Goal: Information Seeking & Learning: Learn about a topic

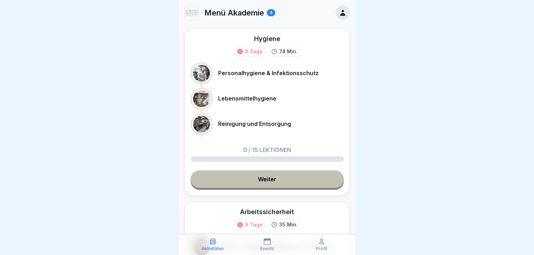
scroll to position [5, 0]
click at [368, 87] on div at bounding box center [267, 127] width 534 height 255
click at [392, 109] on div at bounding box center [267, 127] width 534 height 255
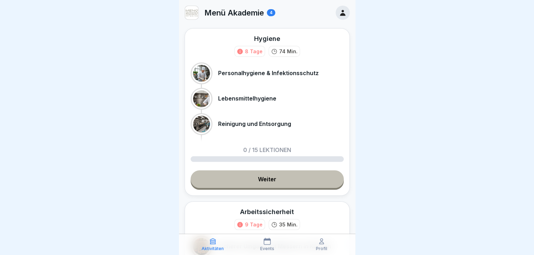
drag, startPoint x: 330, startPoint y: 107, endPoint x: 327, endPoint y: 51, distance: 55.5
click at [327, 51] on div "Hygiene 8 Tage 74 Min. Personalhygiene & Infektionsschutz Lebensmittelhygiene R…" at bounding box center [267, 112] width 165 height 168
click at [235, 70] on p "Personalhygiene & Infektionsschutz" at bounding box center [268, 73] width 101 height 7
click at [206, 69] on div at bounding box center [201, 73] width 17 height 17
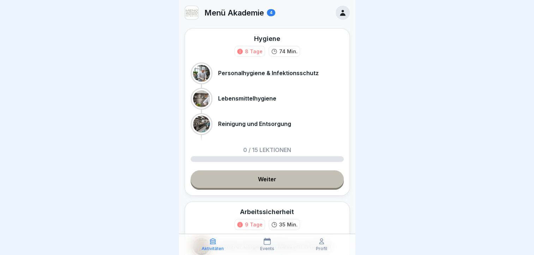
click at [262, 173] on link "Weiter" at bounding box center [267, 180] width 153 height 18
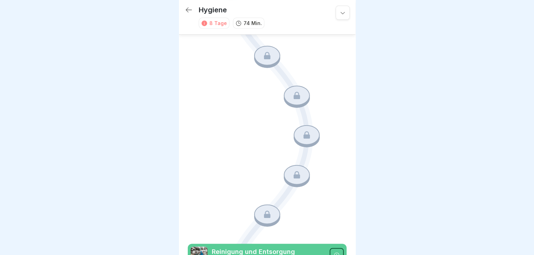
scroll to position [195, 0]
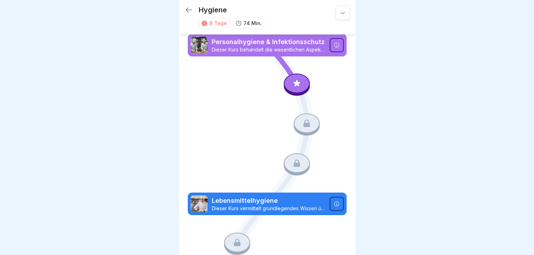
click at [334, 44] on icon at bounding box center [337, 45] width 6 height 6
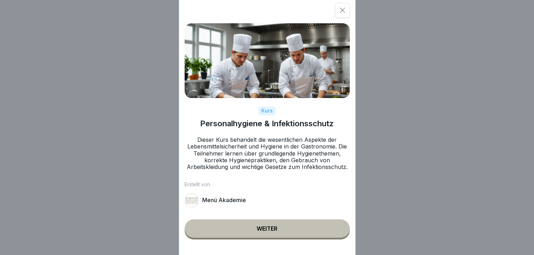
click at [269, 232] on div "Weiter" at bounding box center [267, 229] width 21 height 6
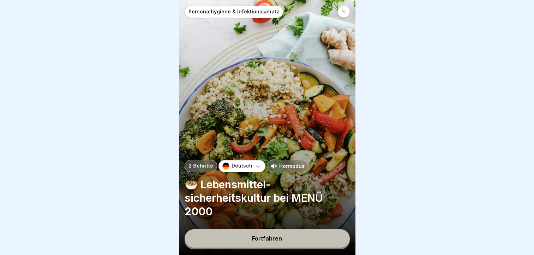
click at [286, 167] on div "Hörmodus" at bounding box center [288, 166] width 42 height 12
click at [284, 244] on button "Fortfahren" at bounding box center [267, 239] width 165 height 18
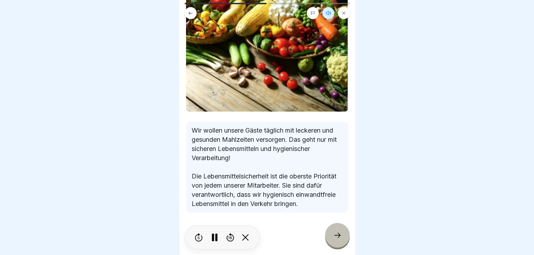
scroll to position [5, 0]
click at [337, 234] on icon at bounding box center [337, 235] width 8 height 8
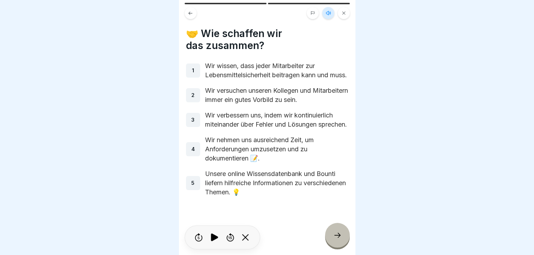
click at [335, 234] on icon at bounding box center [337, 235] width 8 height 8
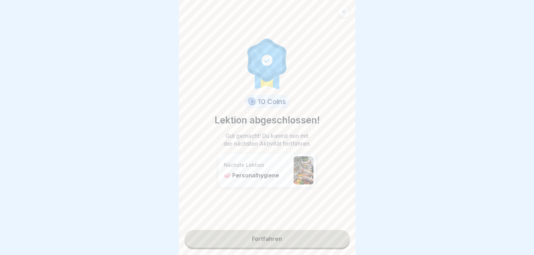
click at [270, 232] on link "Fortfahren" at bounding box center [267, 239] width 165 height 18
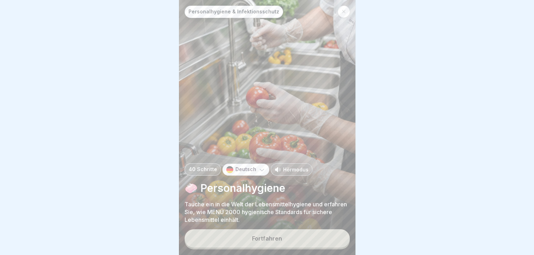
click at [286, 170] on p "Hörmodus" at bounding box center [295, 169] width 25 height 7
click at [280, 239] on div "Fortfahren" at bounding box center [267, 239] width 30 height 6
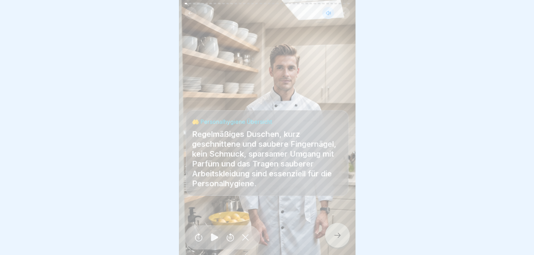
click at [338, 236] on icon at bounding box center [337, 235] width 8 height 8
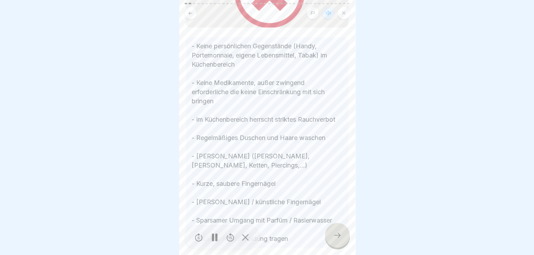
scroll to position [283, 0]
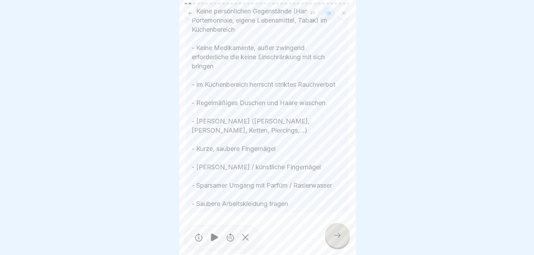
click at [336, 234] on icon at bounding box center [337, 235] width 8 height 8
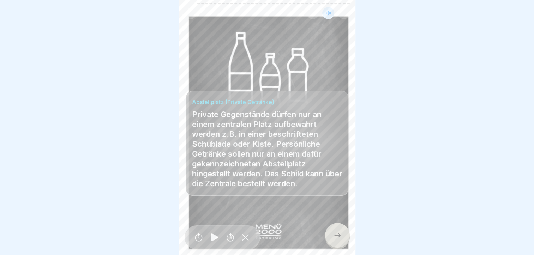
click at [336, 236] on icon at bounding box center [337, 235] width 8 height 8
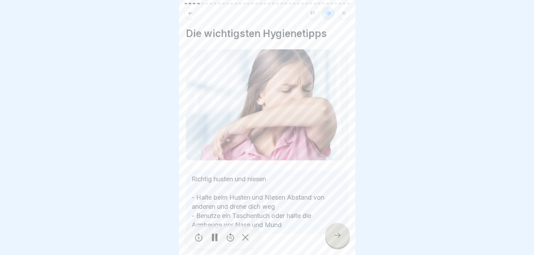
scroll to position [17, 0]
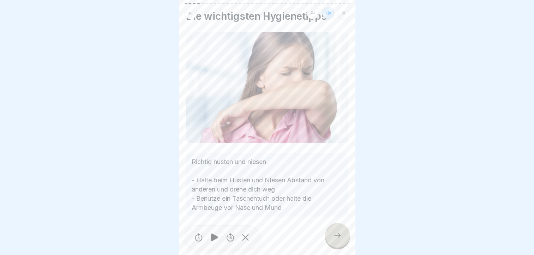
click at [338, 235] on icon at bounding box center [337, 235] width 8 height 8
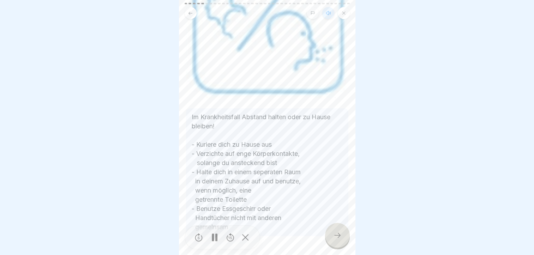
scroll to position [135, 0]
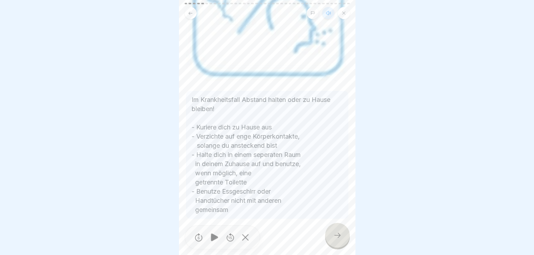
click at [337, 237] on icon at bounding box center [337, 235] width 8 height 8
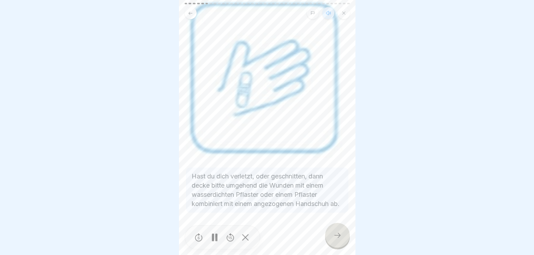
scroll to position [59, 0]
click at [337, 234] on icon at bounding box center [337, 235] width 8 height 8
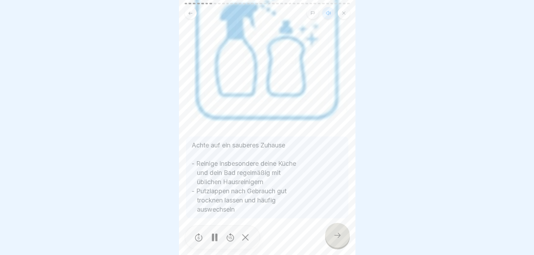
scroll to position [81, 0]
click at [336, 234] on icon at bounding box center [337, 235] width 8 height 8
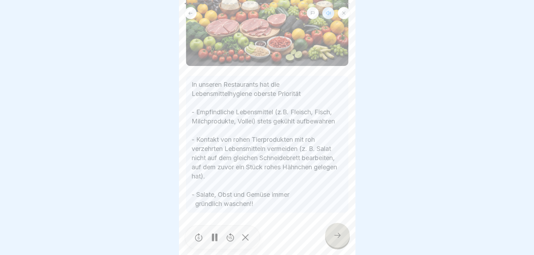
scroll to position [5, 0]
click at [339, 237] on icon at bounding box center [337, 235] width 8 height 8
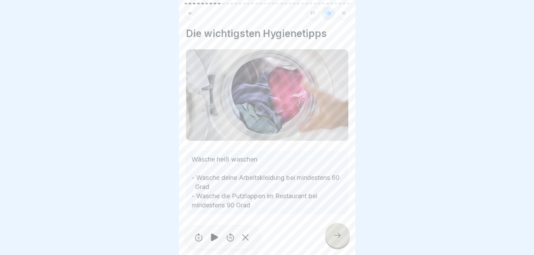
click at [340, 236] on icon at bounding box center [337, 235] width 8 height 8
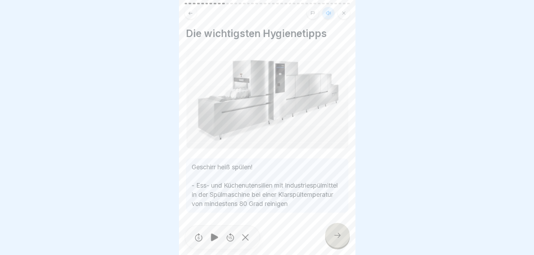
click at [337, 237] on icon at bounding box center [337, 235] width 8 height 8
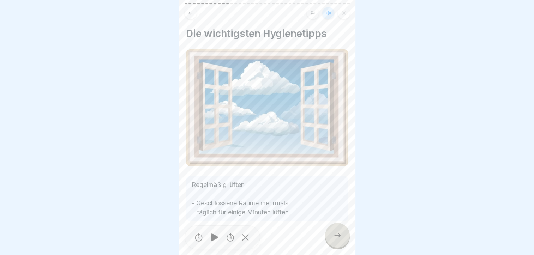
click at [338, 237] on icon at bounding box center [337, 235] width 8 height 8
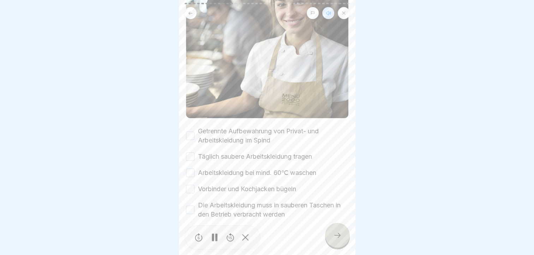
scroll to position [107, 0]
click at [192, 131] on button "Getrennte Aufbewahrung von Privat- und Arbeitskleidung im Spind" at bounding box center [190, 135] width 8 height 8
click at [189, 151] on button "Täglich saubere Arbeitskleidung tragen" at bounding box center [190, 155] width 8 height 8
click at [191, 168] on button "Arbeitskleidung bei mind. 60℃ waschen" at bounding box center [190, 172] width 8 height 8
click at [191, 184] on button "Vorbinder und Kochjacken bügeln" at bounding box center [190, 188] width 8 height 8
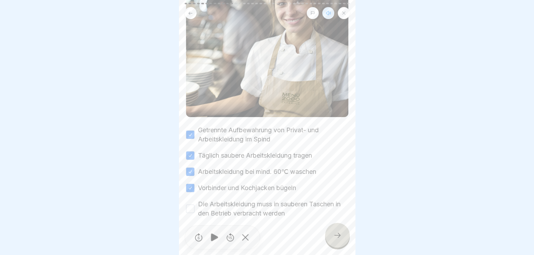
click at [334, 234] on icon at bounding box center [337, 235] width 8 height 8
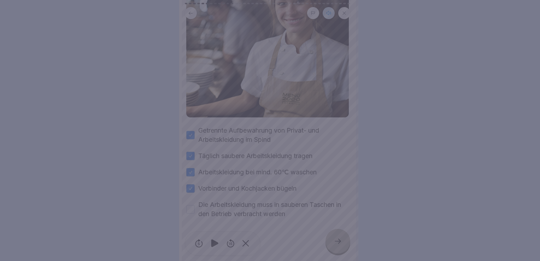
click at [286, 195] on div at bounding box center [270, 130] width 540 height 261
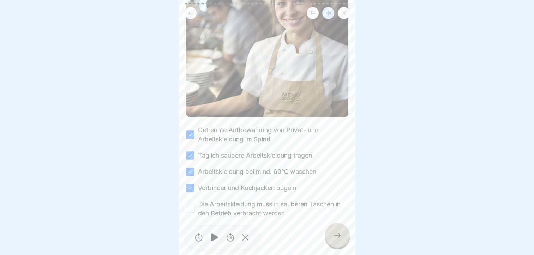
click at [191, 205] on button "Die Arbeitskleidung muss in sauberen Taschen in den Betrieb verbracht werden" at bounding box center [190, 209] width 8 height 8
click at [336, 240] on icon at bounding box center [337, 235] width 8 height 8
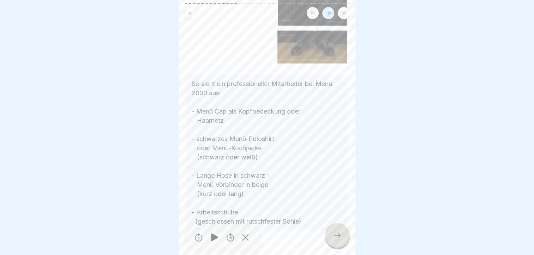
scroll to position [207, 0]
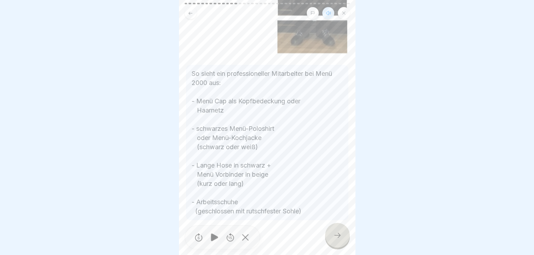
click at [336, 239] on icon at bounding box center [337, 235] width 8 height 8
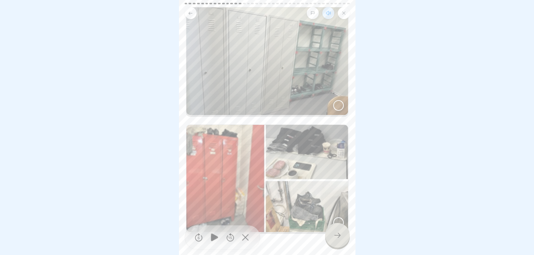
scroll to position [72, 0]
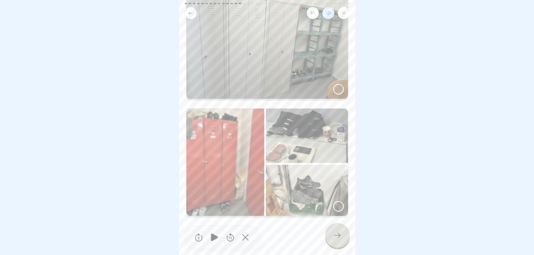
click at [333, 86] on div at bounding box center [338, 89] width 11 height 11
click at [335, 238] on icon at bounding box center [337, 235] width 8 height 8
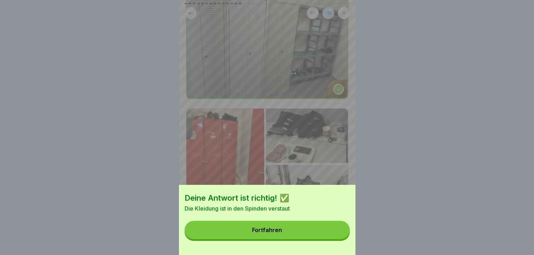
click at [274, 233] on div "Fortfahren" at bounding box center [267, 230] width 30 height 6
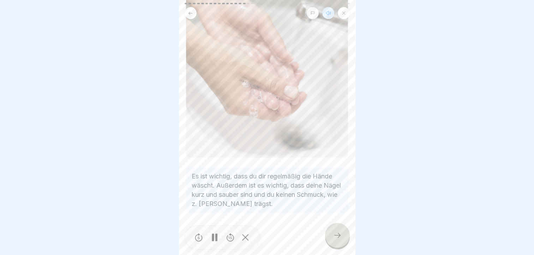
scroll to position [5, 0]
click at [337, 235] on icon at bounding box center [337, 235] width 8 height 8
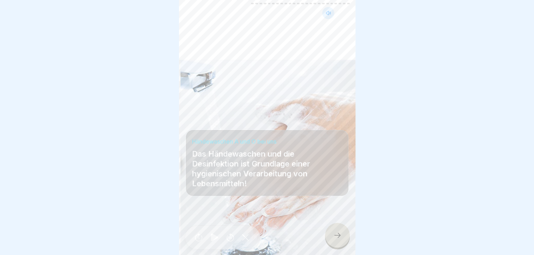
click at [336, 235] on icon at bounding box center [337, 235] width 8 height 8
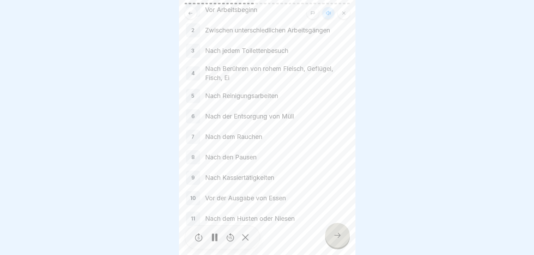
scroll to position [83, 0]
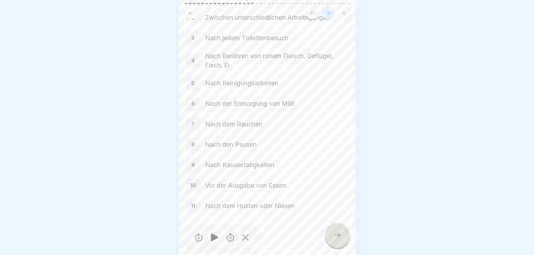
click at [339, 234] on icon at bounding box center [337, 235] width 8 height 8
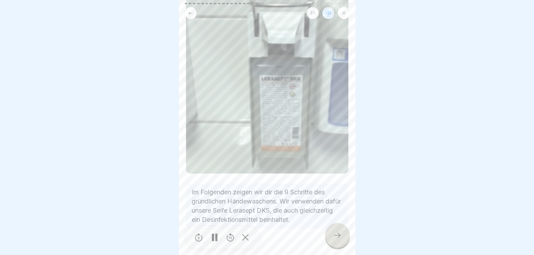
scroll to position [65, 0]
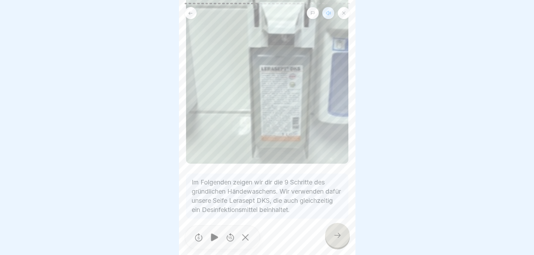
click at [335, 232] on div at bounding box center [337, 235] width 25 height 25
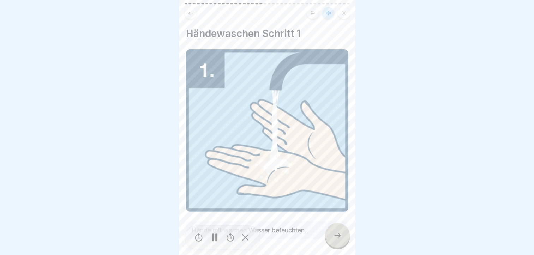
scroll to position [21, 0]
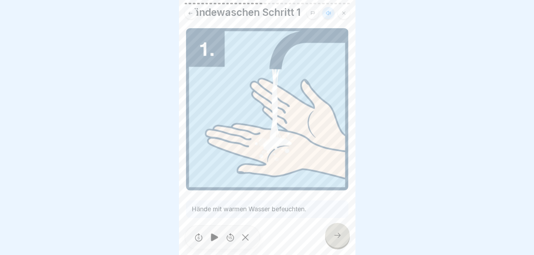
click at [333, 233] on icon at bounding box center [337, 235] width 8 height 8
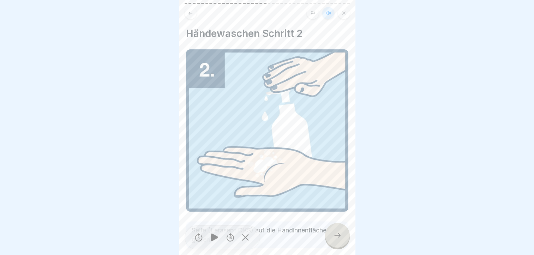
click at [334, 233] on icon at bounding box center [337, 235] width 8 height 8
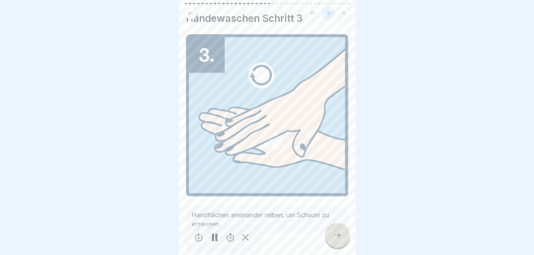
scroll to position [30, 0]
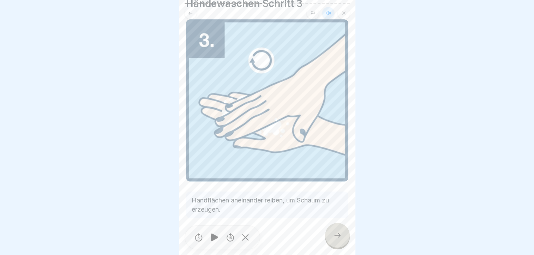
click at [338, 232] on icon at bounding box center [337, 235] width 8 height 8
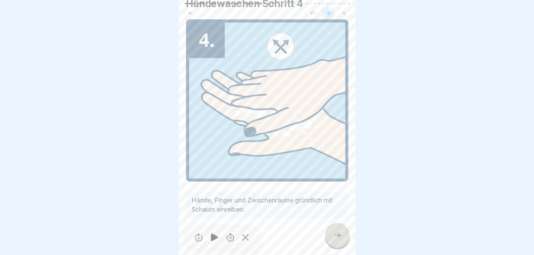
click at [333, 232] on icon at bounding box center [337, 235] width 8 height 8
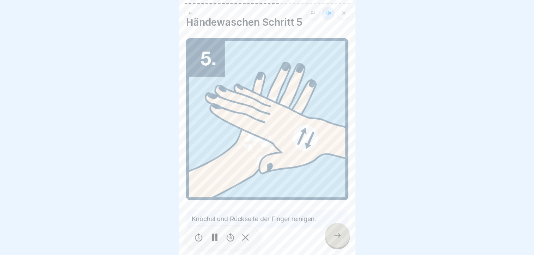
scroll to position [21, 0]
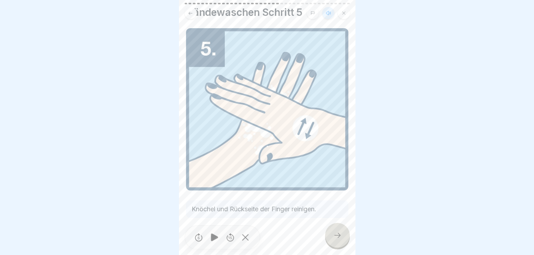
click at [335, 235] on icon at bounding box center [337, 235] width 8 height 8
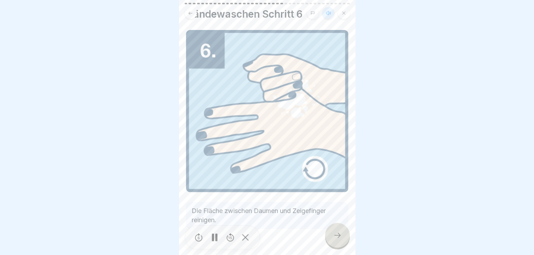
scroll to position [30, 0]
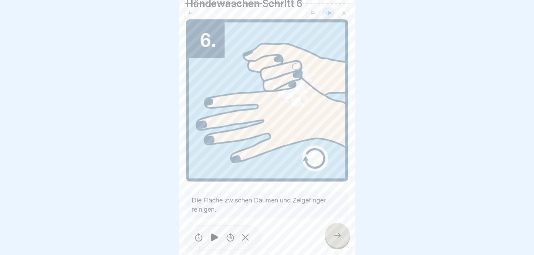
click at [338, 235] on icon at bounding box center [337, 235] width 8 height 8
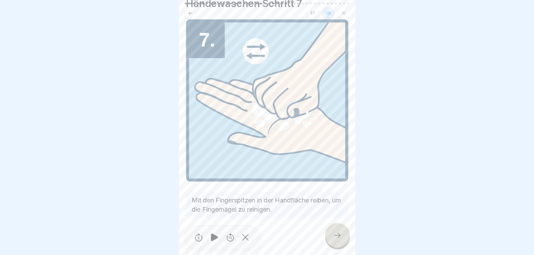
click at [336, 232] on icon at bounding box center [337, 235] width 8 height 8
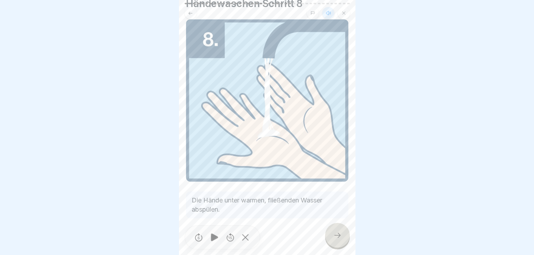
click at [335, 231] on div at bounding box center [337, 235] width 25 height 25
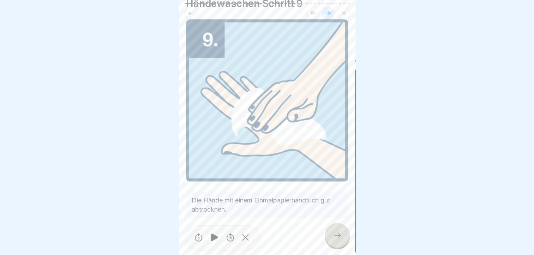
click at [335, 234] on icon at bounding box center [337, 235] width 8 height 8
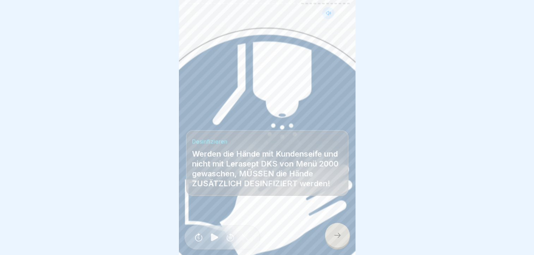
click at [338, 236] on icon at bounding box center [337, 235] width 8 height 8
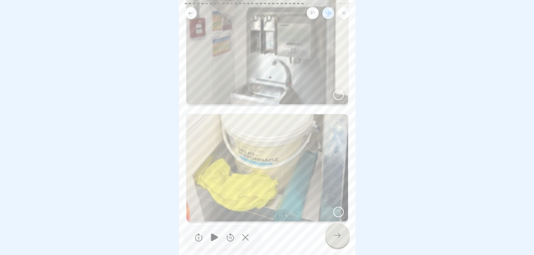
scroll to position [71, 0]
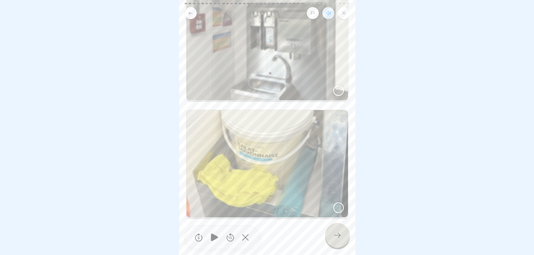
click at [333, 85] on div at bounding box center [338, 90] width 11 height 11
click at [334, 234] on icon at bounding box center [337, 235] width 8 height 8
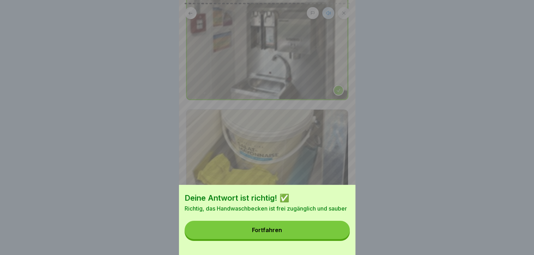
click at [322, 231] on button "Fortfahren" at bounding box center [267, 230] width 165 height 18
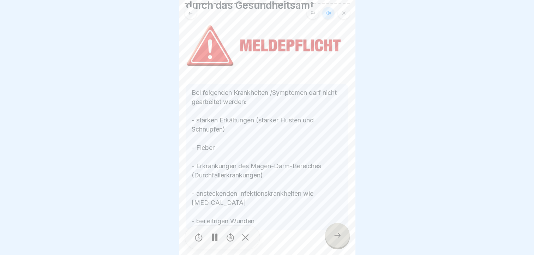
scroll to position [68, 0]
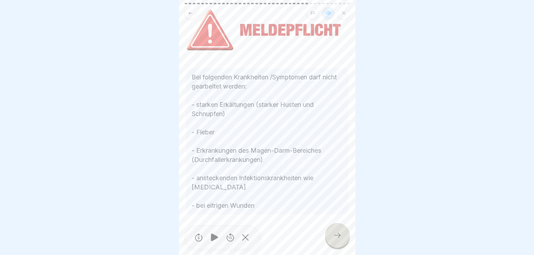
click at [336, 234] on icon at bounding box center [337, 235] width 8 height 8
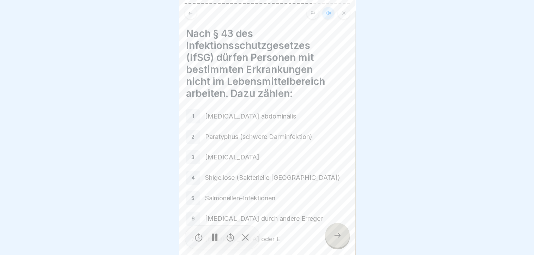
scroll to position [34, 0]
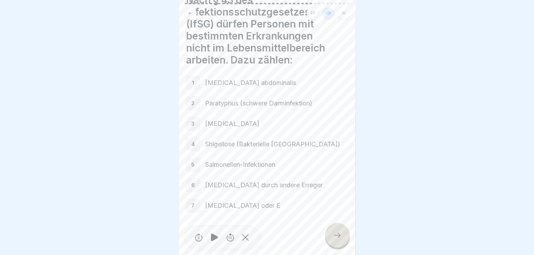
click at [337, 234] on icon at bounding box center [337, 235] width 8 height 8
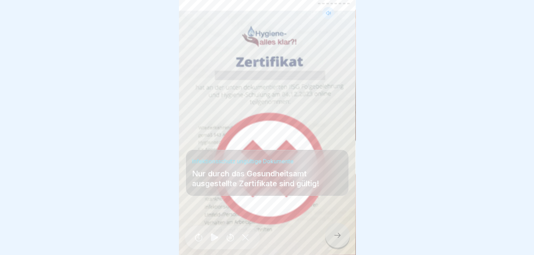
click at [337, 232] on icon at bounding box center [337, 235] width 8 height 8
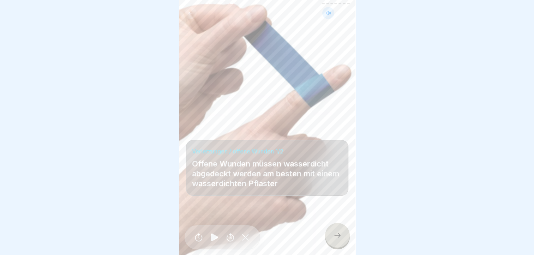
click at [336, 231] on div at bounding box center [337, 235] width 25 height 25
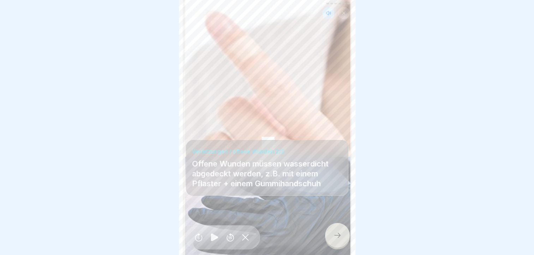
click at [337, 232] on div at bounding box center [337, 235] width 25 height 25
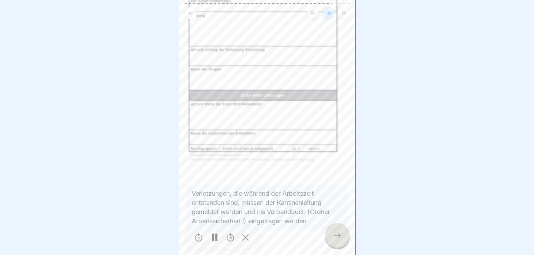
scroll to position [131, 0]
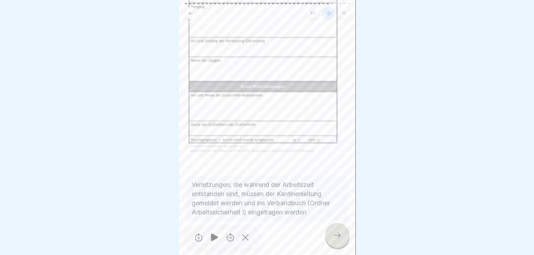
click at [338, 236] on icon at bounding box center [337, 235] width 8 height 8
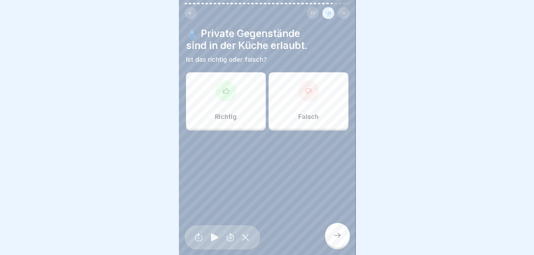
click at [290, 92] on div "Falsch" at bounding box center [309, 100] width 80 height 57
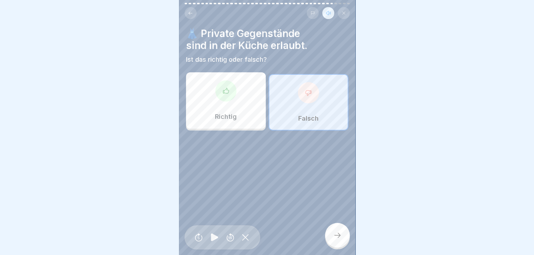
click at [339, 237] on icon at bounding box center [337, 235] width 8 height 8
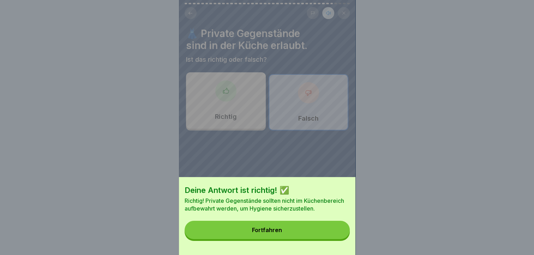
click at [309, 231] on button "Fortfahren" at bounding box center [267, 230] width 165 height 18
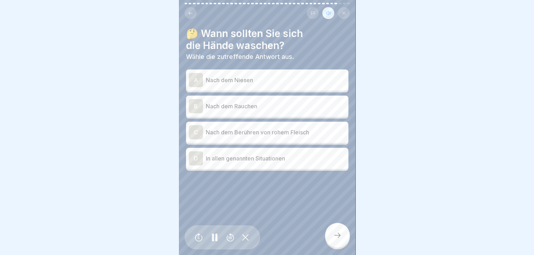
click at [219, 76] on p "Nach dem Niesen" at bounding box center [276, 80] width 140 height 8
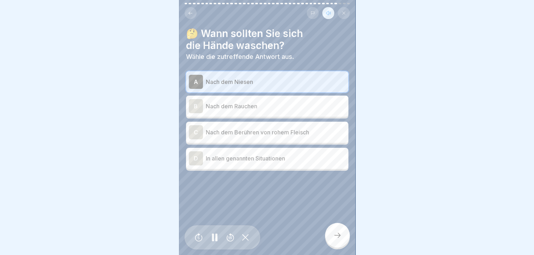
click at [232, 104] on p "Nach dem Rauchen" at bounding box center [276, 106] width 140 height 8
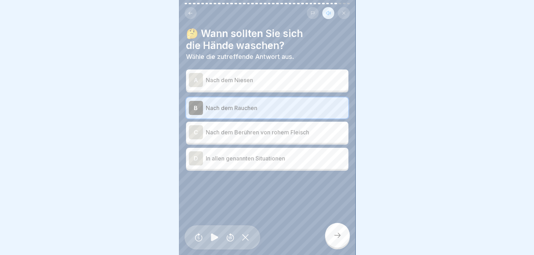
click at [237, 129] on p "Nach dem Berühren von rohem Fleisch" at bounding box center [276, 132] width 140 height 8
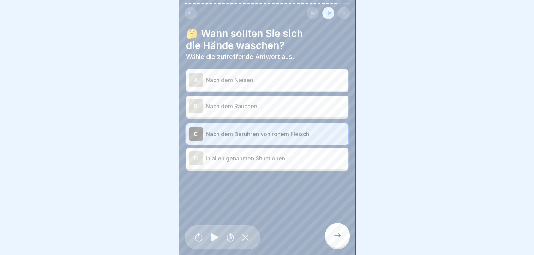
click at [227, 154] on p "In allen genannten Situationen" at bounding box center [276, 158] width 140 height 8
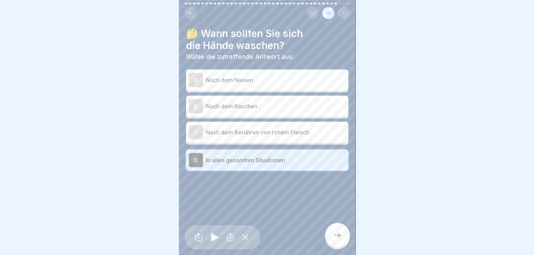
click at [192, 75] on div "A" at bounding box center [196, 80] width 14 height 14
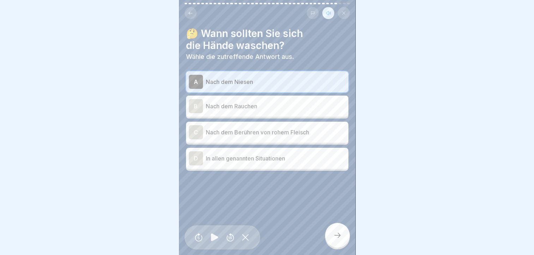
click at [196, 103] on div "B" at bounding box center [196, 106] width 14 height 14
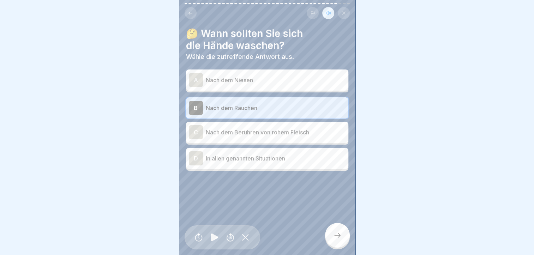
click at [193, 128] on div "C" at bounding box center [196, 132] width 14 height 14
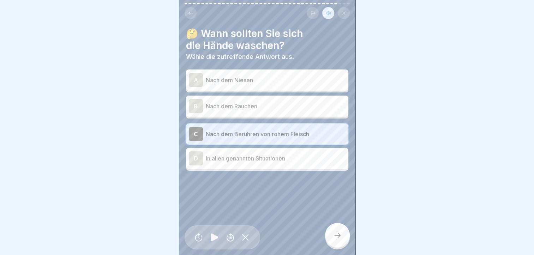
click at [194, 151] on div "D" at bounding box center [196, 158] width 14 height 14
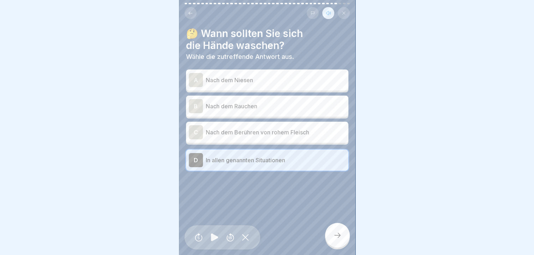
click at [336, 234] on icon at bounding box center [337, 235] width 8 height 8
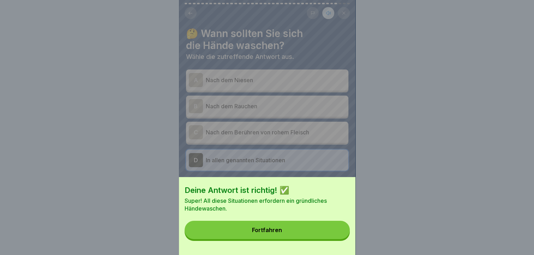
click at [297, 231] on button "Fortfahren" at bounding box center [267, 230] width 165 height 18
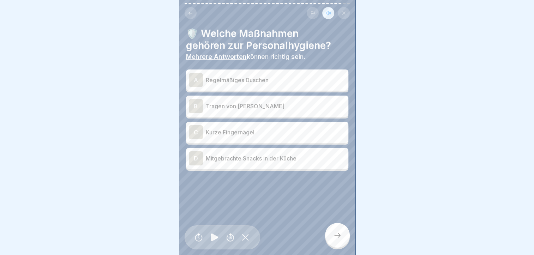
click at [193, 75] on div "A" at bounding box center [196, 80] width 14 height 14
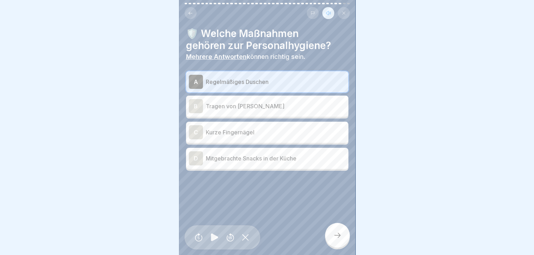
click at [193, 125] on div "C" at bounding box center [196, 132] width 14 height 14
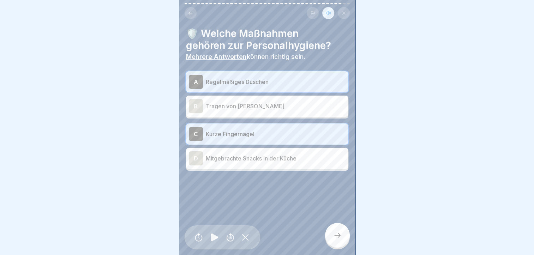
click at [345, 237] on div at bounding box center [337, 235] width 25 height 25
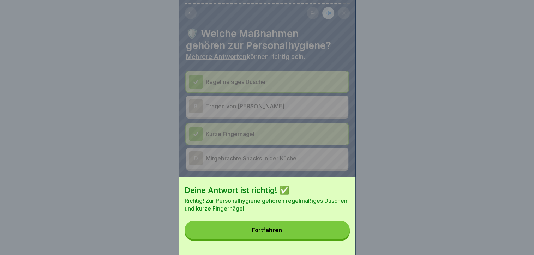
click at [284, 234] on button "Fortfahren" at bounding box center [267, 230] width 165 height 18
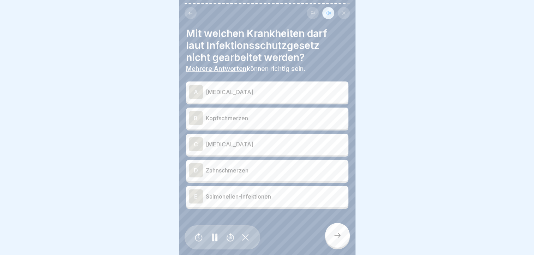
click at [196, 87] on div "A" at bounding box center [196, 92] width 14 height 14
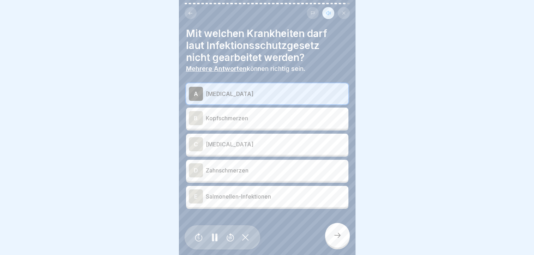
click at [195, 137] on div "C" at bounding box center [196, 144] width 14 height 14
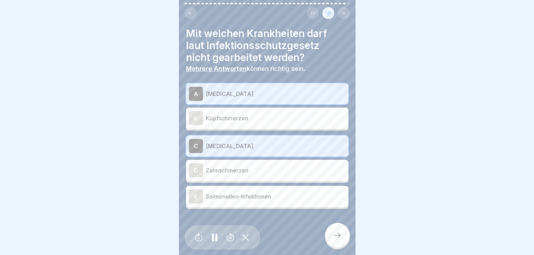
click at [196, 190] on div "E" at bounding box center [196, 197] width 14 height 14
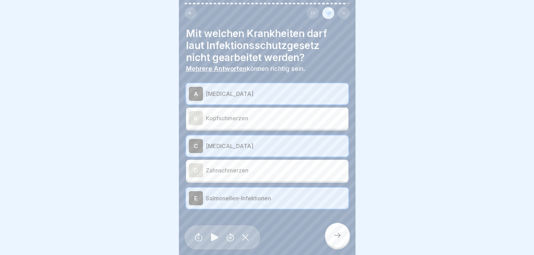
click at [335, 234] on icon at bounding box center [337, 235] width 8 height 8
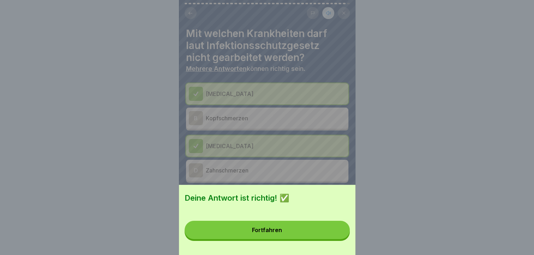
click at [305, 233] on button "Fortfahren" at bounding box center [267, 230] width 165 height 18
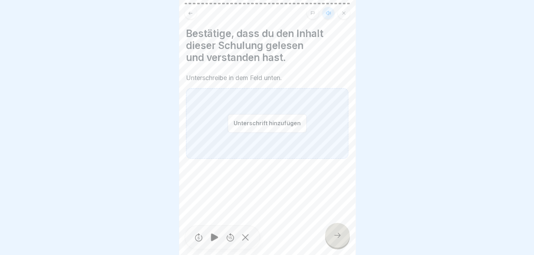
click at [232, 124] on button "Unterschrift hinzufügen" at bounding box center [267, 123] width 79 height 19
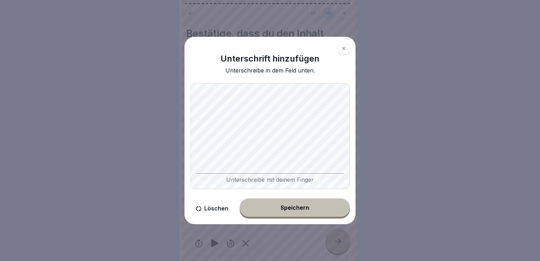
click at [301, 207] on div "Speichern" at bounding box center [294, 207] width 29 height 6
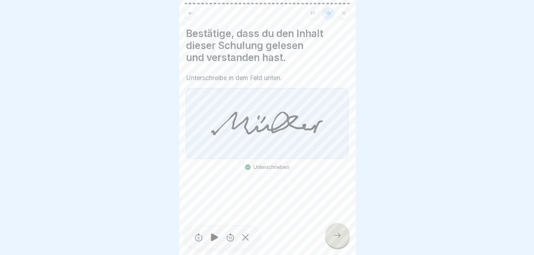
click at [337, 239] on icon at bounding box center [337, 235] width 8 height 8
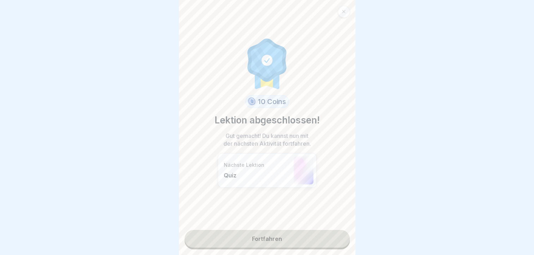
click at [228, 172] on p "Quiz" at bounding box center [257, 175] width 66 height 7
click at [231, 165] on p "Nächste Lektion" at bounding box center [257, 165] width 66 height 6
click at [228, 176] on p "Quiz" at bounding box center [257, 175] width 66 height 7
click at [227, 177] on p "Quiz" at bounding box center [257, 175] width 66 height 7
click at [301, 173] on div at bounding box center [304, 170] width 20 height 28
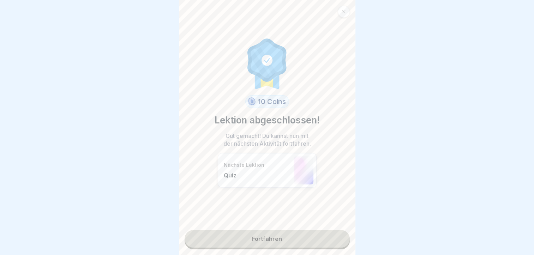
click at [234, 166] on p "Nächste Lektion" at bounding box center [257, 165] width 66 height 6
click at [259, 238] on link "Fortfahren" at bounding box center [267, 239] width 165 height 18
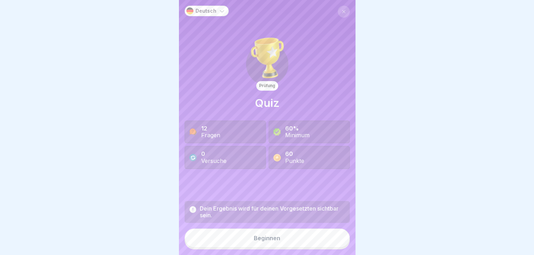
click at [263, 242] on div "Beginnen" at bounding box center [267, 238] width 26 height 6
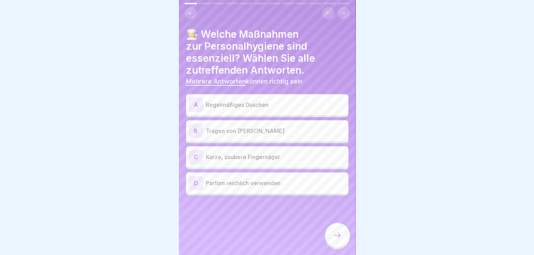
click at [198, 105] on div "A" at bounding box center [196, 105] width 14 height 14
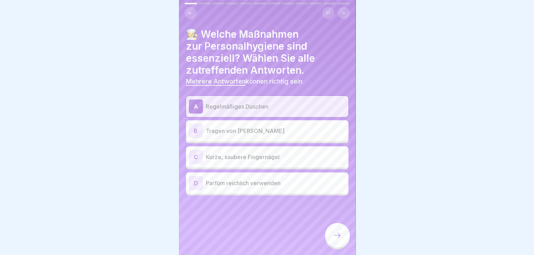
click at [194, 155] on div "C" at bounding box center [196, 157] width 14 height 14
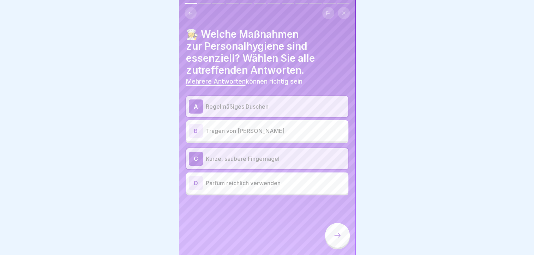
click at [338, 240] on icon at bounding box center [337, 235] width 8 height 8
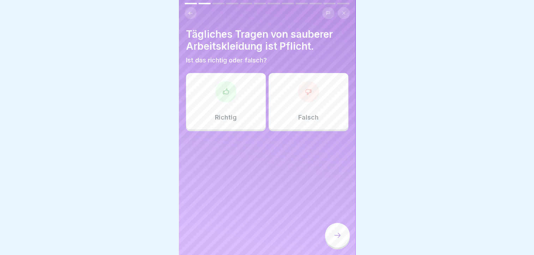
click at [231, 99] on div at bounding box center [225, 91] width 21 height 21
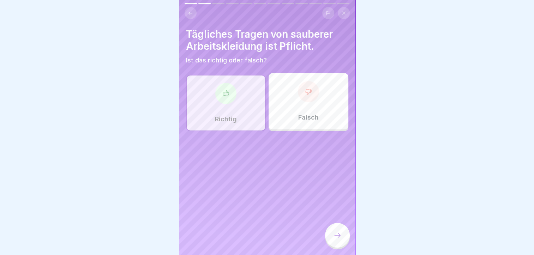
click at [334, 239] on icon at bounding box center [337, 235] width 8 height 8
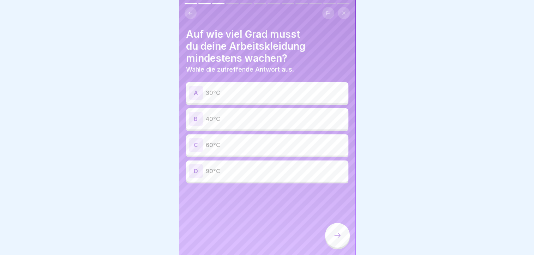
click at [196, 145] on div "C" at bounding box center [196, 145] width 14 height 14
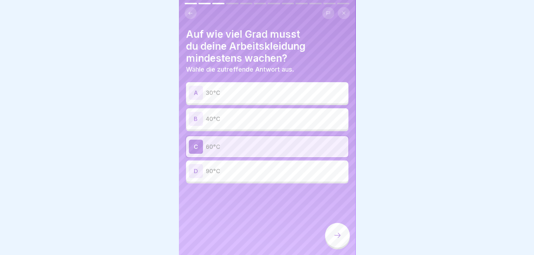
click at [337, 239] on icon at bounding box center [337, 235] width 8 height 8
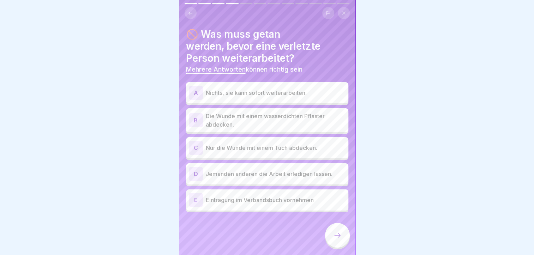
click at [196, 118] on div "B" at bounding box center [196, 120] width 14 height 14
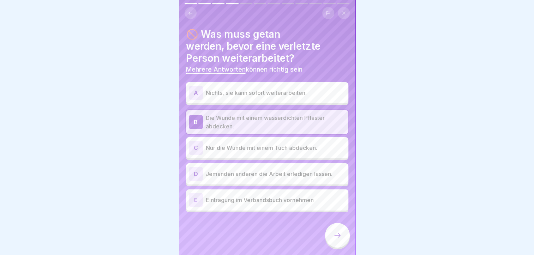
click at [196, 200] on div "E" at bounding box center [196, 200] width 14 height 14
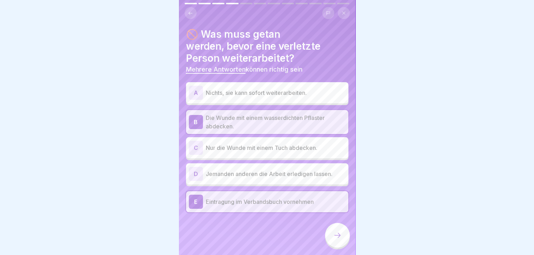
click at [339, 240] on icon at bounding box center [337, 235] width 8 height 8
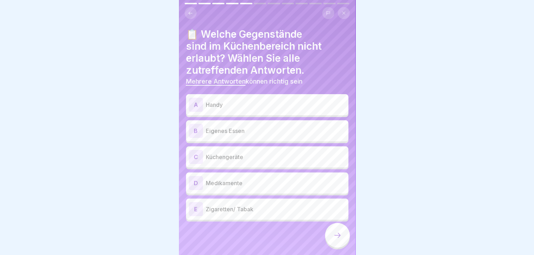
click at [194, 103] on div "A" at bounding box center [196, 105] width 14 height 14
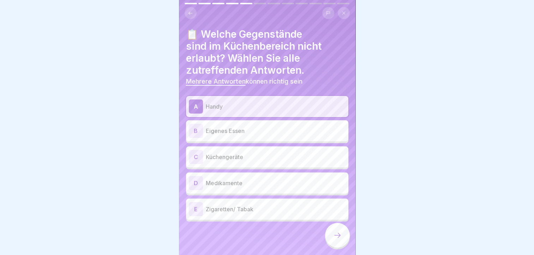
click at [198, 132] on div "B" at bounding box center [196, 131] width 14 height 14
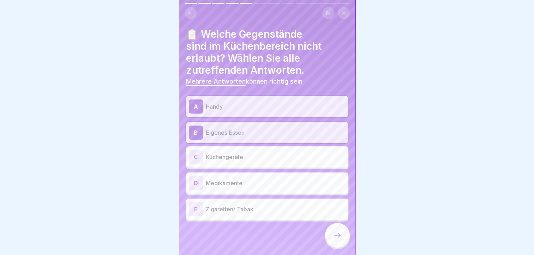
click at [195, 181] on div "D" at bounding box center [196, 183] width 14 height 14
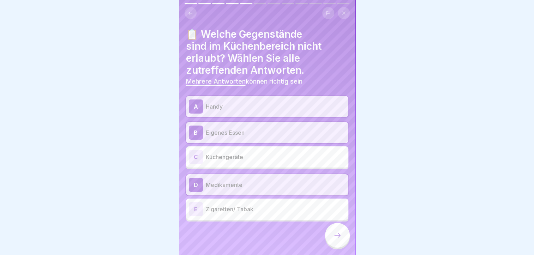
click at [196, 211] on div "E" at bounding box center [196, 209] width 14 height 14
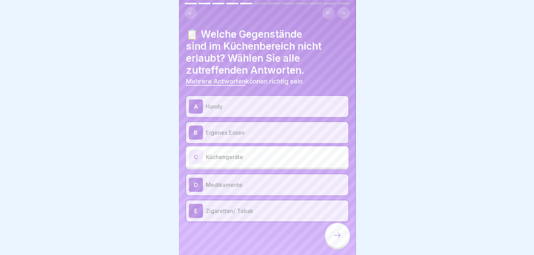
click at [336, 240] on icon at bounding box center [337, 235] width 8 height 8
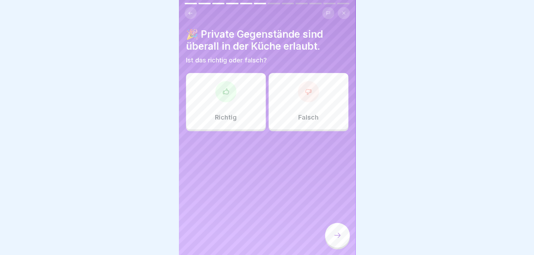
click at [311, 107] on div "Falsch" at bounding box center [309, 101] width 80 height 57
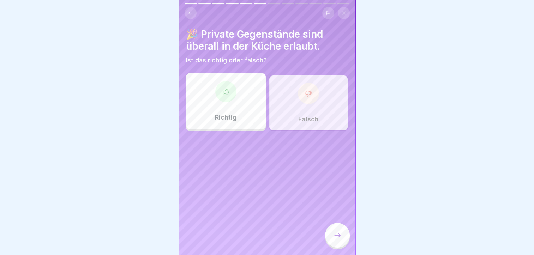
click at [337, 239] on icon at bounding box center [337, 235] width 8 height 8
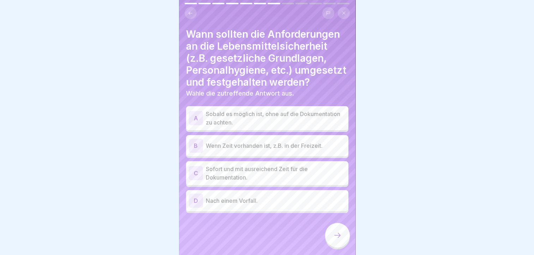
click at [192, 180] on div "C" at bounding box center [196, 173] width 14 height 14
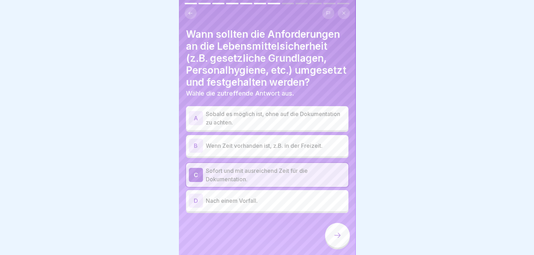
click at [191, 182] on div "C" at bounding box center [196, 175] width 14 height 14
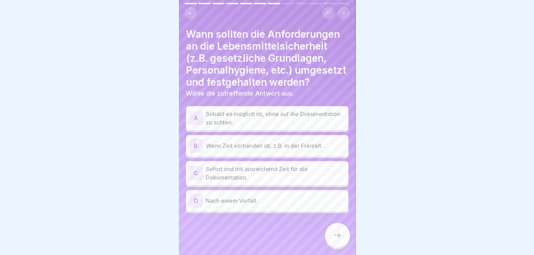
click at [196, 180] on div "C" at bounding box center [196, 173] width 14 height 14
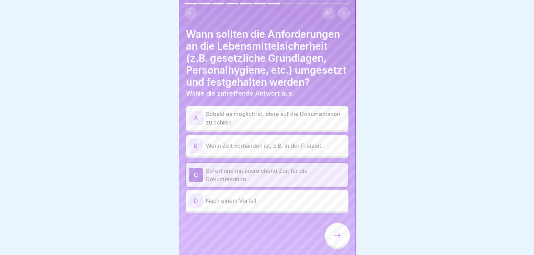
click at [195, 208] on div "D" at bounding box center [196, 201] width 14 height 14
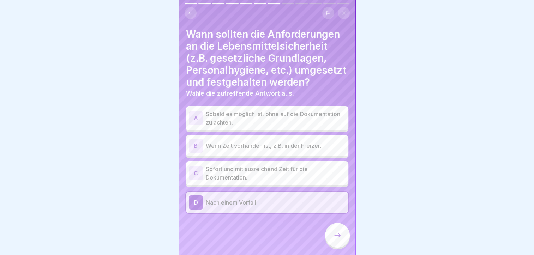
click at [196, 180] on div "C" at bounding box center [196, 173] width 14 height 14
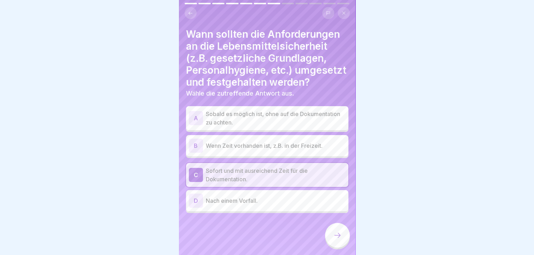
click at [339, 240] on icon at bounding box center [337, 235] width 8 height 8
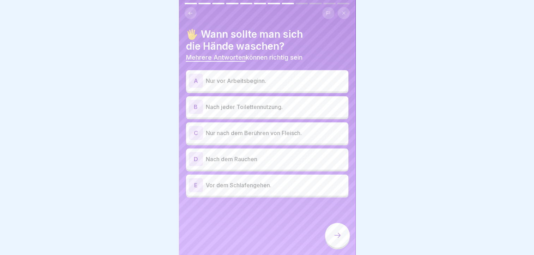
click at [195, 81] on div "A" at bounding box center [196, 81] width 14 height 14
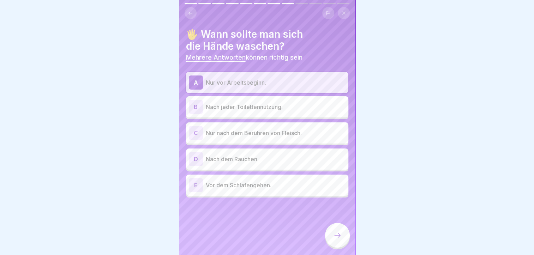
click at [195, 81] on div "A" at bounding box center [196, 83] width 14 height 14
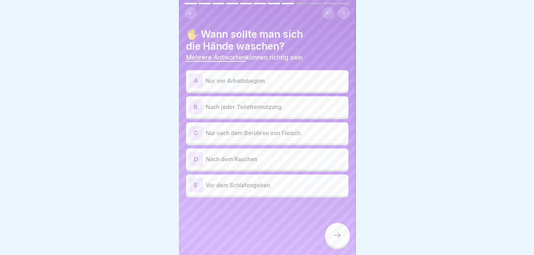
click at [194, 105] on div "B" at bounding box center [196, 107] width 14 height 14
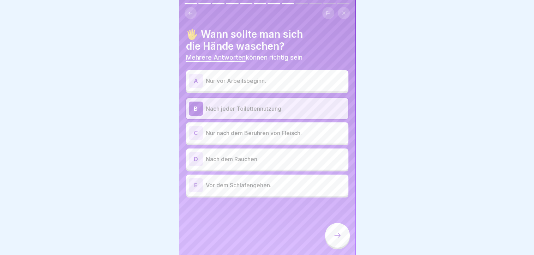
click at [195, 158] on div "D" at bounding box center [196, 159] width 14 height 14
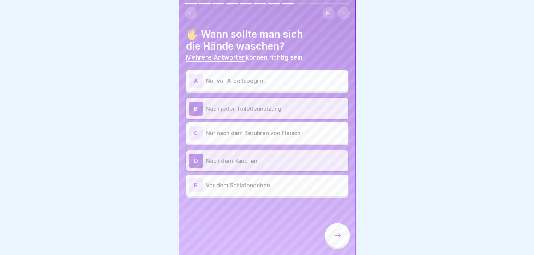
click at [337, 240] on icon at bounding box center [337, 235] width 8 height 8
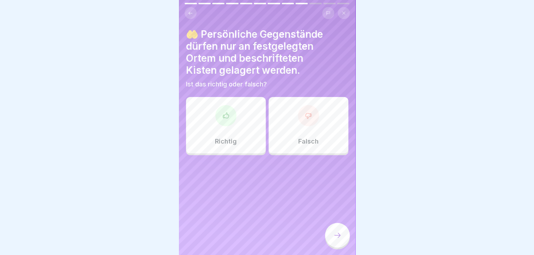
click at [226, 120] on div at bounding box center [225, 115] width 21 height 21
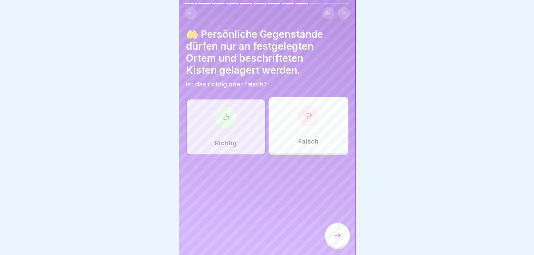
click at [338, 238] on icon at bounding box center [337, 235] width 8 height 8
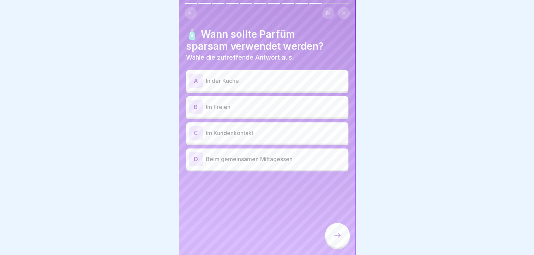
click at [194, 109] on div "B" at bounding box center [196, 107] width 14 height 14
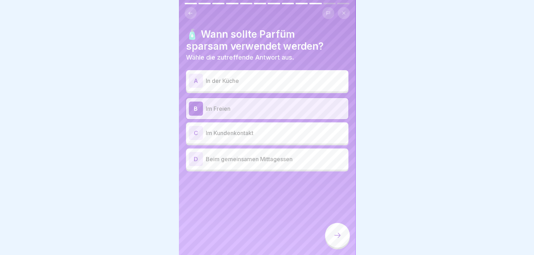
click at [195, 79] on div "A" at bounding box center [196, 81] width 14 height 14
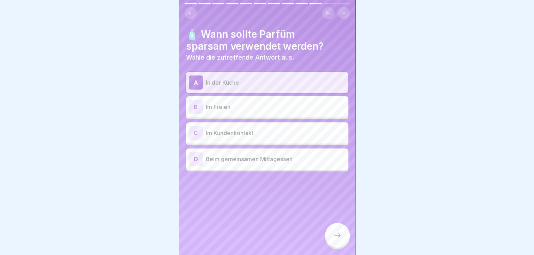
click at [338, 240] on icon at bounding box center [337, 235] width 8 height 8
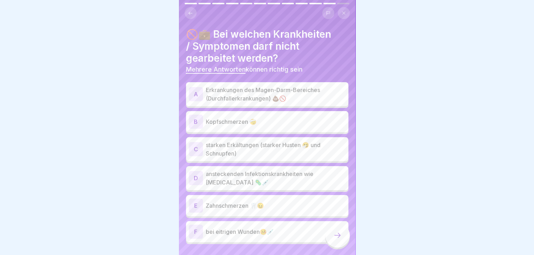
click at [188, 12] on button at bounding box center [191, 13] width 12 height 12
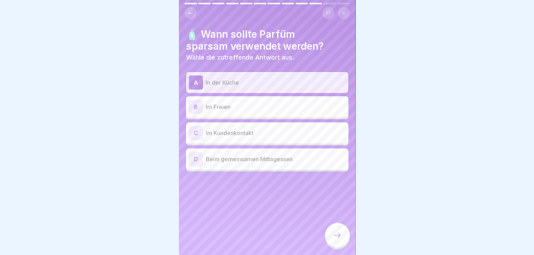
click at [338, 239] on icon at bounding box center [337, 235] width 8 height 8
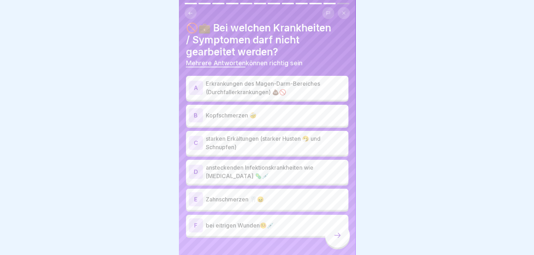
scroll to position [17, 0]
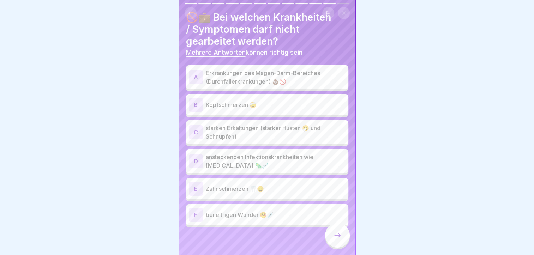
click at [195, 70] on div "A" at bounding box center [196, 77] width 14 height 14
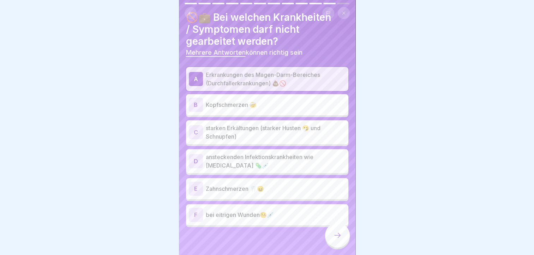
click at [195, 126] on div "C" at bounding box center [196, 132] width 14 height 14
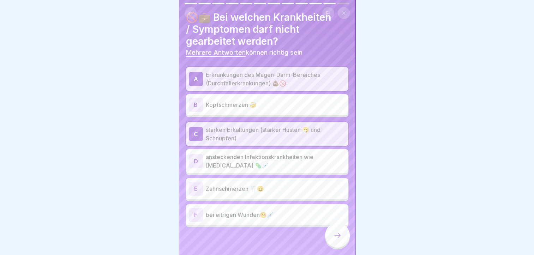
click at [190, 156] on div "D" at bounding box center [196, 161] width 14 height 14
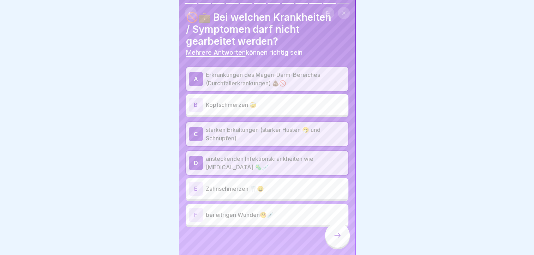
click at [196, 208] on div "F" at bounding box center [196, 215] width 14 height 14
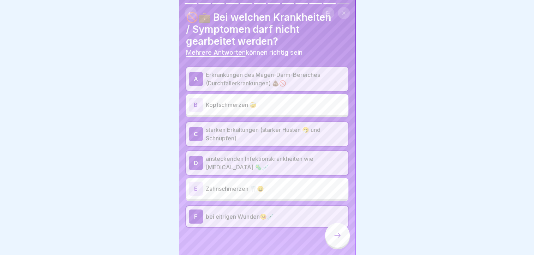
click at [338, 234] on icon at bounding box center [337, 235] width 8 height 8
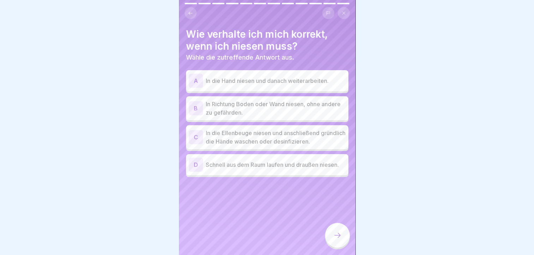
click at [195, 131] on div "C" at bounding box center [196, 137] width 14 height 14
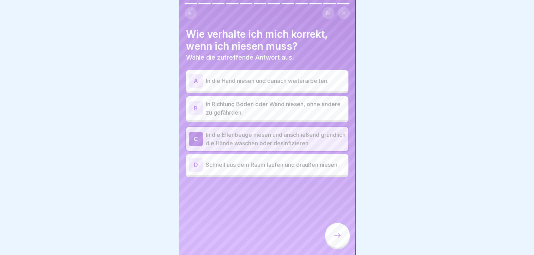
click at [205, 165] on div "D Schnell aus dem Raum laufen und draußen niesen." at bounding box center [267, 165] width 157 height 14
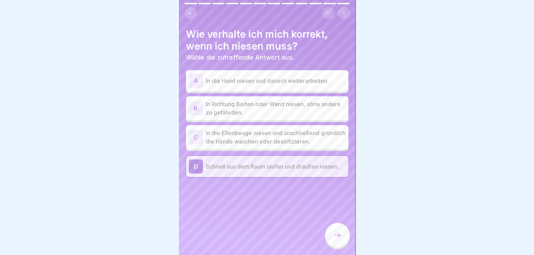
click at [196, 132] on div "C" at bounding box center [196, 137] width 14 height 14
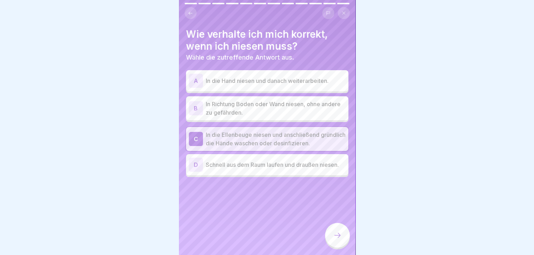
click at [337, 234] on icon at bounding box center [337, 235] width 8 height 8
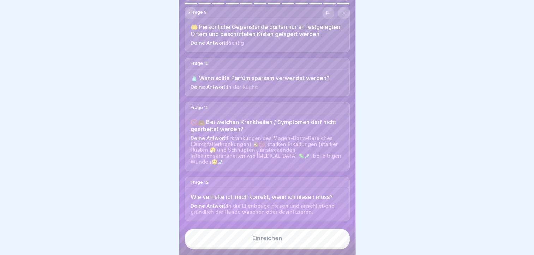
scroll to position [512, 0]
click at [262, 239] on div "Einreichen" at bounding box center [267, 238] width 30 height 6
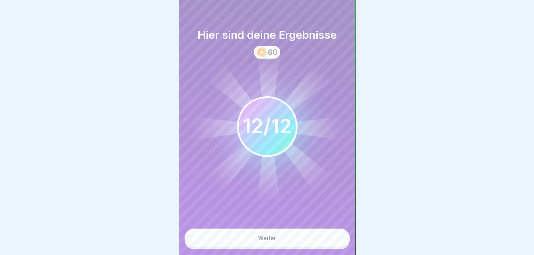
click at [267, 237] on div "Weiter" at bounding box center [267, 238] width 18 height 6
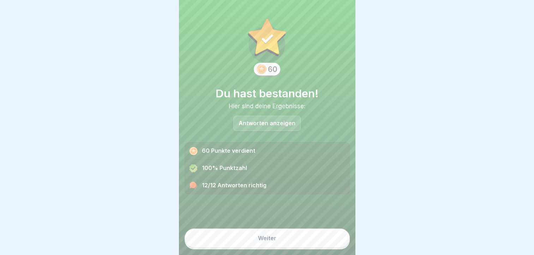
click at [272, 236] on div "Weiter" at bounding box center [267, 238] width 18 height 6
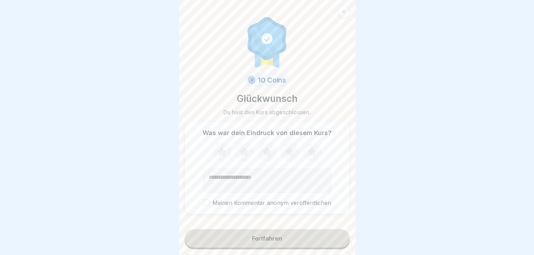
scroll to position [5, 0]
click at [226, 150] on icon at bounding box center [222, 152] width 19 height 18
click at [244, 151] on icon at bounding box center [244, 152] width 19 height 18
click at [266, 149] on icon at bounding box center [266, 151] width 9 height 9
click at [268, 234] on button "Fortfahren" at bounding box center [267, 239] width 165 height 18
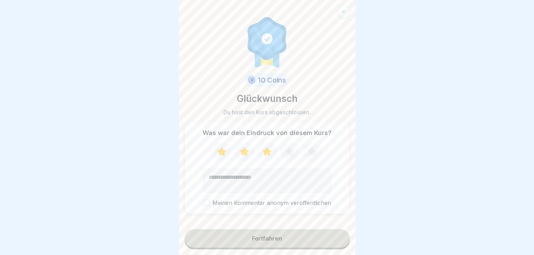
click at [314, 237] on button "Fortfahren" at bounding box center [267, 239] width 165 height 18
click at [243, 200] on label "Meinen Kommentar anonym veröffentlichen" at bounding box center [267, 203] width 128 height 7
click at [210, 200] on button "Meinen Kommentar anonym veröffentlichen" at bounding box center [206, 203] width 6 height 6
click at [270, 237] on div "Fortfahren" at bounding box center [267, 239] width 30 height 6
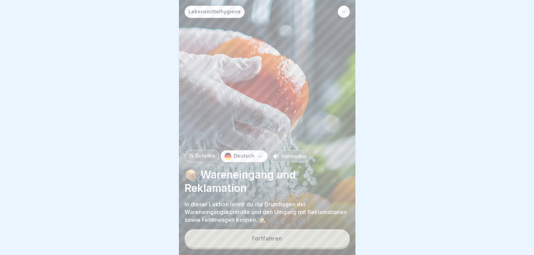
click at [285, 156] on p "Hörmodus" at bounding box center [293, 156] width 25 height 7
click at [273, 241] on div "Fortfahren" at bounding box center [267, 239] width 30 height 6
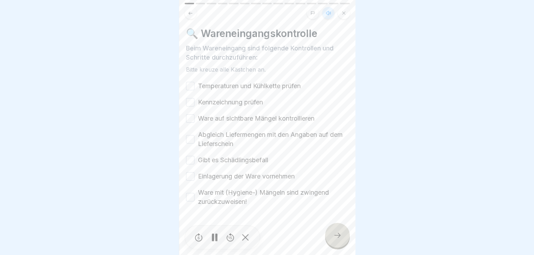
click at [190, 82] on button "Temperaturen und Kühlkette prüfen" at bounding box center [190, 86] width 8 height 8
click at [190, 100] on button "Kennzeichnung prüfen" at bounding box center [190, 102] width 8 height 8
click at [192, 115] on button "Ware auf sichtbare Mängel kontrollieren" at bounding box center [190, 118] width 8 height 8
click at [188, 136] on button "Abgleich Liefermengen mit den Angaben auf dem Lieferschein" at bounding box center [190, 139] width 8 height 8
click at [192, 156] on button "Gibt es Schädlingsbefall" at bounding box center [190, 160] width 8 height 8
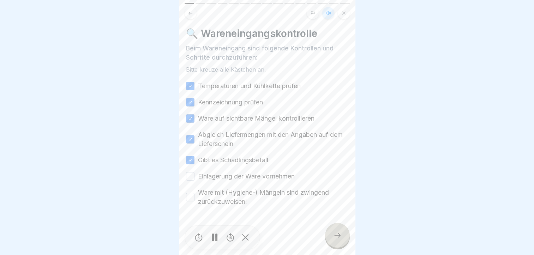
click at [192, 172] on button "Einlagerung der Ware vornehmen" at bounding box center [190, 176] width 8 height 8
click at [191, 193] on button "Ware mit (Hygiene-) Mängeln sind zwingend zurückzuweisen!" at bounding box center [190, 197] width 8 height 8
click at [337, 231] on div at bounding box center [337, 235] width 25 height 25
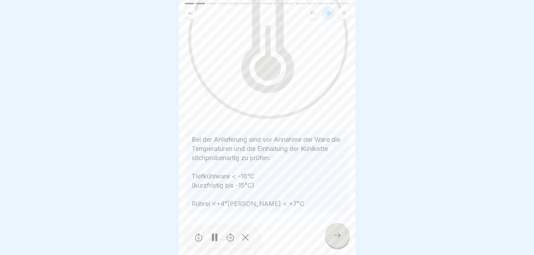
scroll to position [117, 0]
click at [336, 236] on icon at bounding box center [337, 235] width 8 height 8
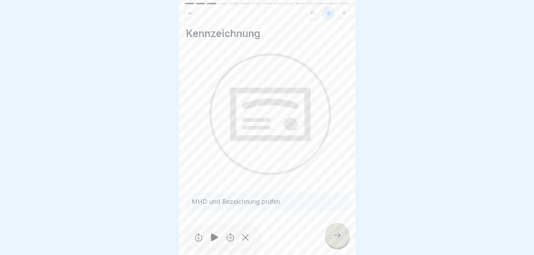
click at [336, 235] on icon at bounding box center [337, 235] width 8 height 8
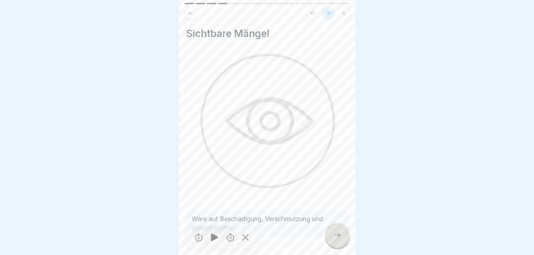
click at [191, 11] on icon at bounding box center [190, 13] width 5 height 5
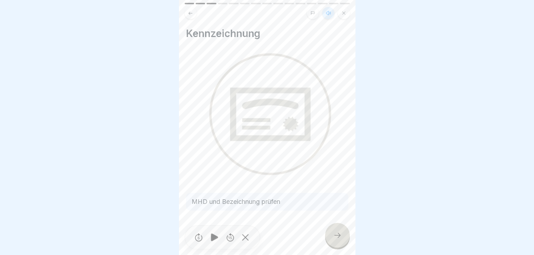
click at [336, 232] on div at bounding box center [337, 235] width 25 height 25
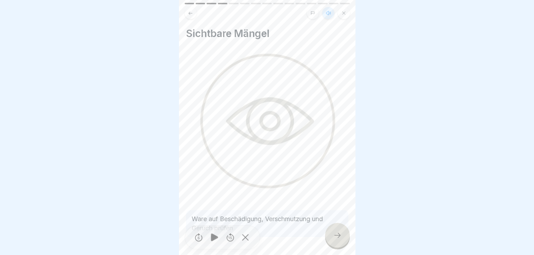
click at [336, 235] on icon at bounding box center [337, 235] width 8 height 8
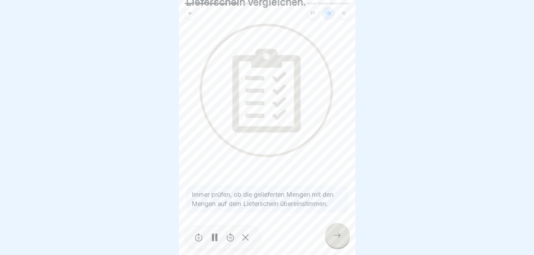
scroll to position [47, 0]
click at [338, 233] on icon at bounding box center [337, 235] width 8 height 8
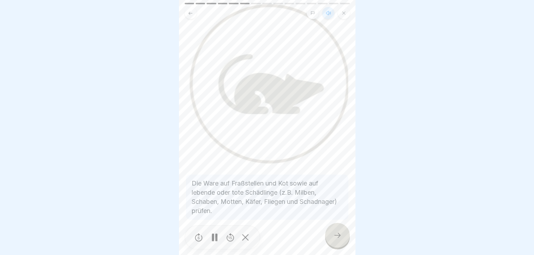
scroll to position [49, 0]
click at [337, 235] on icon at bounding box center [337, 235] width 8 height 8
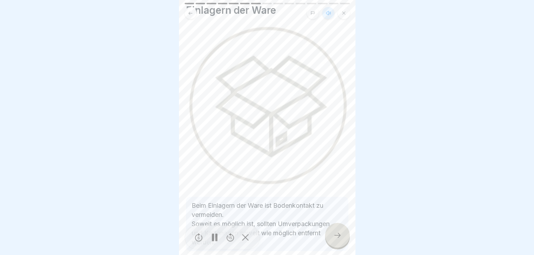
scroll to position [57, 0]
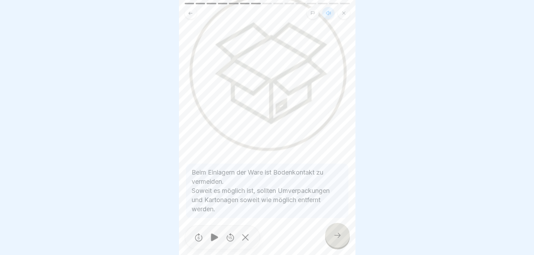
click at [338, 232] on div at bounding box center [337, 235] width 25 height 25
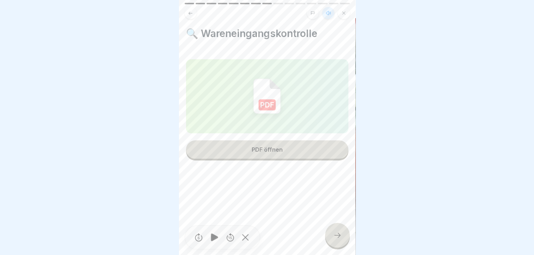
click at [270, 147] on div "PDF öffnen" at bounding box center [267, 150] width 31 height 6
click at [336, 234] on icon at bounding box center [337, 235] width 8 height 8
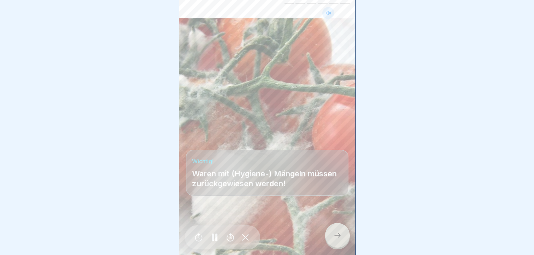
scroll to position [5, 0]
click at [339, 236] on icon at bounding box center [337, 235] width 6 height 5
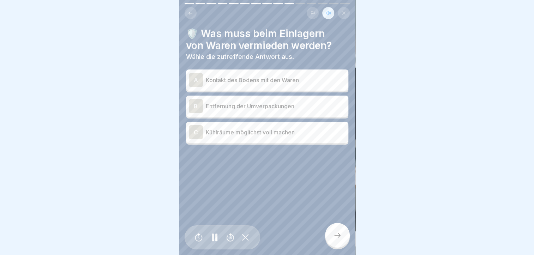
click at [197, 74] on div "A" at bounding box center [196, 80] width 14 height 14
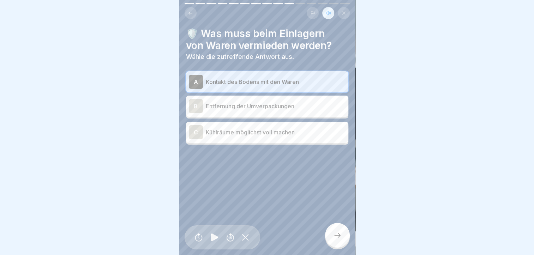
click at [194, 100] on div "B" at bounding box center [196, 106] width 14 height 14
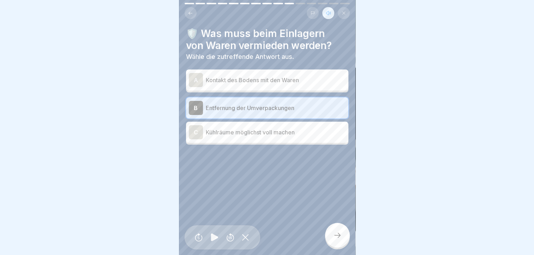
click at [195, 74] on div "A" at bounding box center [196, 80] width 14 height 14
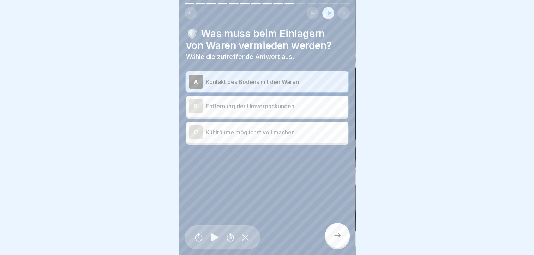
click at [337, 235] on icon at bounding box center [337, 235] width 8 height 8
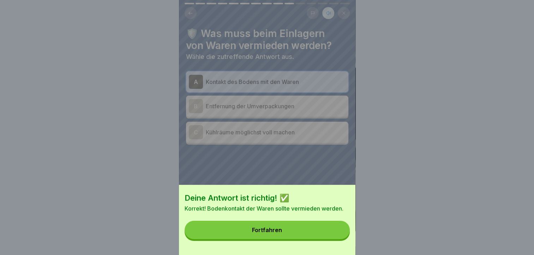
click at [276, 232] on button "Fortfahren" at bounding box center [267, 230] width 165 height 18
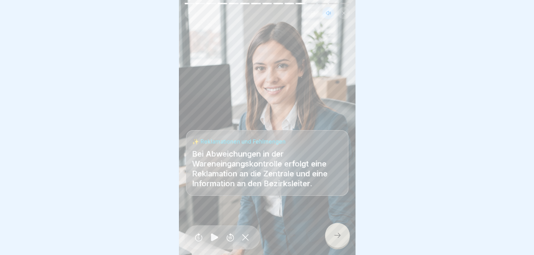
click at [338, 233] on icon at bounding box center [337, 235] width 8 height 8
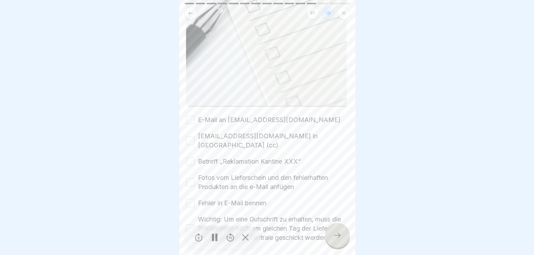
scroll to position [304, 0]
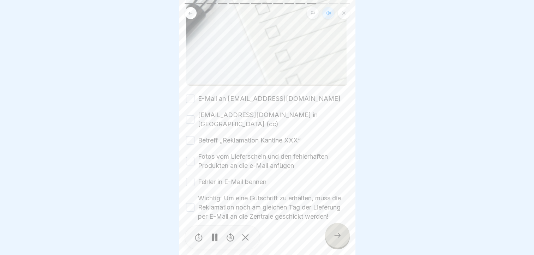
click at [189, 95] on button "E-Mail an [EMAIL_ADDRESS][DOMAIN_NAME]" at bounding box center [190, 99] width 8 height 8
click at [189, 115] on button "[EMAIL_ADDRESS][DOMAIN_NAME] in [GEOGRAPHIC_DATA] (cc)" at bounding box center [190, 119] width 8 height 8
click at [192, 136] on button "Betreff „Reklamation Kantine XXX“" at bounding box center [190, 140] width 8 height 8
click at [190, 157] on button "Fotos vom Lieferschein und den fehlerhaften Produkten an die e-Mail anfügen" at bounding box center [190, 161] width 8 height 8
click at [192, 178] on button "Fehler in E-Mail bennen" at bounding box center [190, 182] width 8 height 8
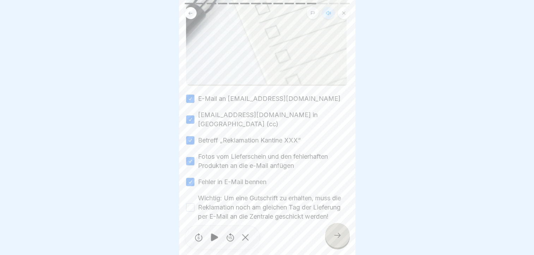
click at [191, 203] on button "Wichtig: Um eine Gutschrift zu erhalten, muss die Reklamation noch am gleichen …" at bounding box center [190, 207] width 8 height 8
click at [340, 235] on icon at bounding box center [337, 235] width 8 height 8
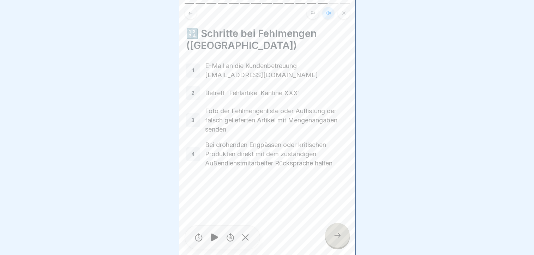
click at [334, 235] on icon at bounding box center [337, 235] width 8 height 8
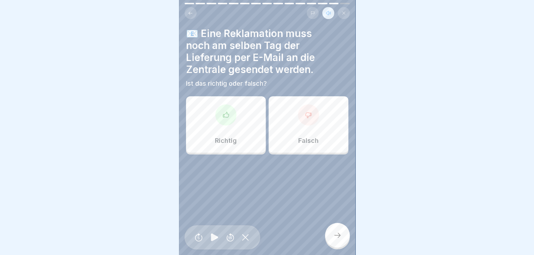
click at [226, 115] on div at bounding box center [225, 115] width 21 height 21
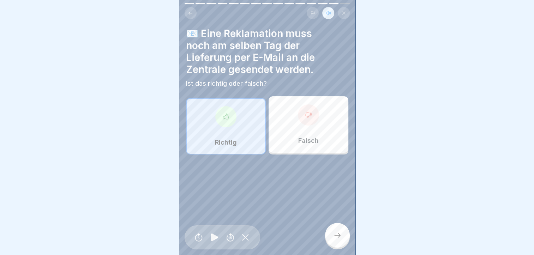
click at [336, 237] on icon at bounding box center [337, 235] width 8 height 8
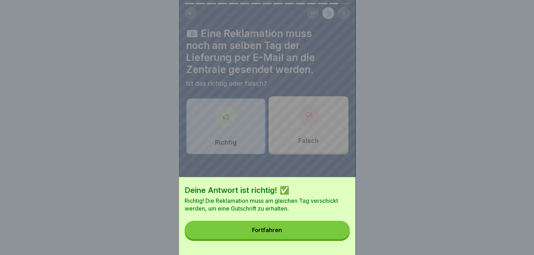
click at [291, 234] on button "Fortfahren" at bounding box center [267, 230] width 165 height 18
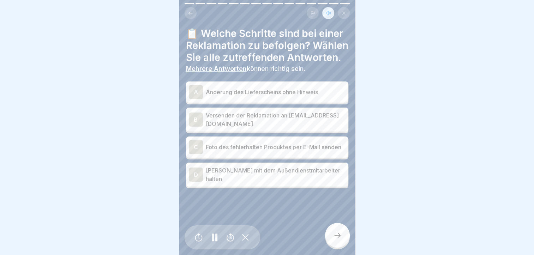
click at [196, 125] on div "B" at bounding box center [196, 120] width 14 height 14
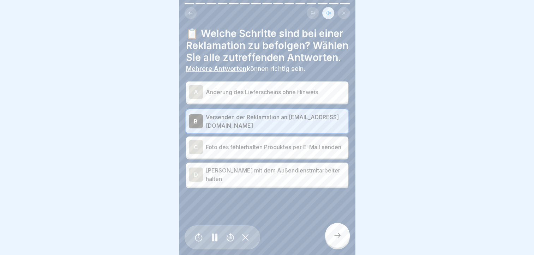
click at [195, 154] on div "C" at bounding box center [196, 147] width 14 height 14
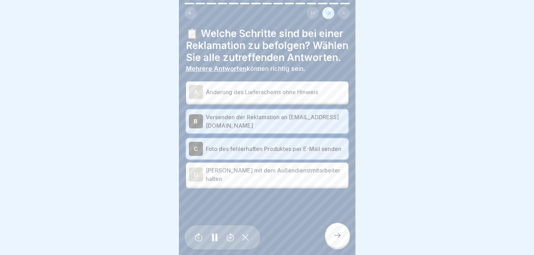
click at [195, 182] on div "D" at bounding box center [196, 175] width 14 height 14
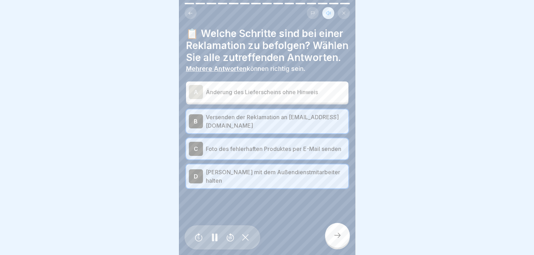
click at [199, 184] on div "D" at bounding box center [196, 177] width 14 height 14
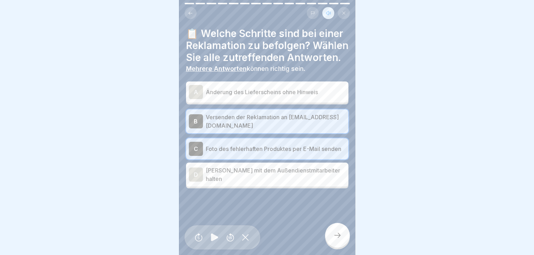
click at [334, 235] on icon at bounding box center [337, 235] width 8 height 8
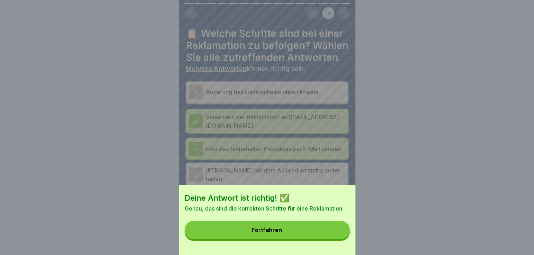
click at [286, 234] on button "Fortfahren" at bounding box center [267, 230] width 165 height 18
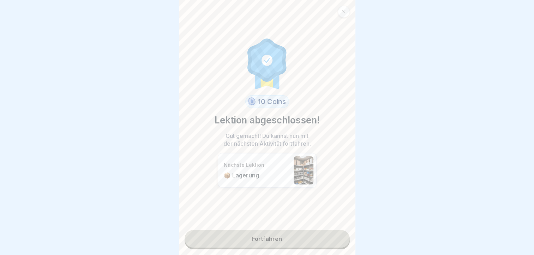
click at [257, 232] on link "Fortfahren" at bounding box center [267, 239] width 165 height 18
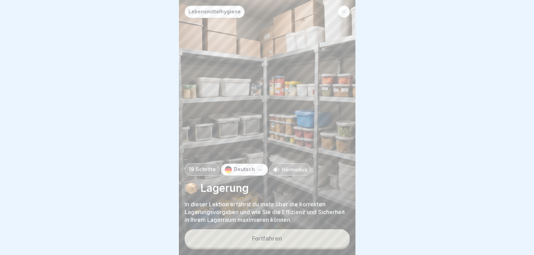
click at [292, 170] on p "Hörmodus" at bounding box center [294, 169] width 25 height 7
click at [275, 236] on button "Fortfahren" at bounding box center [267, 239] width 165 height 18
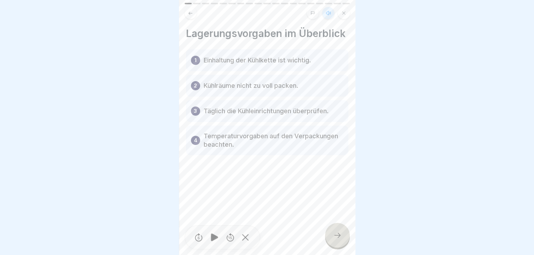
click at [336, 234] on icon at bounding box center [337, 235] width 8 height 8
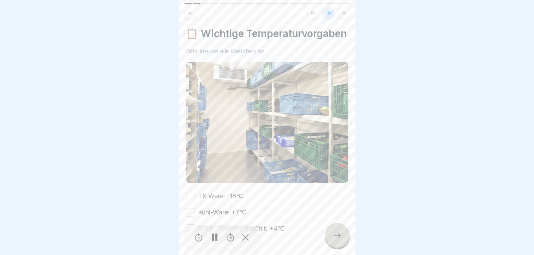
scroll to position [28, 0]
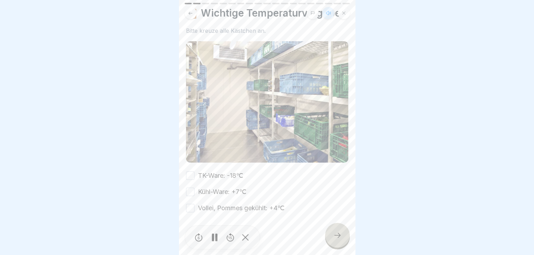
click at [190, 172] on button "TK-Ware: -18℃" at bounding box center [190, 176] width 8 height 8
click at [188, 188] on button "Kühl-Ware: +7℃" at bounding box center [190, 192] width 8 height 8
click at [189, 204] on button "Vollei, Pommes gekühlt: +4℃" at bounding box center [190, 208] width 8 height 8
click at [333, 236] on icon at bounding box center [337, 235] width 8 height 8
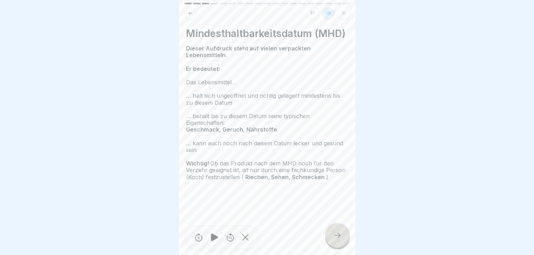
click at [335, 234] on icon at bounding box center [337, 235] width 8 height 8
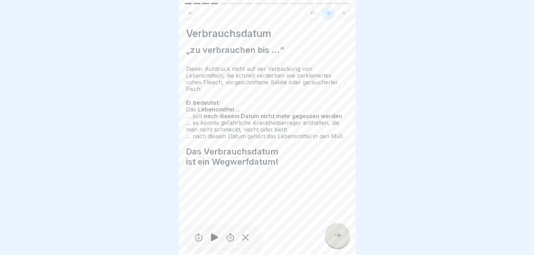
click at [336, 234] on icon at bounding box center [337, 235] width 8 height 8
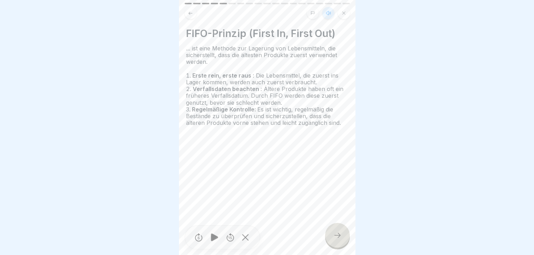
click at [338, 233] on icon at bounding box center [337, 235] width 8 height 8
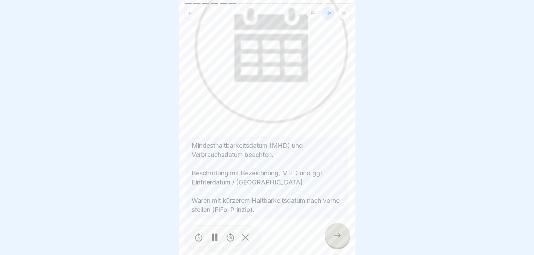
scroll to position [92, 0]
click at [336, 233] on icon at bounding box center [337, 235] width 8 height 8
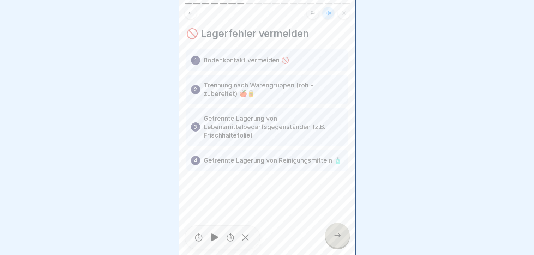
click at [336, 234] on icon at bounding box center [337, 235] width 8 height 8
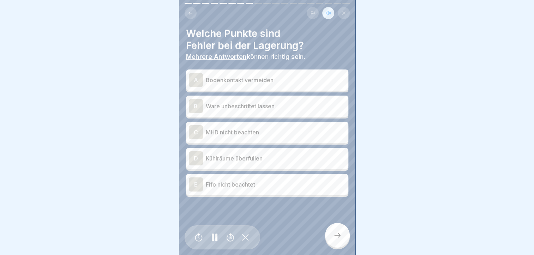
click at [195, 76] on div "A" at bounding box center [196, 80] width 14 height 14
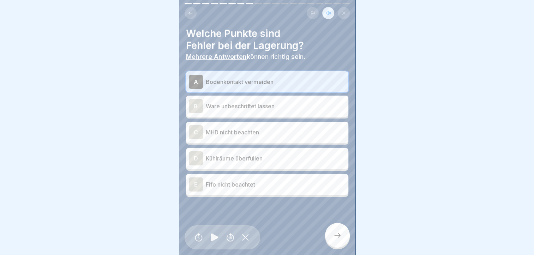
click at [198, 76] on div "A" at bounding box center [196, 82] width 14 height 14
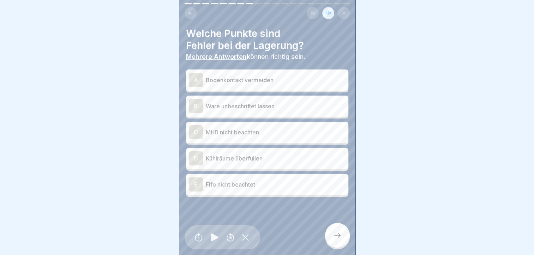
click at [194, 99] on div "B" at bounding box center [196, 106] width 14 height 14
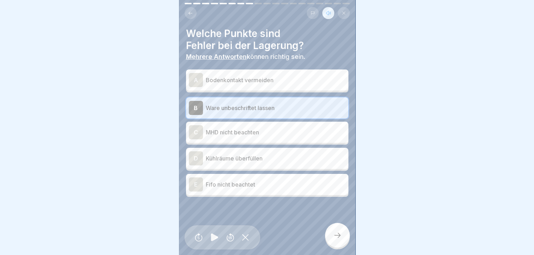
click at [195, 126] on div "C" at bounding box center [196, 132] width 14 height 14
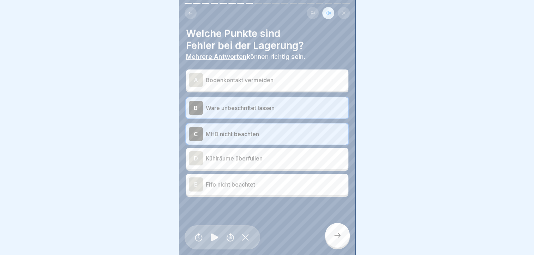
click at [196, 155] on div "D" at bounding box center [196, 158] width 14 height 14
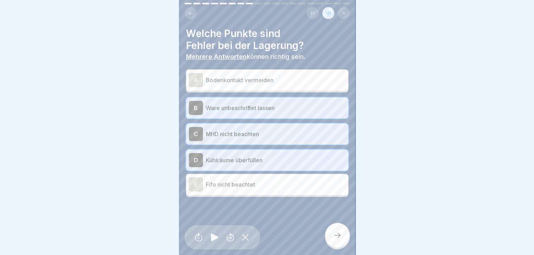
click at [198, 180] on div "E" at bounding box center [196, 185] width 14 height 14
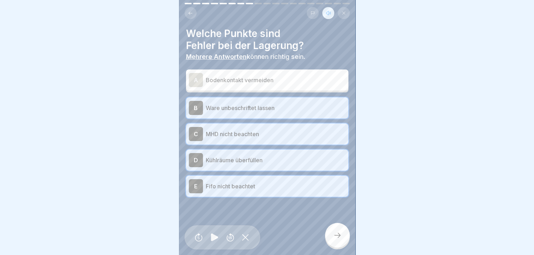
click at [339, 235] on icon at bounding box center [337, 235] width 6 height 5
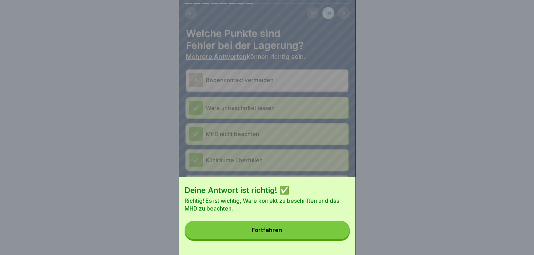
click at [284, 233] on button "Fortfahren" at bounding box center [267, 230] width 165 height 18
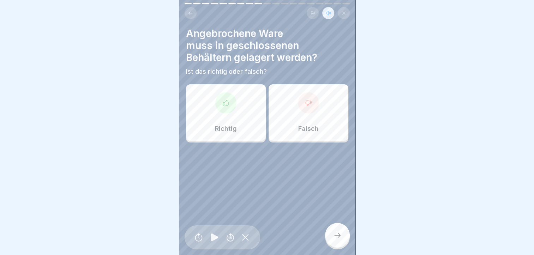
click at [230, 103] on div at bounding box center [225, 103] width 21 height 21
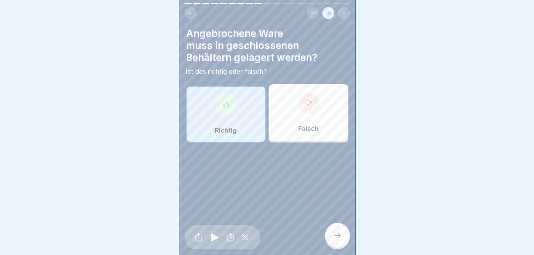
click at [336, 237] on icon at bounding box center [337, 235] width 8 height 8
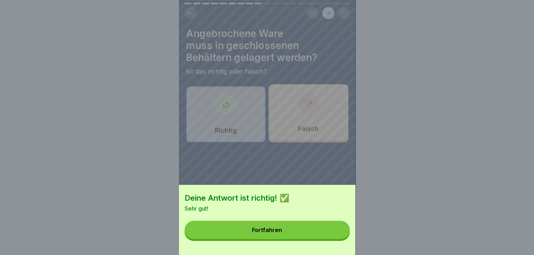
click at [270, 233] on div "Fortfahren" at bounding box center [267, 230] width 30 height 6
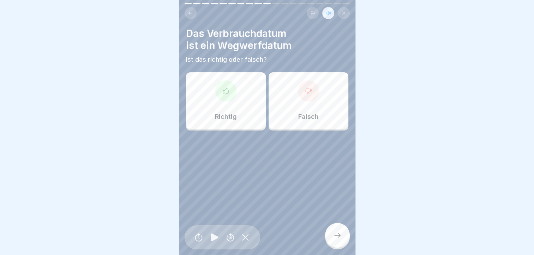
click at [233, 95] on div "Richtig" at bounding box center [226, 100] width 80 height 57
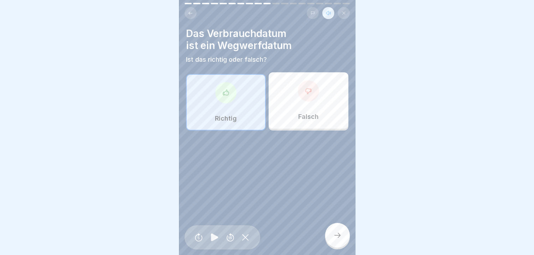
click at [337, 234] on icon at bounding box center [337, 235] width 8 height 8
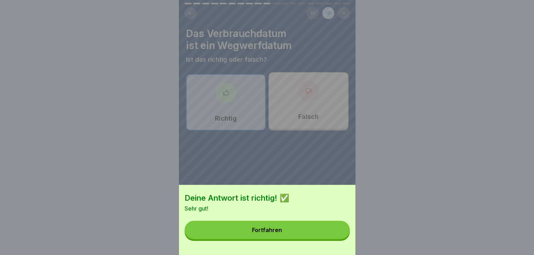
click at [297, 235] on button "Fortfahren" at bounding box center [267, 230] width 165 height 18
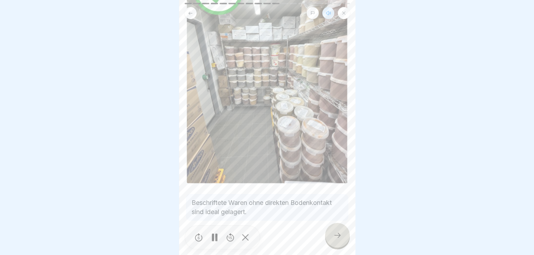
scroll to position [96, 0]
click at [335, 234] on icon at bounding box center [337, 235] width 8 height 8
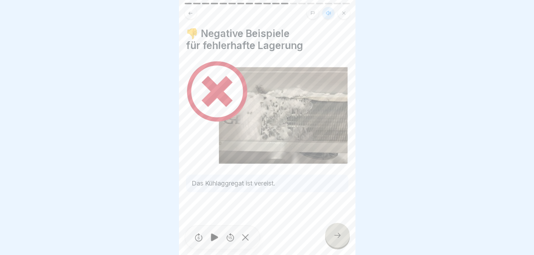
click at [336, 232] on div at bounding box center [337, 235] width 25 height 25
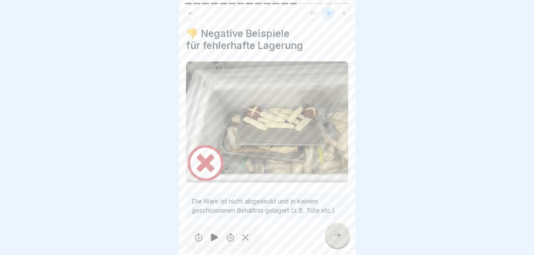
click at [335, 232] on div at bounding box center [337, 235] width 25 height 25
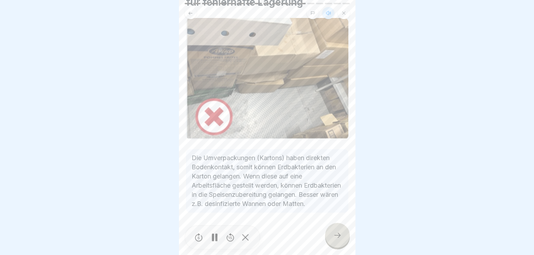
scroll to position [48, 0]
click at [336, 234] on icon at bounding box center [337, 235] width 8 height 8
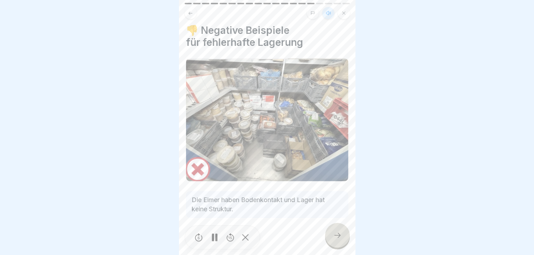
scroll to position [4, 0]
click at [337, 231] on div at bounding box center [337, 235] width 25 height 25
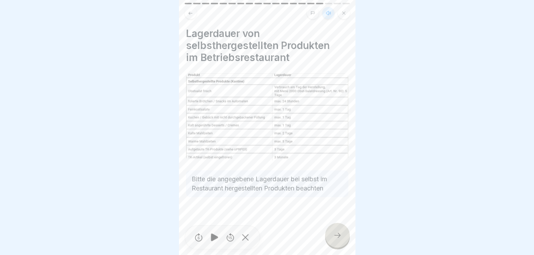
click at [337, 230] on div at bounding box center [337, 235] width 25 height 25
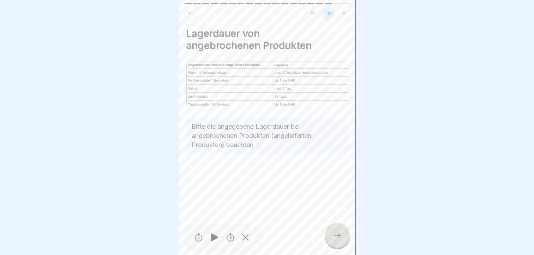
click at [332, 233] on div at bounding box center [337, 235] width 25 height 25
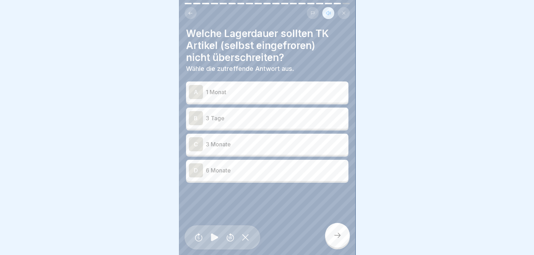
click at [197, 138] on div "C" at bounding box center [196, 144] width 14 height 14
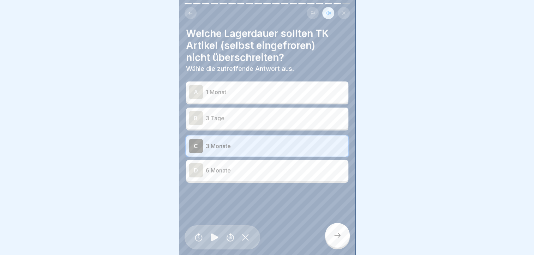
click at [338, 233] on icon at bounding box center [337, 235] width 8 height 8
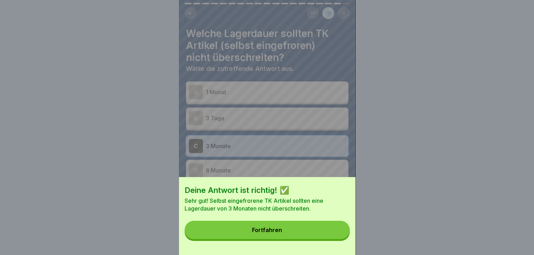
click at [318, 234] on button "Fortfahren" at bounding box center [267, 230] width 165 height 18
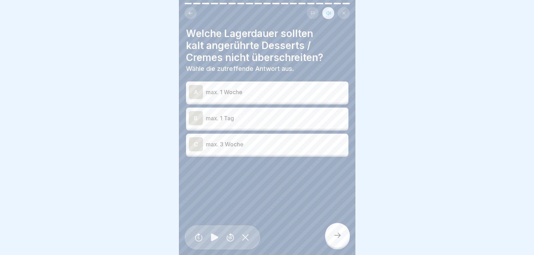
click at [195, 112] on div "B" at bounding box center [196, 118] width 14 height 14
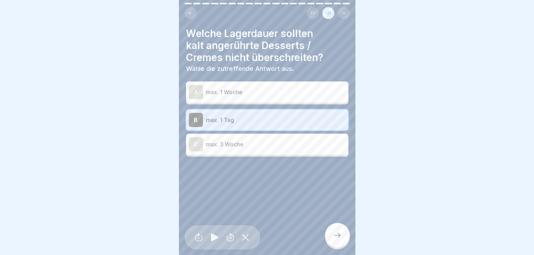
click at [338, 234] on icon at bounding box center [337, 235] width 8 height 8
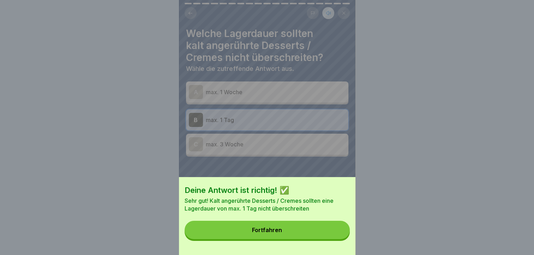
click at [303, 233] on button "Fortfahren" at bounding box center [267, 230] width 165 height 18
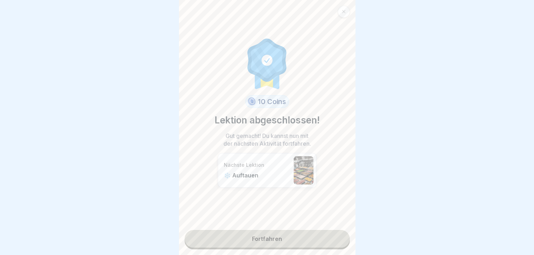
click at [266, 235] on link "Fortfahren" at bounding box center [267, 239] width 165 height 18
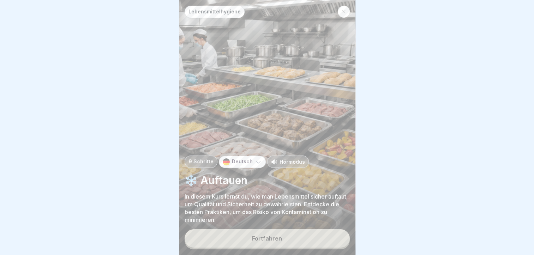
click at [287, 162] on p "Hörmodus" at bounding box center [292, 161] width 25 height 7
click at [279, 238] on div "Fortfahren" at bounding box center [267, 239] width 30 height 6
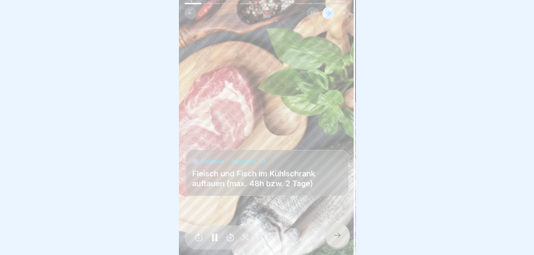
scroll to position [5, 0]
click at [339, 234] on icon at bounding box center [337, 235] width 8 height 8
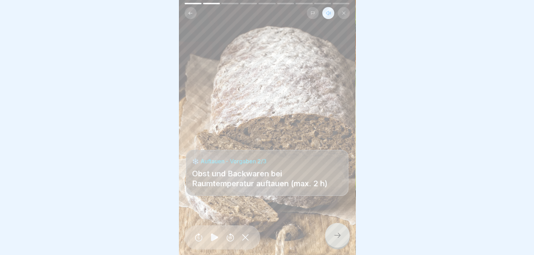
click at [190, 11] on icon at bounding box center [190, 13] width 5 height 5
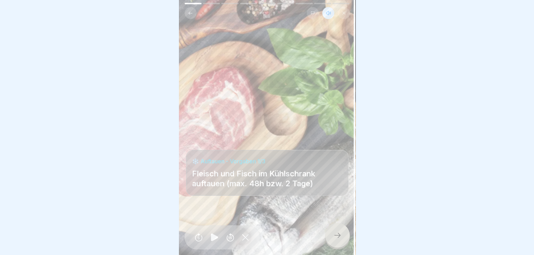
click at [333, 236] on div at bounding box center [337, 235] width 25 height 25
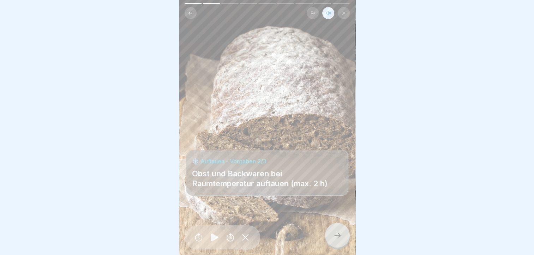
drag, startPoint x: 336, startPoint y: 236, endPoint x: 328, endPoint y: 237, distance: 8.2
click at [333, 242] on div at bounding box center [337, 235] width 25 height 25
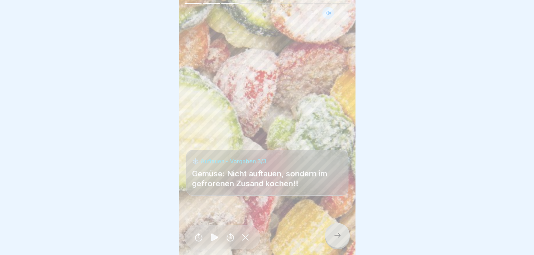
click at [343, 236] on div at bounding box center [337, 235] width 25 height 25
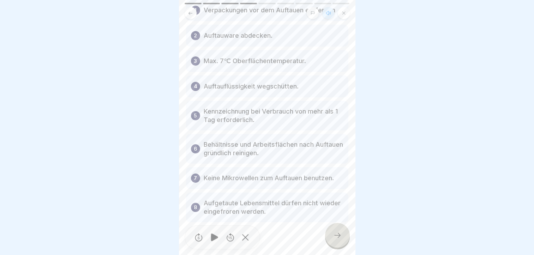
scroll to position [24, 0]
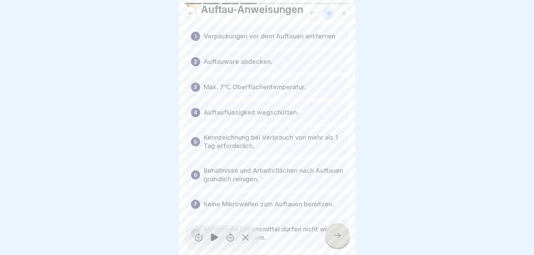
click at [338, 231] on div at bounding box center [337, 235] width 25 height 25
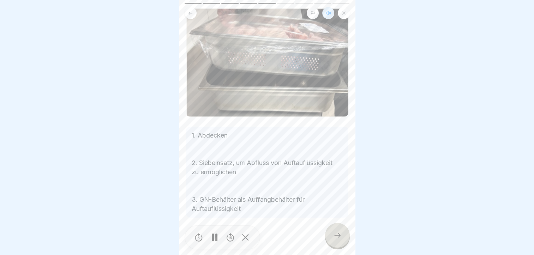
scroll to position [55, 0]
click at [340, 232] on icon at bounding box center [337, 235] width 8 height 8
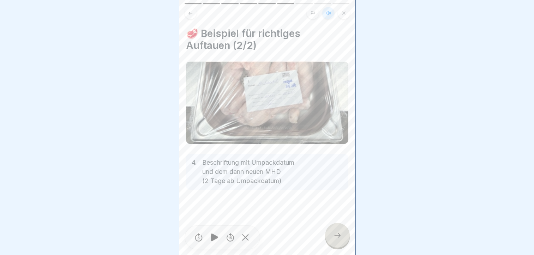
click at [335, 231] on div at bounding box center [337, 235] width 25 height 25
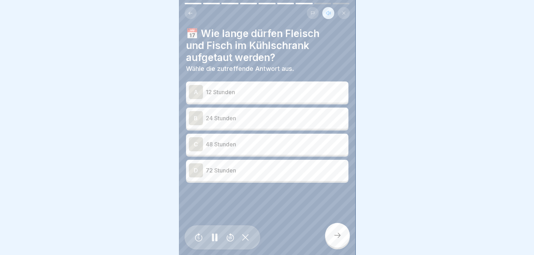
click at [194, 138] on div "C" at bounding box center [196, 144] width 14 height 14
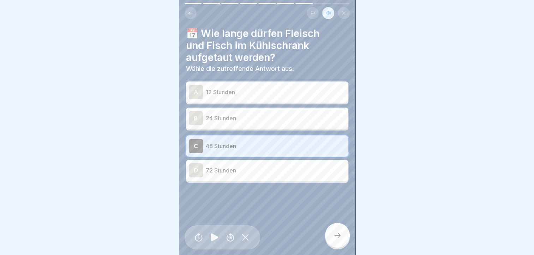
click at [340, 229] on div at bounding box center [337, 235] width 25 height 25
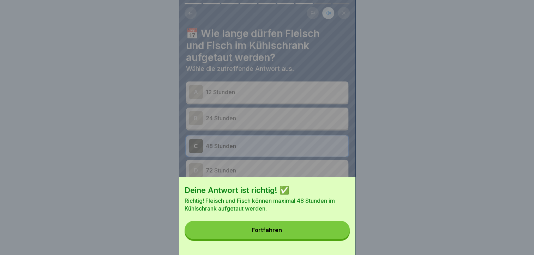
click at [301, 232] on button "Fortfahren" at bounding box center [267, 230] width 165 height 18
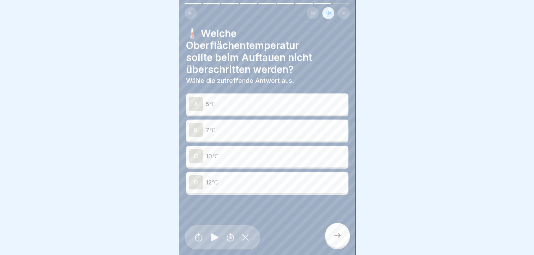
click at [197, 127] on div "B" at bounding box center [196, 130] width 14 height 14
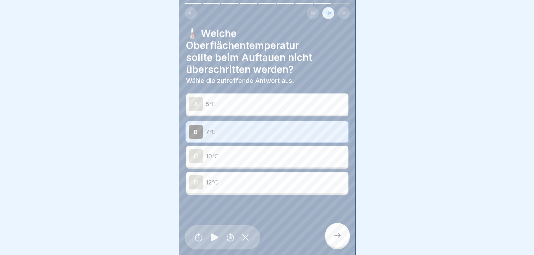
click at [337, 235] on icon at bounding box center [337, 235] width 8 height 8
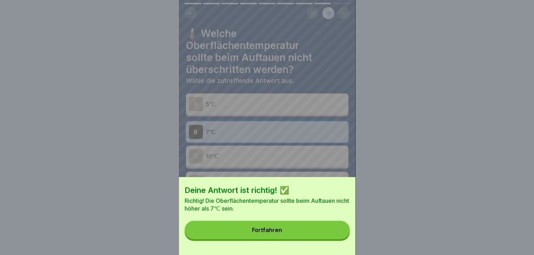
click at [293, 232] on button "Fortfahren" at bounding box center [267, 230] width 165 height 18
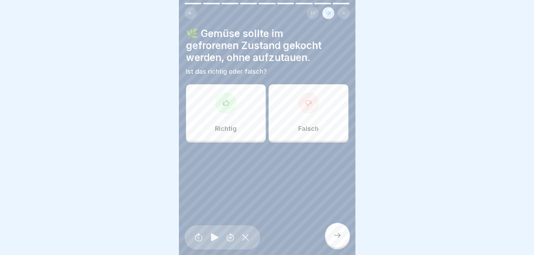
click at [232, 105] on div "Richtig" at bounding box center [226, 112] width 80 height 57
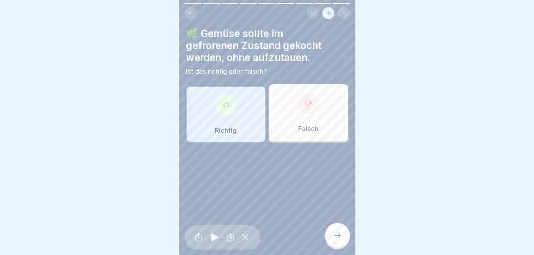
click at [337, 233] on icon at bounding box center [337, 235] width 8 height 8
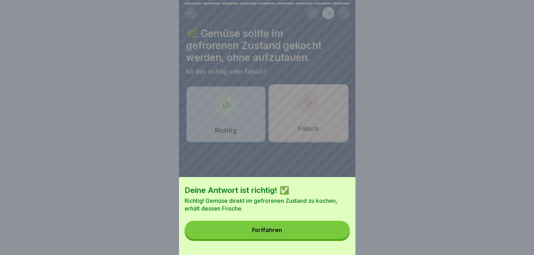
click at [325, 231] on button "Fortfahren" at bounding box center [267, 230] width 165 height 18
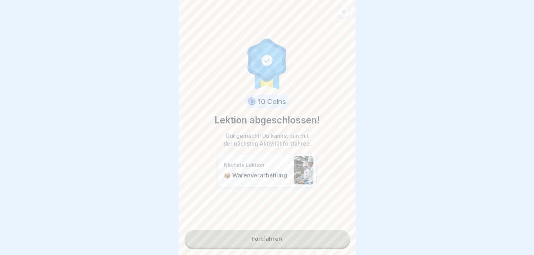
scroll to position [5, 0]
click at [272, 233] on link "Fortfahren" at bounding box center [267, 239] width 165 height 18
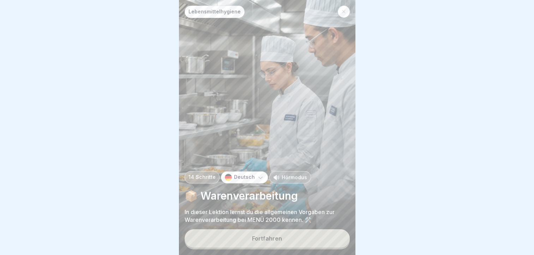
scroll to position [5, 0]
click at [288, 177] on p "Hörmodus" at bounding box center [294, 177] width 25 height 7
click at [277, 238] on div "Fortfahren" at bounding box center [267, 239] width 30 height 6
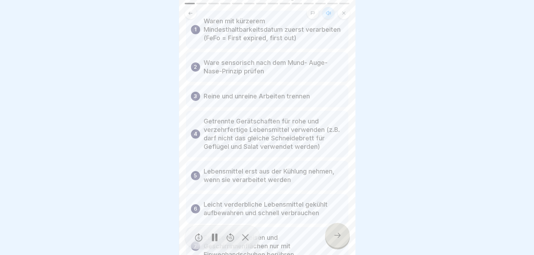
scroll to position [137, 0]
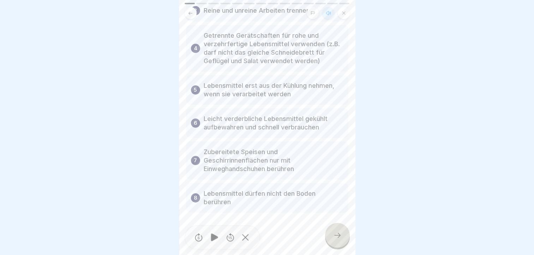
click at [335, 236] on icon at bounding box center [337, 235] width 8 height 8
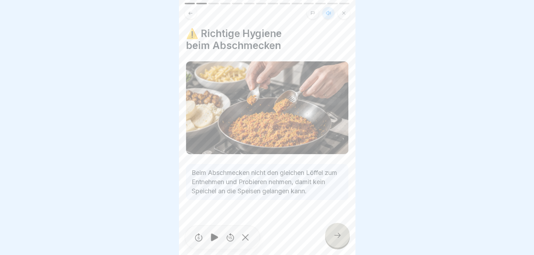
click at [335, 232] on icon at bounding box center [337, 235] width 8 height 8
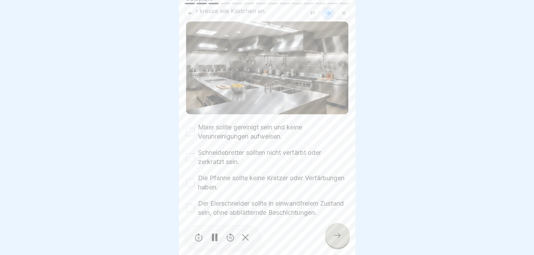
scroll to position [81, 0]
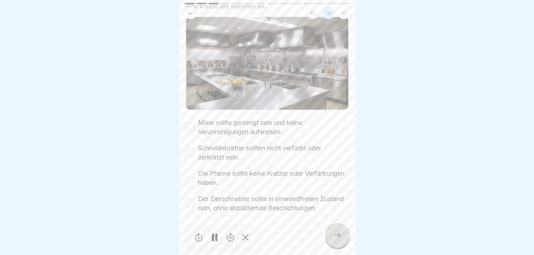
click at [191, 123] on button "Mixer sollte gereinigt sein und keine Verunreinigungen aufweisen." at bounding box center [190, 127] width 8 height 8
click at [191, 149] on button "Schneidebretter sollten nicht verfärbt oder zerkratzt sein." at bounding box center [190, 153] width 8 height 8
click at [191, 174] on button "Die Pfanne sollte keine Kratzer oder Verfärbungen haben." at bounding box center [190, 178] width 8 height 8
click at [188, 200] on button "Der Eierschneider sollte in einwandfreiem Zustand sein, ohne abblätternde Besch…" at bounding box center [190, 204] width 8 height 8
click at [338, 235] on icon at bounding box center [337, 235] width 8 height 8
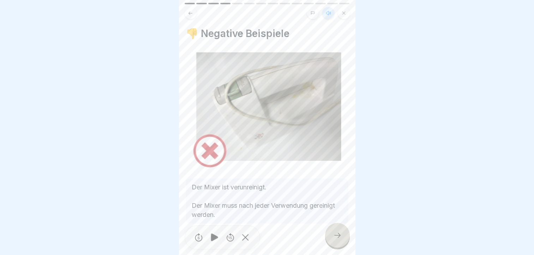
click at [334, 234] on icon at bounding box center [337, 235] width 8 height 8
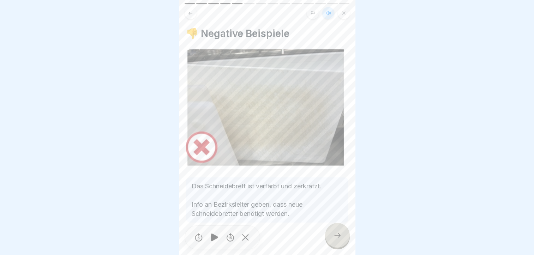
click at [334, 231] on div at bounding box center [337, 235] width 25 height 25
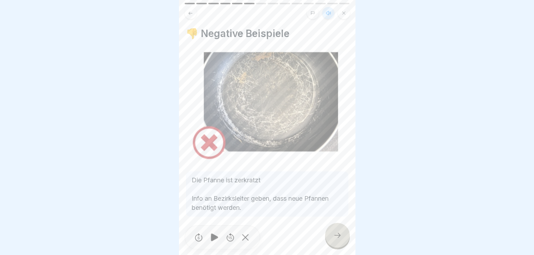
click at [334, 230] on div at bounding box center [337, 235] width 25 height 25
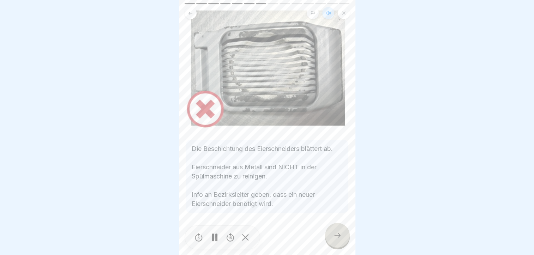
scroll to position [46, 0]
click at [337, 234] on icon at bounding box center [337, 235] width 8 height 8
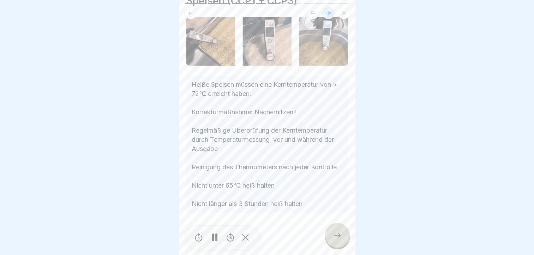
scroll to position [52, 0]
click at [334, 235] on icon at bounding box center [337, 235] width 8 height 8
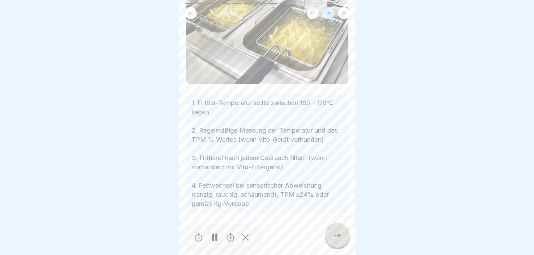
scroll to position [85, 0]
click at [338, 234] on icon at bounding box center [337, 235] width 8 height 8
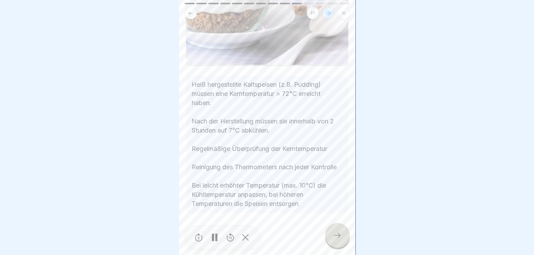
scroll to position [247, 0]
click at [335, 233] on icon at bounding box center [337, 235] width 8 height 8
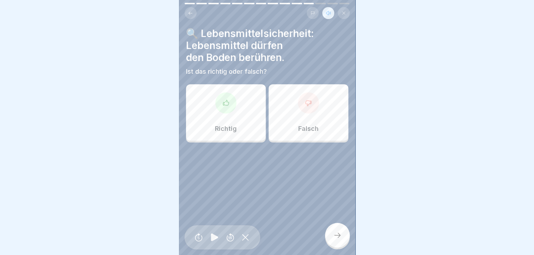
click at [295, 108] on div "Falsch" at bounding box center [309, 112] width 80 height 57
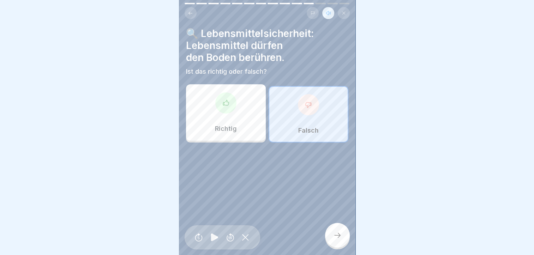
click at [334, 233] on icon at bounding box center [337, 235] width 8 height 8
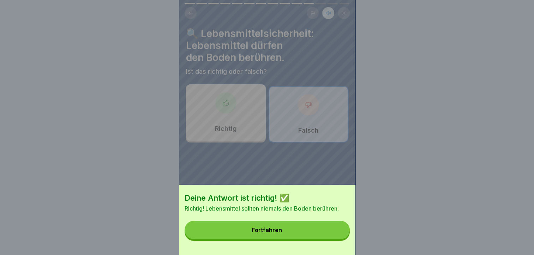
click at [285, 235] on button "Fortfahren" at bounding box center [267, 230] width 165 height 18
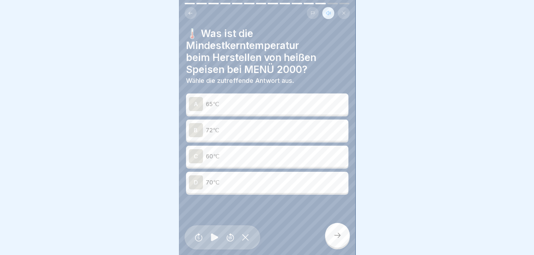
click at [199, 127] on div "B" at bounding box center [196, 130] width 14 height 14
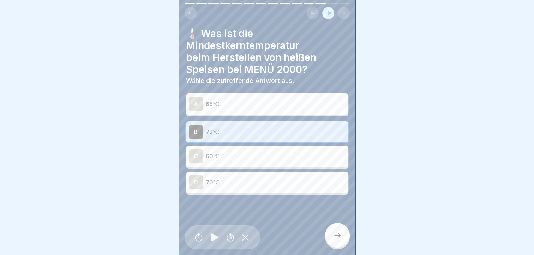
click at [339, 234] on icon at bounding box center [337, 235] width 8 height 8
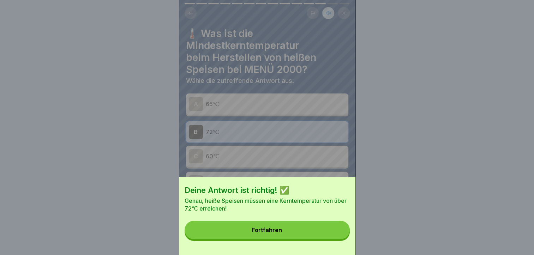
click at [338, 232] on button "Fortfahren" at bounding box center [267, 230] width 165 height 18
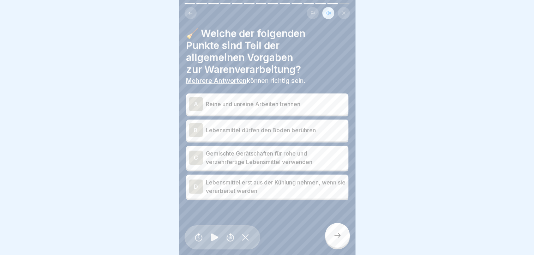
click at [198, 180] on div "D" at bounding box center [196, 187] width 14 height 14
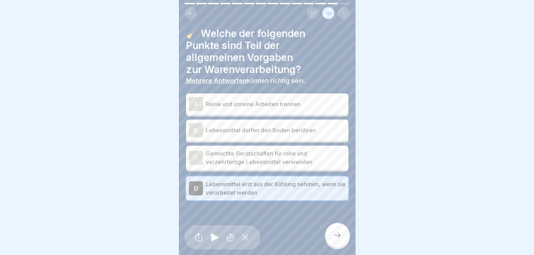
click at [197, 97] on div "A" at bounding box center [196, 104] width 14 height 14
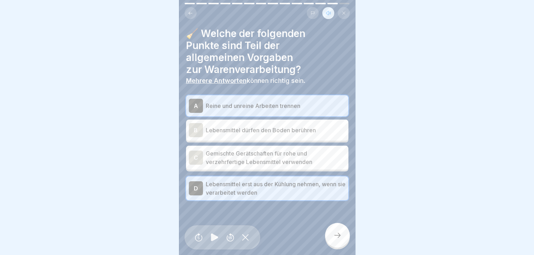
click at [198, 152] on div "C" at bounding box center [196, 158] width 14 height 14
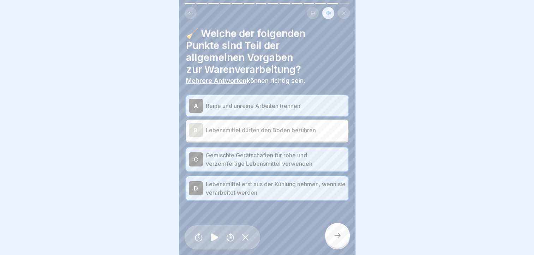
click at [331, 238] on div at bounding box center [337, 235] width 25 height 25
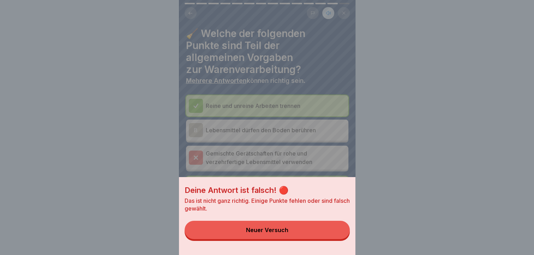
click at [286, 233] on div "Neuer Versuch" at bounding box center [267, 230] width 42 height 6
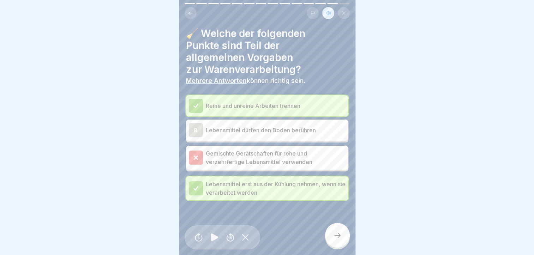
click at [196, 156] on icon at bounding box center [195, 157] width 3 height 3
click at [200, 99] on div at bounding box center [196, 106] width 14 height 14
click at [196, 185] on icon at bounding box center [196, 188] width 6 height 6
click at [196, 155] on icon at bounding box center [196, 158] width 6 height 6
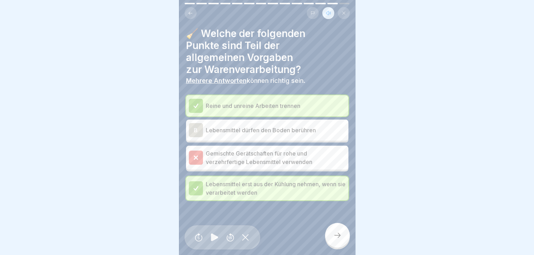
click at [190, 11] on icon at bounding box center [190, 13] width 5 height 5
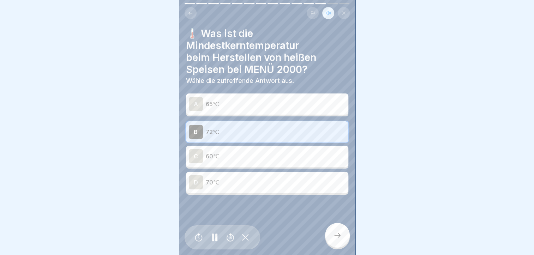
click at [337, 232] on icon at bounding box center [337, 235] width 8 height 8
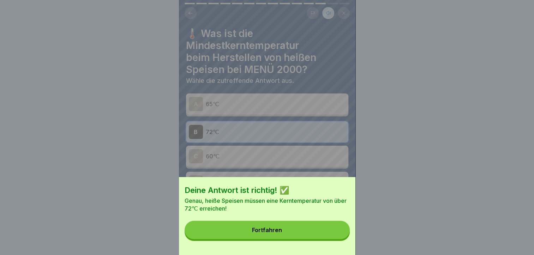
click at [327, 236] on button "Fortfahren" at bounding box center [267, 230] width 165 height 18
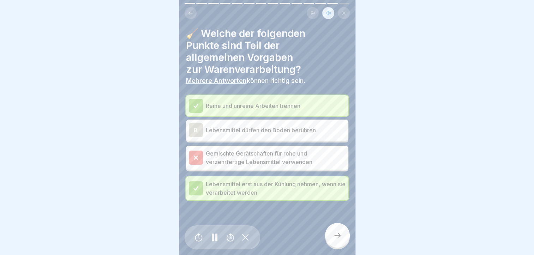
click at [196, 124] on div "B" at bounding box center [196, 130] width 14 height 14
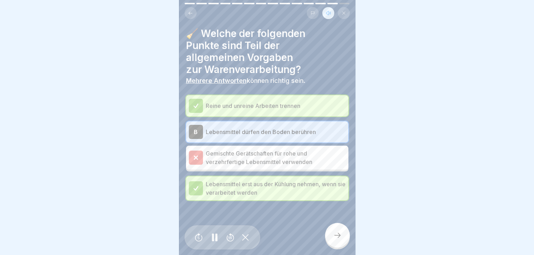
click at [197, 125] on div "B" at bounding box center [196, 132] width 14 height 14
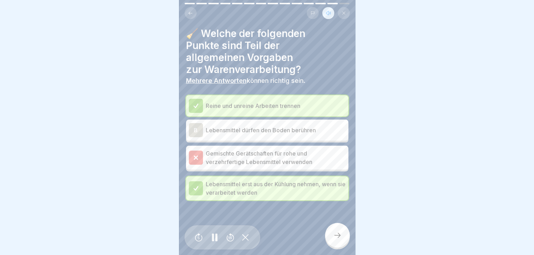
click at [198, 155] on icon at bounding box center [196, 158] width 6 height 6
click at [195, 155] on icon at bounding box center [196, 158] width 6 height 6
click at [197, 104] on icon at bounding box center [196, 106] width 4 height 4
click at [196, 126] on div "B" at bounding box center [196, 130] width 14 height 14
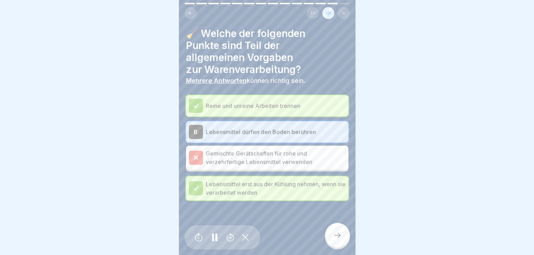
click at [197, 125] on div "B" at bounding box center [196, 132] width 14 height 14
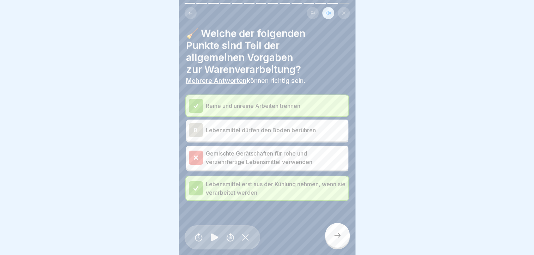
click at [210, 152] on p "Gemischte Gerätschaften für rohe und verzehrfertige Lebensmittel verwenden" at bounding box center [276, 157] width 140 height 17
click at [209, 180] on p "Lebensmittel erst aus der Kühlung nehmen, wenn sie verarbeitet werden" at bounding box center [276, 188] width 140 height 17
click at [198, 185] on icon at bounding box center [196, 188] width 6 height 6
click at [243, 237] on icon at bounding box center [245, 237] width 7 height 6
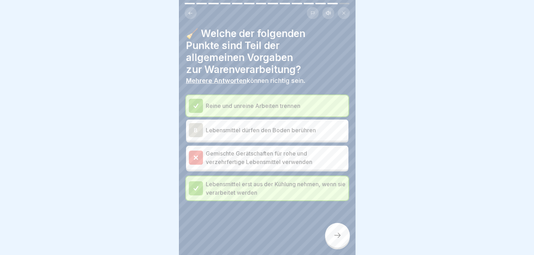
click at [196, 155] on icon at bounding box center [196, 158] width 6 height 6
click at [189, 123] on div "B" at bounding box center [196, 130] width 14 height 14
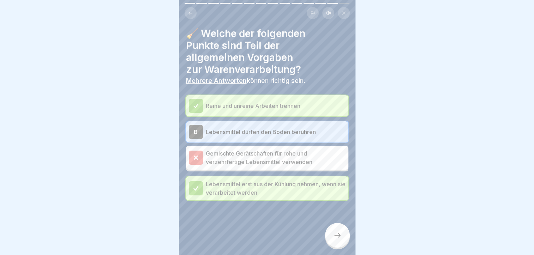
click at [196, 125] on div "B" at bounding box center [196, 132] width 14 height 14
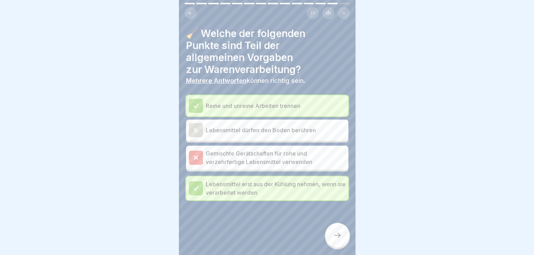
click at [196, 103] on icon at bounding box center [196, 106] width 6 height 6
click at [194, 155] on icon at bounding box center [196, 158] width 6 height 6
click at [194, 186] on icon at bounding box center [196, 188] width 4 height 4
click at [338, 236] on icon at bounding box center [337, 235] width 8 height 8
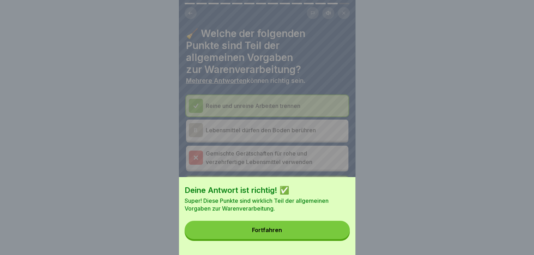
click at [277, 233] on div "Fortfahren" at bounding box center [267, 230] width 30 height 6
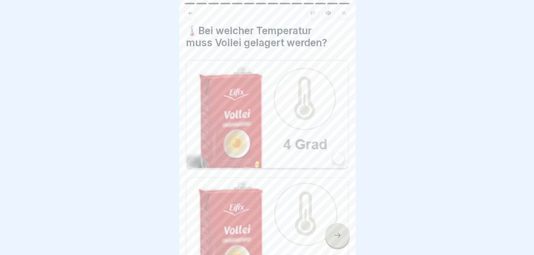
scroll to position [0, 0]
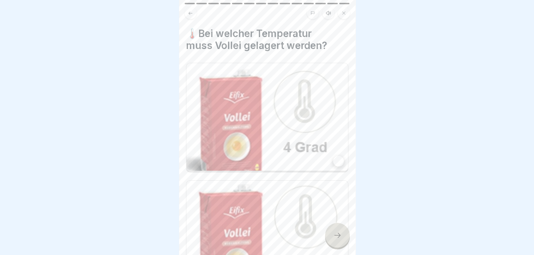
click at [327, 10] on icon at bounding box center [329, 13] width 6 height 6
click at [192, 11] on icon at bounding box center [190, 13] width 5 height 5
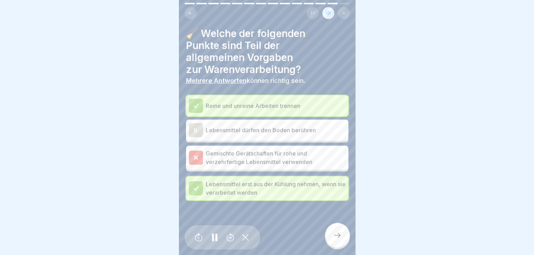
click at [197, 156] on icon at bounding box center [195, 157] width 3 height 3
click at [194, 185] on icon at bounding box center [196, 188] width 6 height 6
click at [195, 103] on icon at bounding box center [196, 106] width 6 height 6
click at [189, 182] on div at bounding box center [196, 189] width 14 height 14
click at [338, 236] on icon at bounding box center [337, 235] width 8 height 8
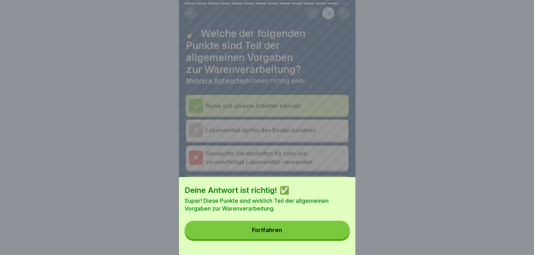
click at [320, 235] on button "Fortfahren" at bounding box center [267, 230] width 165 height 18
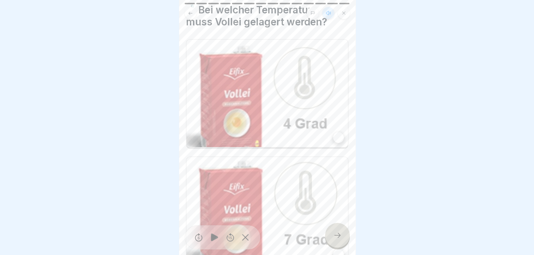
scroll to position [35, 0]
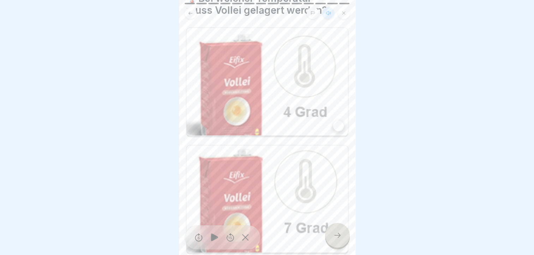
click at [248, 84] on img at bounding box center [267, 82] width 162 height 108
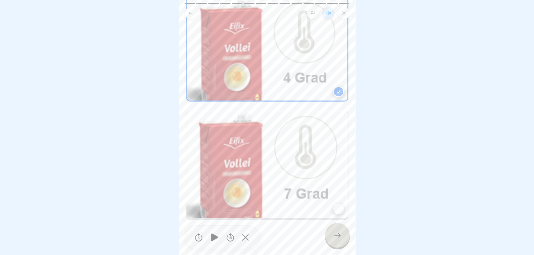
scroll to position [72, 0]
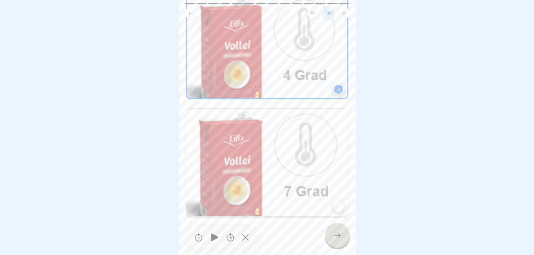
click at [340, 235] on icon at bounding box center [337, 235] width 8 height 8
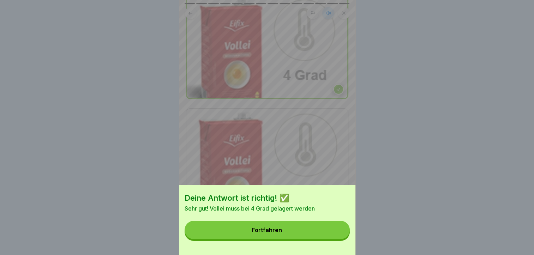
drag, startPoint x: 317, startPoint y: 230, endPoint x: 321, endPoint y: 234, distance: 5.2
click at [319, 233] on button "Fortfahren" at bounding box center [267, 230] width 165 height 18
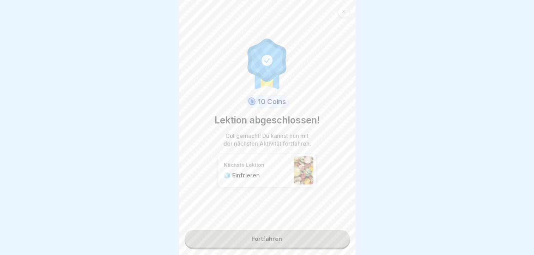
scroll to position [5, 0]
click at [272, 234] on link "Fortfahren" at bounding box center [267, 239] width 165 height 18
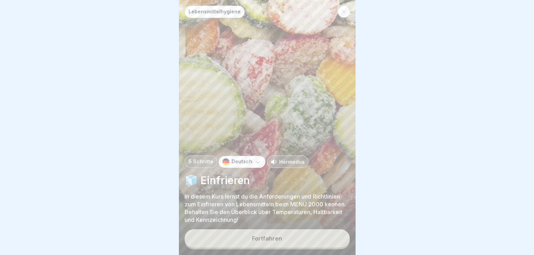
click at [274, 162] on div "Hörmodus" at bounding box center [288, 161] width 34 height 7
click at [285, 238] on button "Fortfahren" at bounding box center [267, 239] width 165 height 18
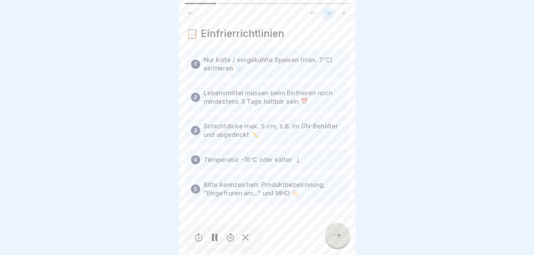
scroll to position [5, 0]
click at [339, 234] on icon at bounding box center [337, 235] width 8 height 8
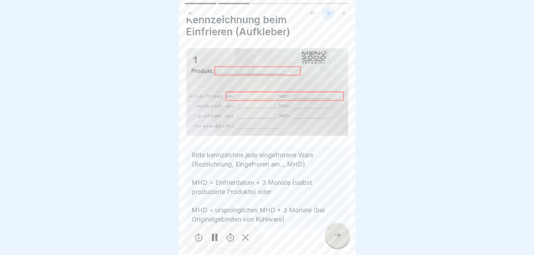
scroll to position [26, 0]
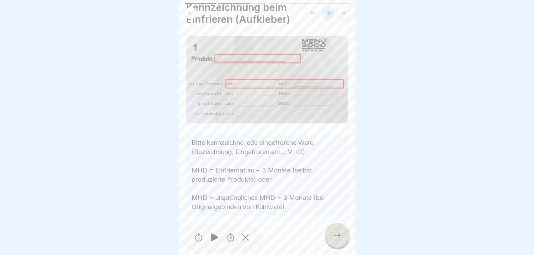
click at [339, 231] on div at bounding box center [337, 235] width 25 height 25
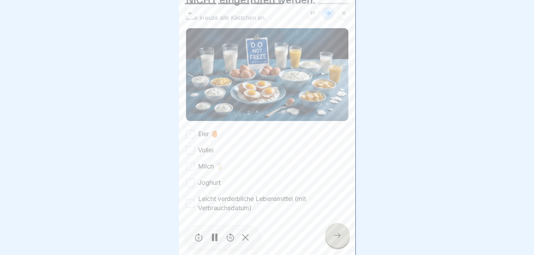
scroll to position [19, 0]
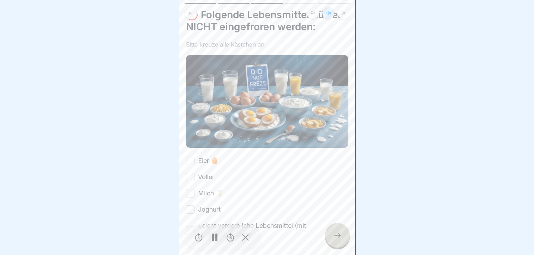
click at [189, 164] on button "Eier 🥚" at bounding box center [190, 161] width 8 height 8
click at [191, 180] on button "Vollei" at bounding box center [190, 177] width 8 height 8
click at [190, 196] on button "Milch 🥛" at bounding box center [190, 193] width 8 height 8
click at [191, 214] on button "Joghurt" at bounding box center [190, 210] width 8 height 8
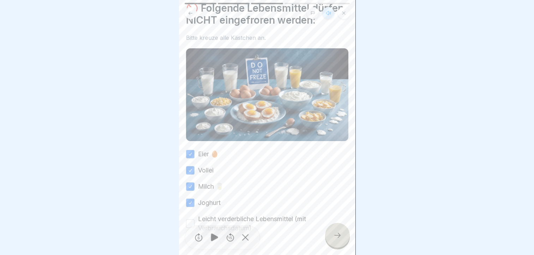
scroll to position [54, 0]
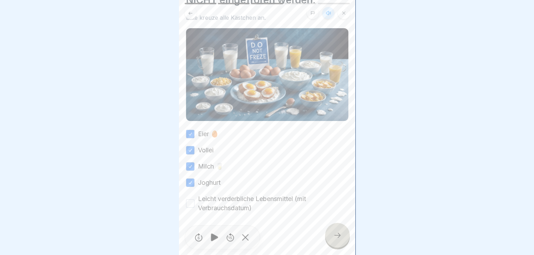
click at [188, 200] on button "Leicht verderbliche Lebensmittel (mit Verbrauchsdatum)" at bounding box center [190, 204] width 8 height 8
click at [335, 230] on div at bounding box center [337, 235] width 25 height 25
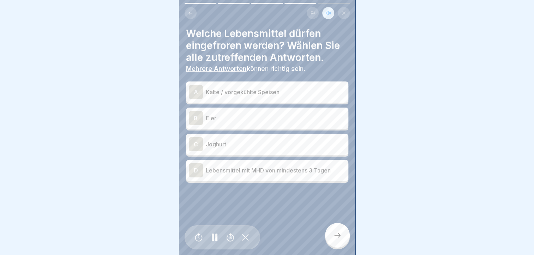
click at [196, 112] on div "B" at bounding box center [196, 118] width 14 height 14
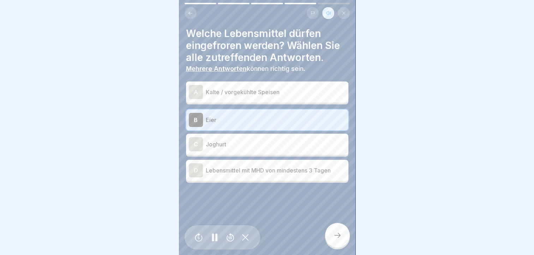
click at [194, 137] on div "C" at bounding box center [196, 144] width 14 height 14
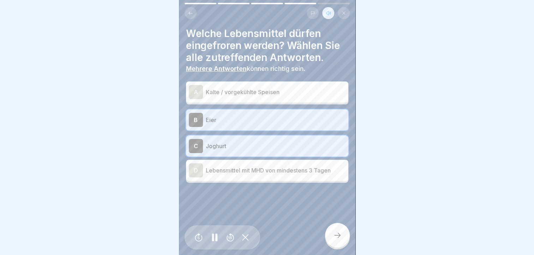
click at [190, 11] on icon at bounding box center [190, 13] width 5 height 5
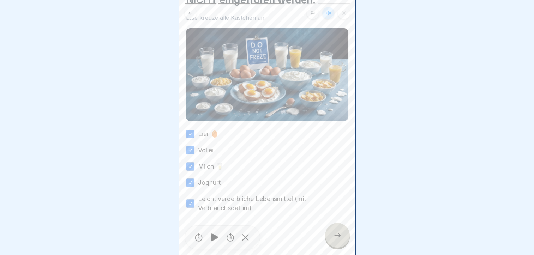
scroll to position [54, 0]
click at [333, 234] on div at bounding box center [337, 235] width 25 height 25
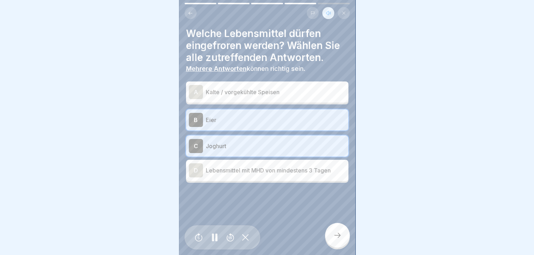
click at [195, 114] on div "B" at bounding box center [196, 120] width 14 height 14
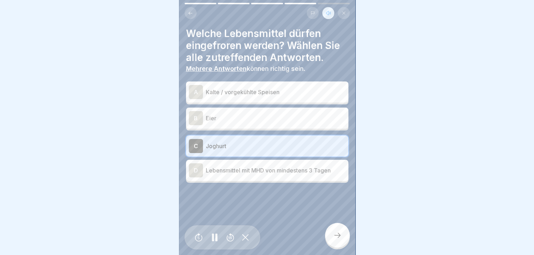
click at [196, 140] on div "C" at bounding box center [196, 146] width 14 height 14
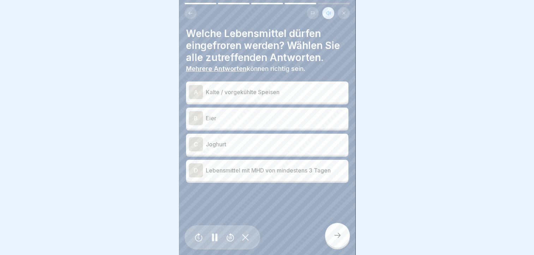
click at [197, 85] on div "A" at bounding box center [196, 92] width 14 height 14
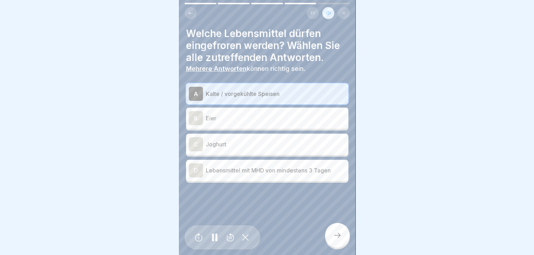
click at [194, 165] on div "D" at bounding box center [196, 171] width 14 height 14
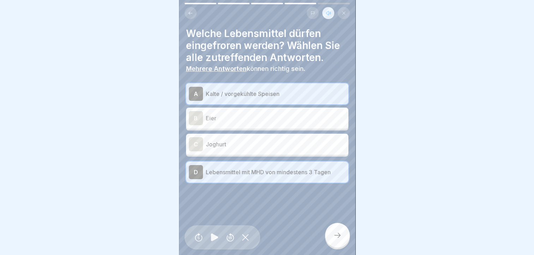
click at [336, 235] on icon at bounding box center [337, 235] width 8 height 8
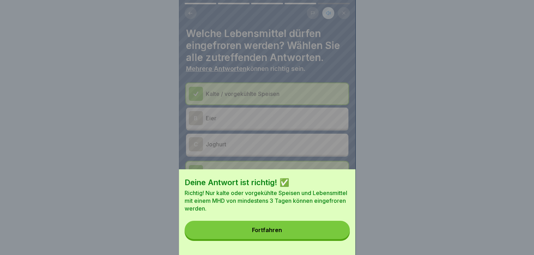
click at [289, 234] on button "Fortfahren" at bounding box center [267, 230] width 165 height 18
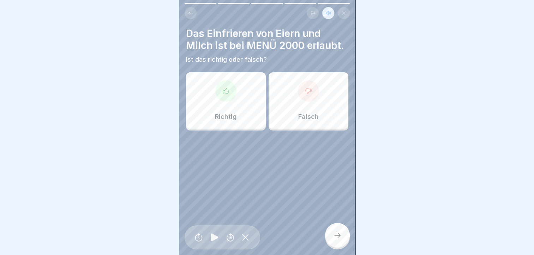
click at [299, 112] on div "Falsch" at bounding box center [309, 100] width 80 height 57
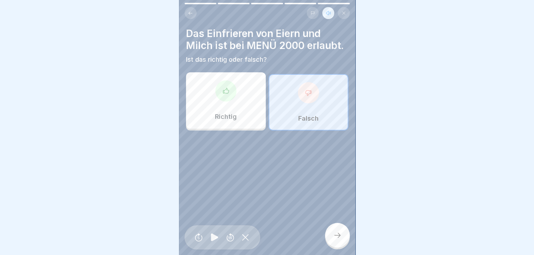
click at [333, 235] on icon at bounding box center [337, 235] width 8 height 8
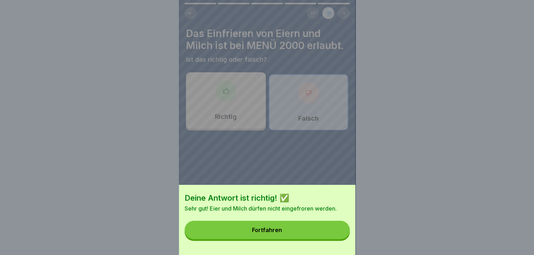
click at [320, 234] on button "Fortfahren" at bounding box center [267, 230] width 165 height 18
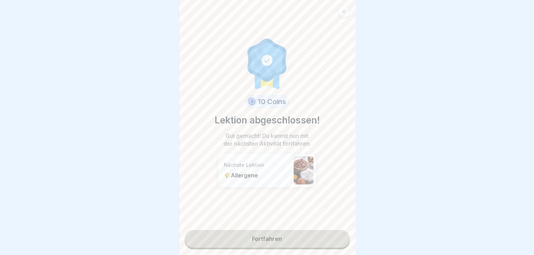
click at [280, 232] on link "Fortfahren" at bounding box center [267, 239] width 165 height 18
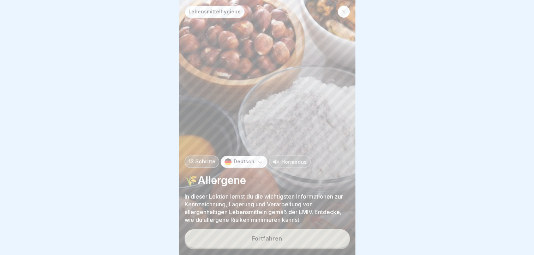
click at [293, 162] on p "Hörmodus" at bounding box center [293, 161] width 25 height 7
click at [278, 238] on div "Fortfahren" at bounding box center [267, 239] width 30 height 6
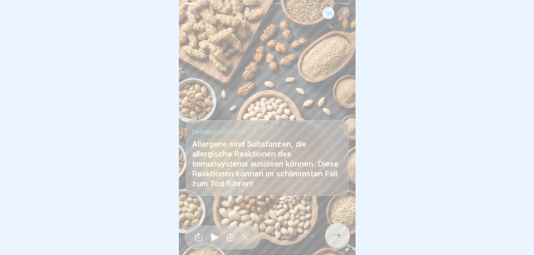
click at [335, 232] on icon at bounding box center [337, 235] width 8 height 8
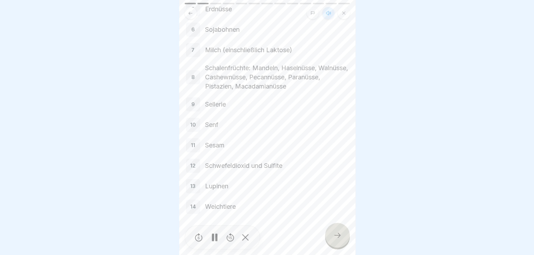
scroll to position [147, 0]
click at [338, 234] on icon at bounding box center [337, 235] width 8 height 8
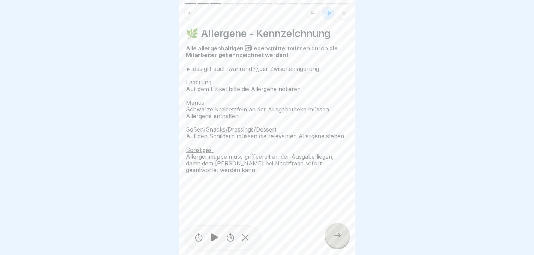
click at [334, 233] on icon at bounding box center [337, 235] width 8 height 8
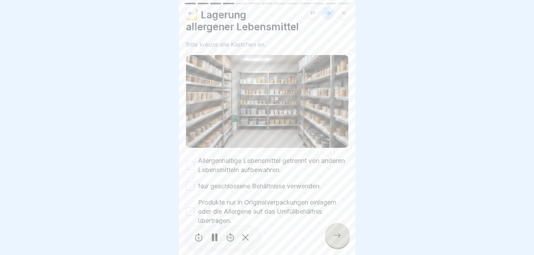
scroll to position [28, 0]
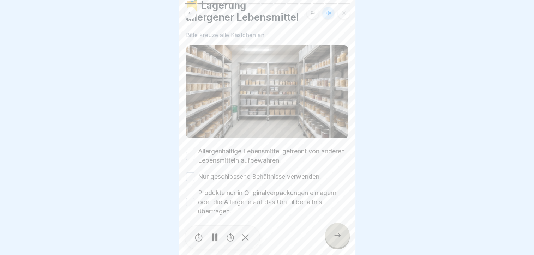
click at [192, 152] on button "Allergenhaltige Lebensmittel getrennt von anderen Lebensmitteln aufbewahren." at bounding box center [190, 156] width 8 height 8
click at [190, 173] on button "Nur geschlossene Behältnisse verwenden." at bounding box center [190, 177] width 8 height 8
click at [191, 198] on button "Produkte nur in Originalverpackungen einlagern oder die Allergene auf das Umfül…" at bounding box center [190, 202] width 8 height 8
click at [333, 236] on icon at bounding box center [337, 235] width 8 height 8
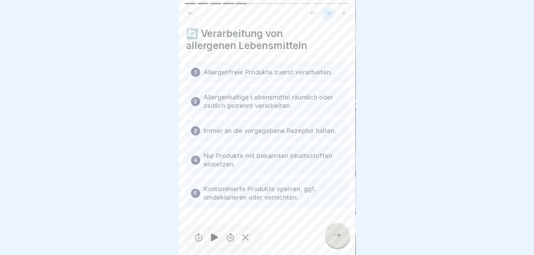
click at [338, 235] on icon at bounding box center [337, 235] width 8 height 8
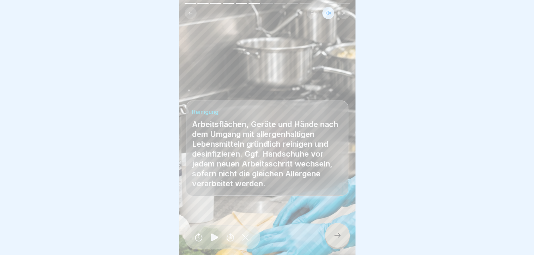
click at [338, 233] on icon at bounding box center [337, 235] width 8 height 8
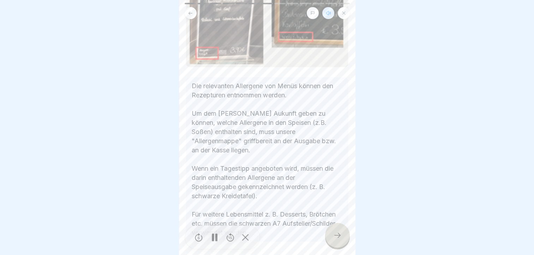
scroll to position [212, 0]
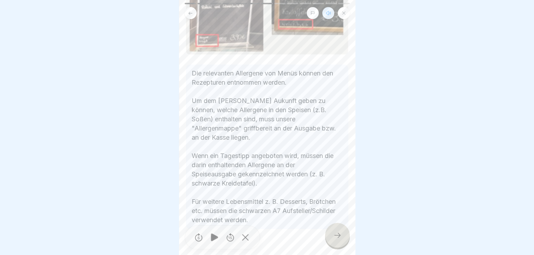
click at [335, 231] on div at bounding box center [337, 235] width 25 height 25
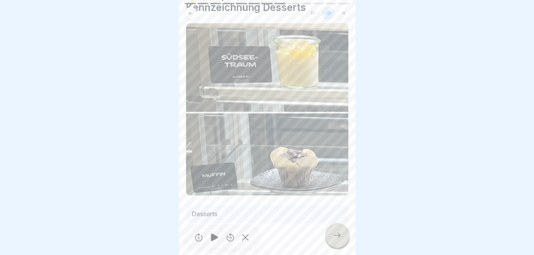
scroll to position [42, 0]
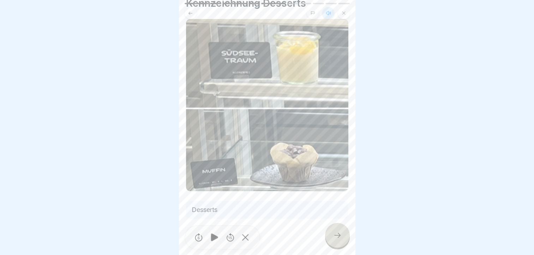
click at [340, 235] on icon at bounding box center [337, 235] width 8 height 8
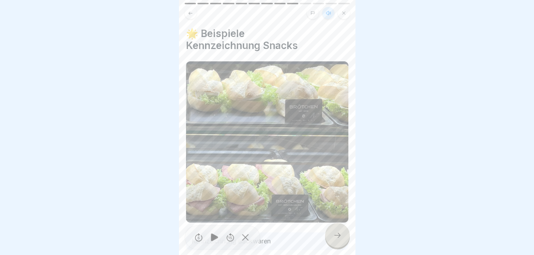
scroll to position [32, 0]
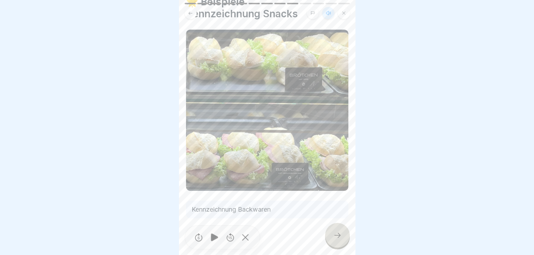
click at [332, 233] on div at bounding box center [337, 235] width 25 height 25
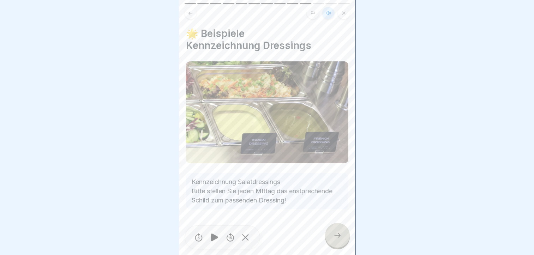
click at [333, 234] on icon at bounding box center [337, 235] width 8 height 8
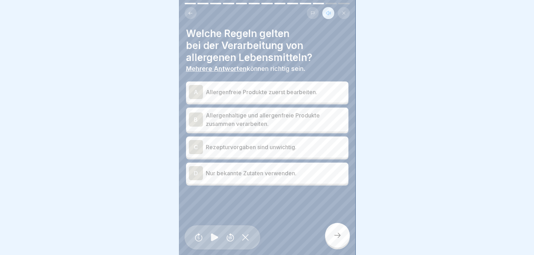
click at [194, 166] on div "D" at bounding box center [196, 173] width 14 height 14
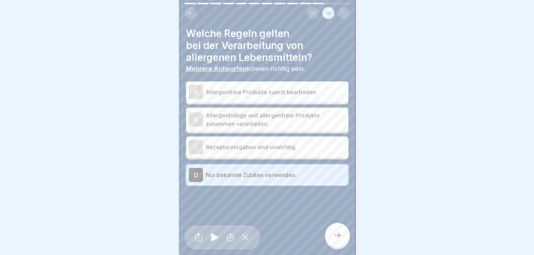
click at [196, 85] on div "A" at bounding box center [196, 92] width 14 height 14
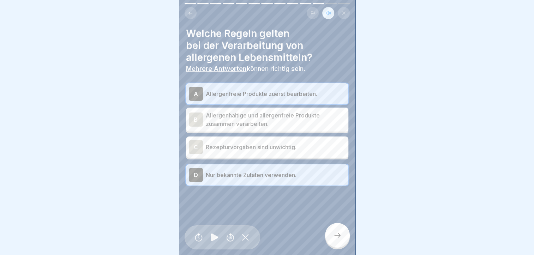
click at [197, 115] on div "B" at bounding box center [196, 120] width 14 height 14
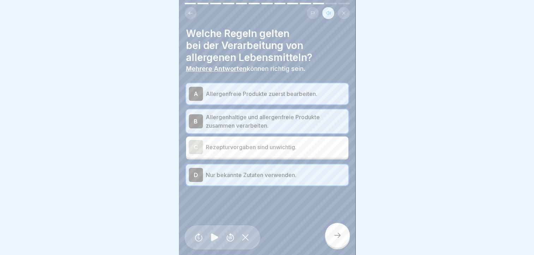
click at [200, 115] on div "B" at bounding box center [196, 121] width 14 height 14
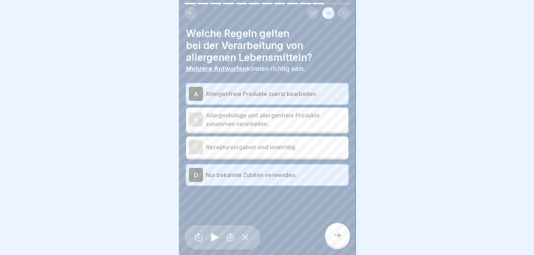
click at [336, 234] on icon at bounding box center [337, 235] width 8 height 8
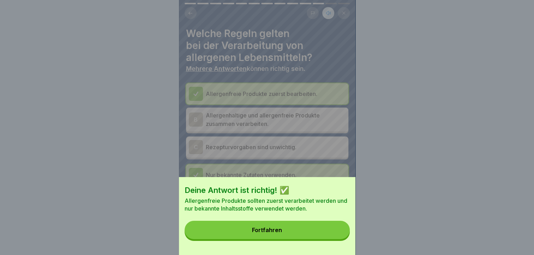
click at [319, 234] on button "Fortfahren" at bounding box center [267, 230] width 165 height 18
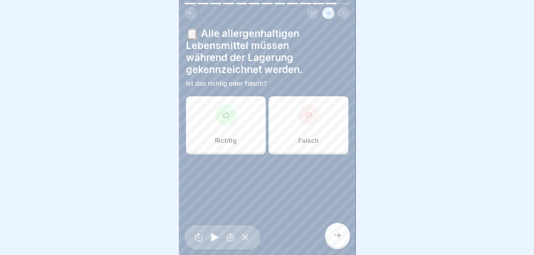
click at [228, 119] on div at bounding box center [225, 115] width 21 height 21
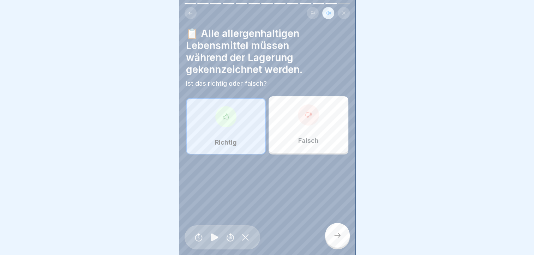
click at [335, 234] on icon at bounding box center [337, 235] width 8 height 8
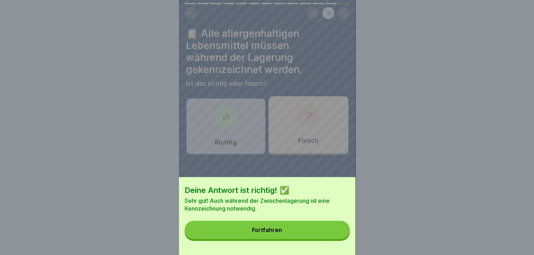
click at [322, 234] on button "Fortfahren" at bounding box center [267, 230] width 165 height 18
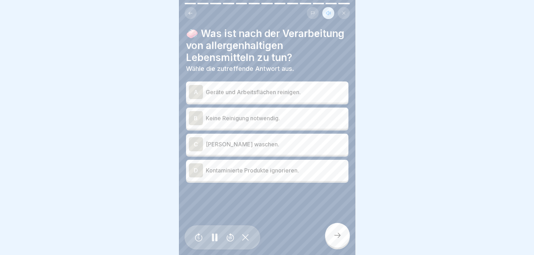
click at [198, 99] on div "A" at bounding box center [196, 92] width 14 height 14
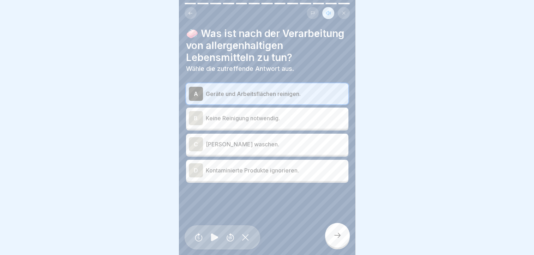
click at [337, 231] on div at bounding box center [337, 235] width 25 height 25
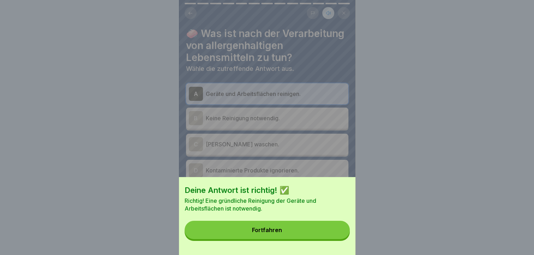
click at [321, 237] on button "Fortfahren" at bounding box center [267, 230] width 165 height 18
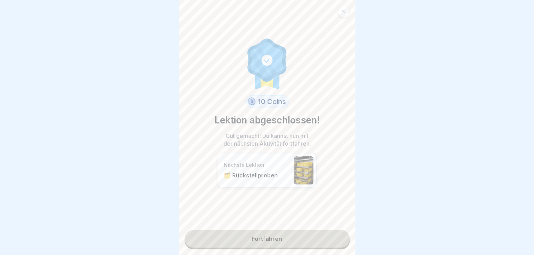
click at [249, 166] on div "Nächste Lektion 🗂️ Rückstellproben" at bounding box center [257, 170] width 66 height 17
click at [256, 234] on link "Fortfahren" at bounding box center [267, 239] width 165 height 18
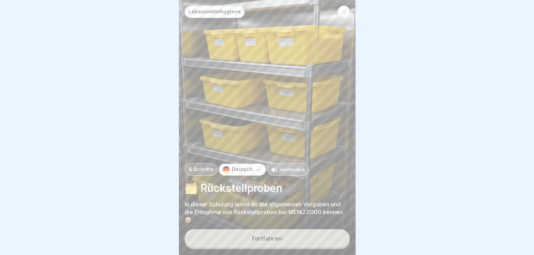
click at [284, 170] on p "Hörmodus" at bounding box center [292, 169] width 25 height 7
click at [277, 242] on div "Fortfahren" at bounding box center [267, 239] width 30 height 6
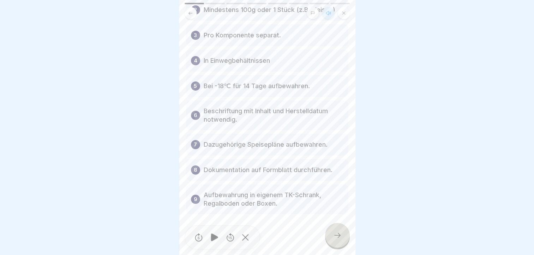
scroll to position [97, 0]
click at [332, 242] on div at bounding box center [337, 235] width 25 height 25
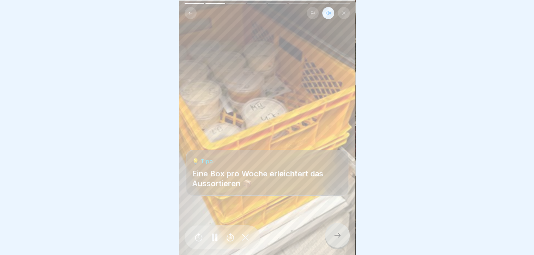
scroll to position [5, 0]
click at [335, 235] on icon at bounding box center [337, 235] width 8 height 8
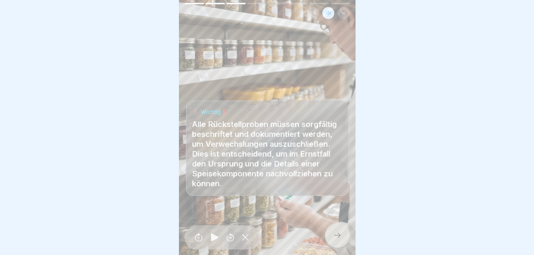
click at [333, 235] on div at bounding box center [337, 235] width 25 height 25
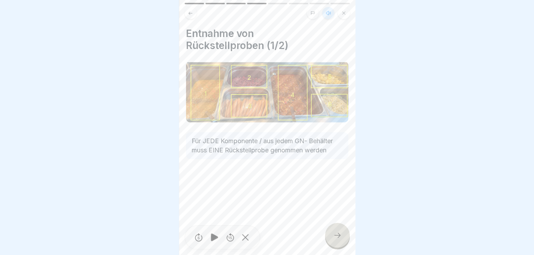
click at [334, 233] on icon at bounding box center [337, 235] width 8 height 8
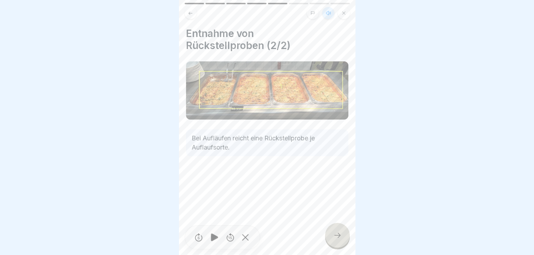
click at [338, 235] on icon at bounding box center [337, 235] width 8 height 8
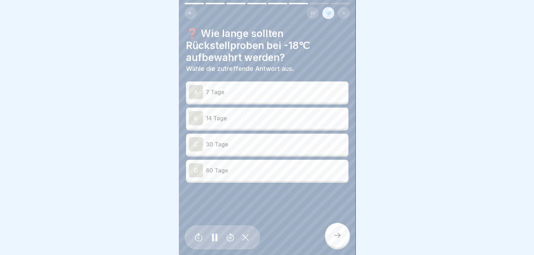
click at [197, 113] on div "B" at bounding box center [196, 118] width 14 height 14
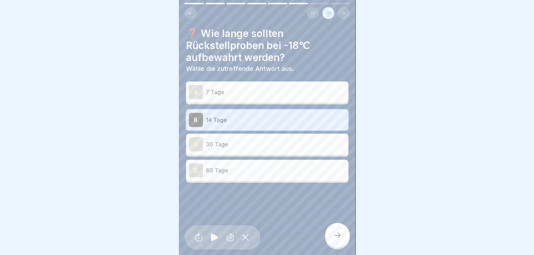
click at [339, 235] on icon at bounding box center [337, 235] width 8 height 8
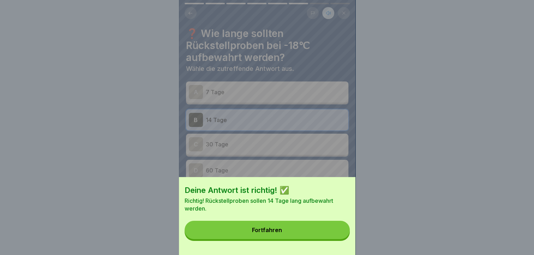
click at [313, 235] on button "Fortfahren" at bounding box center [267, 230] width 165 height 18
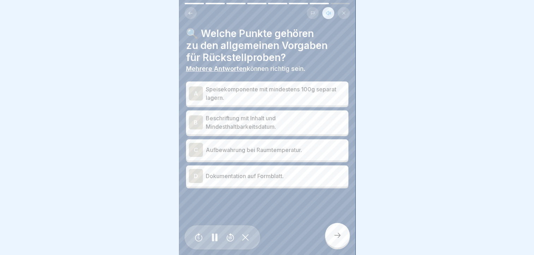
click at [195, 116] on div "B" at bounding box center [196, 122] width 14 height 14
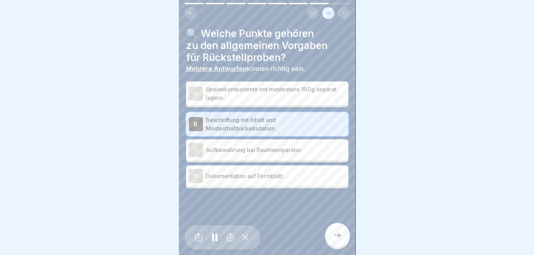
click at [194, 170] on div "D" at bounding box center [196, 176] width 14 height 14
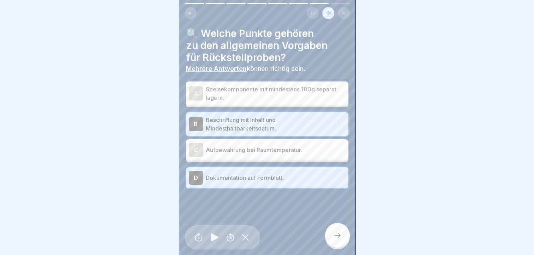
scroll to position [0, 0]
click at [198, 92] on div "A" at bounding box center [196, 94] width 14 height 14
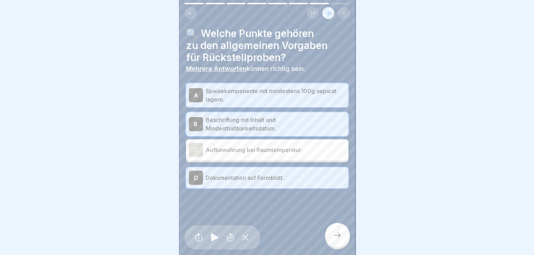
click at [338, 240] on icon at bounding box center [337, 235] width 8 height 8
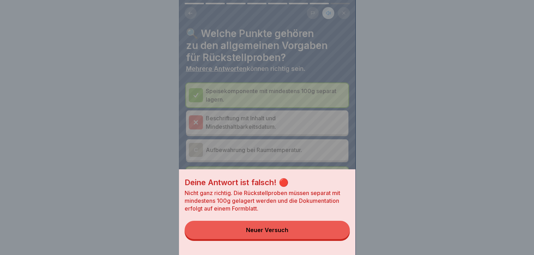
click at [262, 233] on div "Neuer Versuch" at bounding box center [267, 230] width 42 height 6
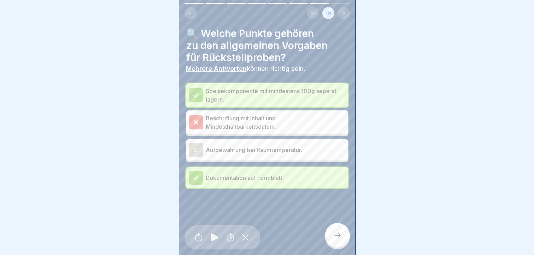
click at [198, 121] on icon at bounding box center [196, 122] width 6 height 6
click at [189, 15] on icon at bounding box center [190, 13] width 5 height 5
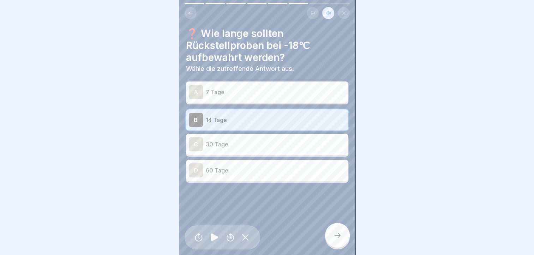
click at [335, 240] on icon at bounding box center [337, 235] width 8 height 8
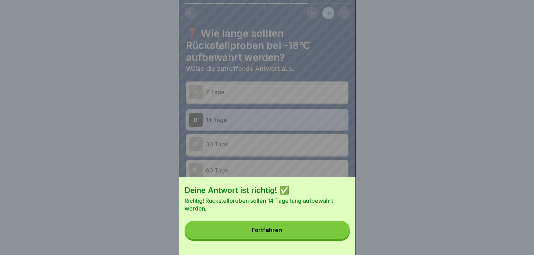
click at [325, 233] on button "Fortfahren" at bounding box center [267, 230] width 165 height 18
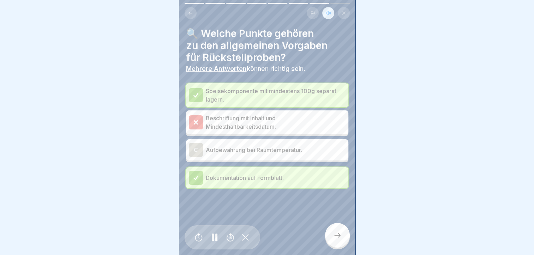
click at [193, 93] on icon at bounding box center [196, 95] width 6 height 6
click at [197, 179] on icon at bounding box center [196, 178] width 6 height 6
click at [196, 149] on div "C" at bounding box center [196, 150] width 14 height 14
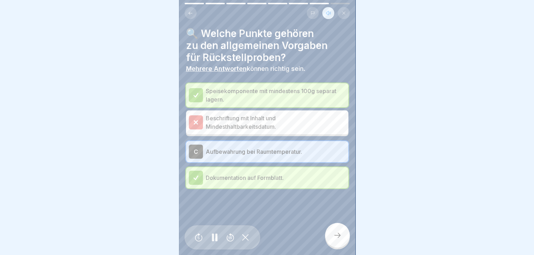
click at [196, 149] on div "C" at bounding box center [196, 152] width 14 height 14
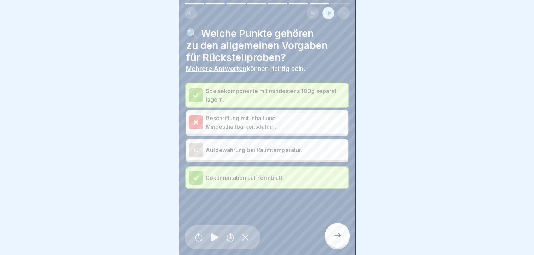
click at [335, 239] on icon at bounding box center [337, 235] width 8 height 8
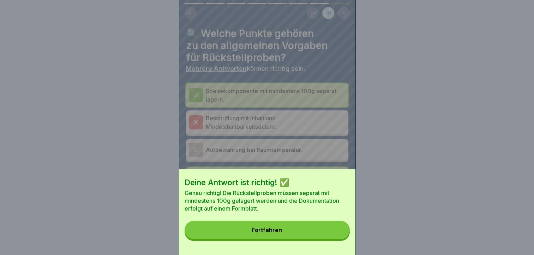
click at [265, 233] on div "Fortfahren" at bounding box center [267, 230] width 30 height 6
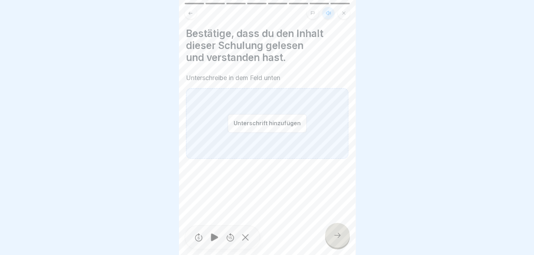
click at [206, 145] on div "Unterschrift hinzufügen" at bounding box center [267, 123] width 162 height 71
click at [216, 132] on div "Unterschrift hinzufügen" at bounding box center [267, 123] width 162 height 71
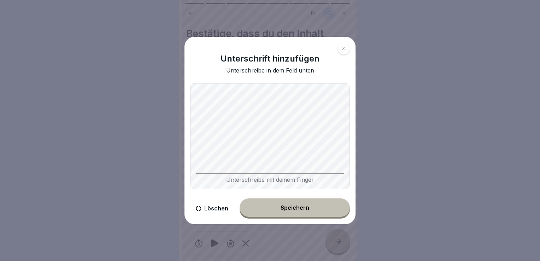
click at [301, 208] on div "Speichern" at bounding box center [294, 207] width 29 height 6
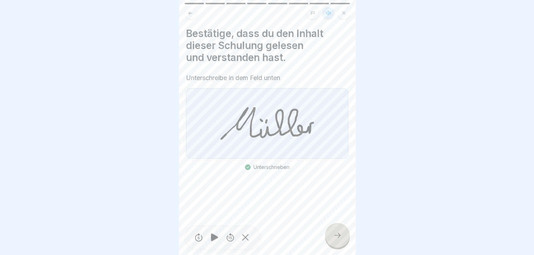
click at [340, 240] on icon at bounding box center [337, 235] width 8 height 8
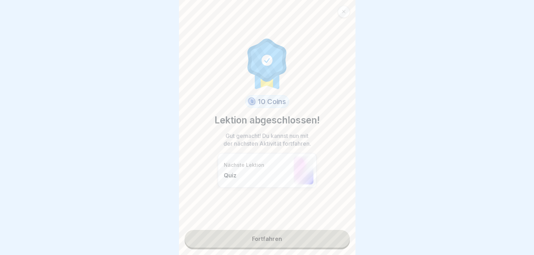
click at [229, 175] on p "Quiz" at bounding box center [257, 175] width 66 height 7
click at [268, 235] on link "Fortfahren" at bounding box center [267, 239] width 165 height 18
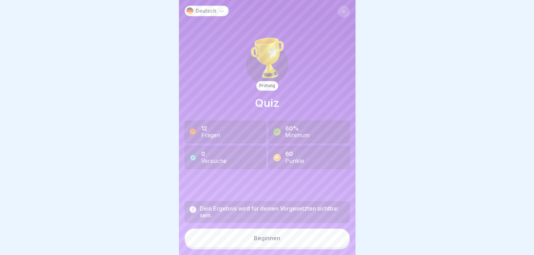
click at [256, 242] on div "Beginnen" at bounding box center [267, 238] width 26 height 6
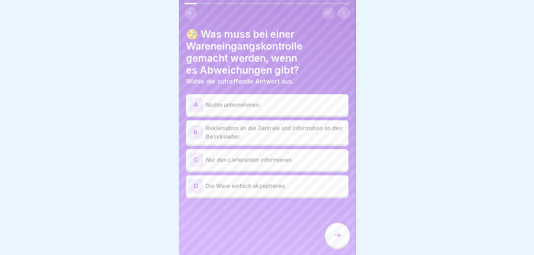
click at [190, 13] on icon at bounding box center [190, 13] width 5 height 5
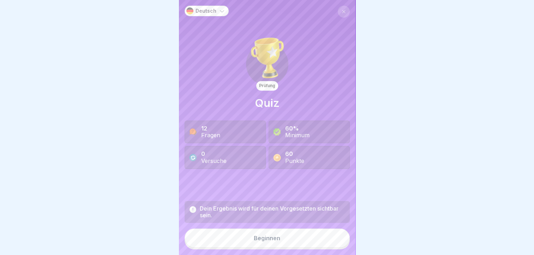
click at [298, 246] on button "Beginnen" at bounding box center [267, 238] width 165 height 19
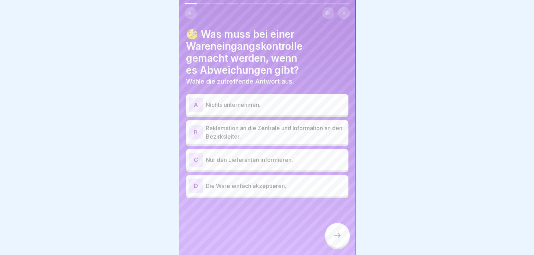
click at [195, 132] on div "B" at bounding box center [196, 132] width 14 height 14
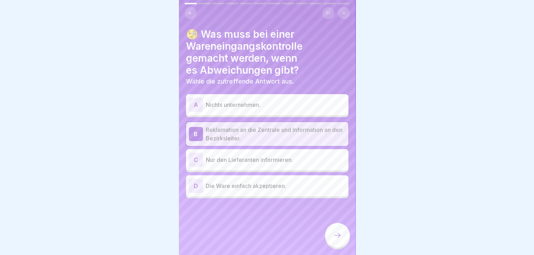
click at [337, 240] on icon at bounding box center [337, 235] width 8 height 8
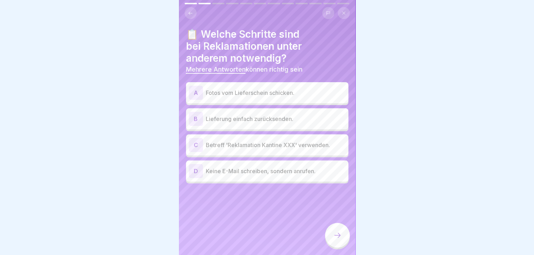
click at [194, 94] on div "A" at bounding box center [196, 93] width 14 height 14
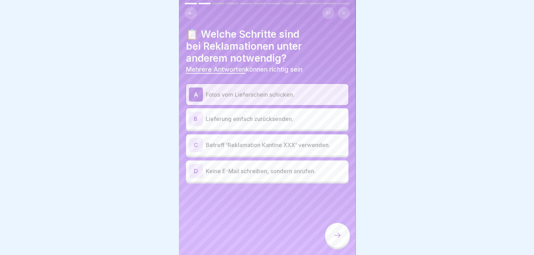
click at [196, 145] on div "C" at bounding box center [196, 145] width 14 height 14
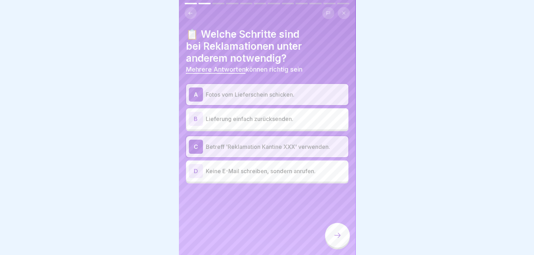
click at [338, 239] on icon at bounding box center [337, 235] width 8 height 8
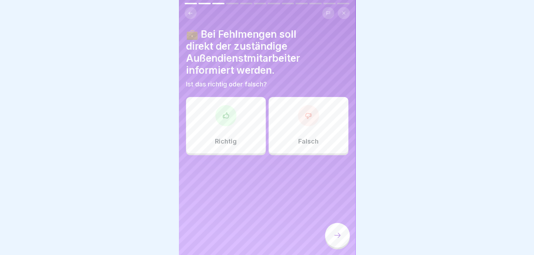
click at [226, 123] on div at bounding box center [225, 115] width 21 height 21
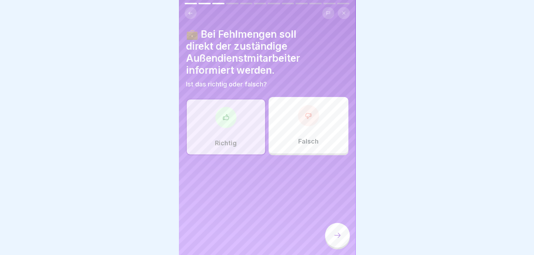
click at [333, 239] on div at bounding box center [337, 235] width 25 height 25
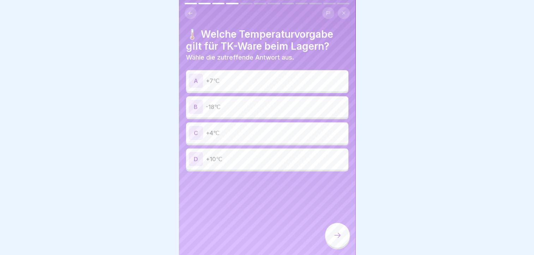
click at [196, 105] on div "B" at bounding box center [196, 107] width 14 height 14
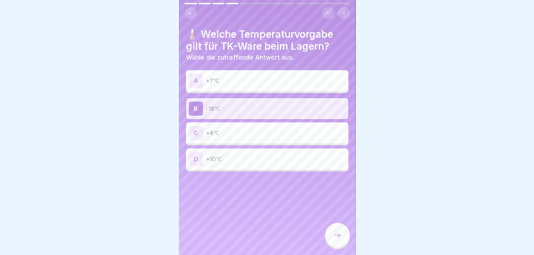
click at [335, 238] on icon at bounding box center [337, 235] width 8 height 8
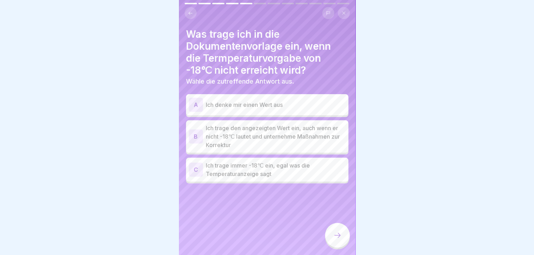
click at [195, 138] on div "B" at bounding box center [196, 137] width 14 height 14
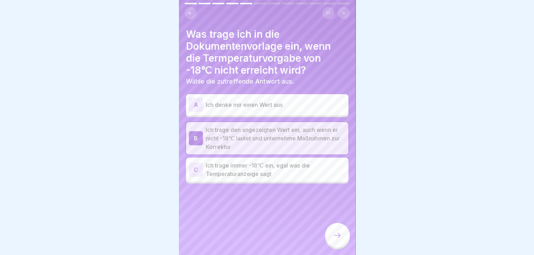
click at [333, 237] on div at bounding box center [337, 235] width 25 height 25
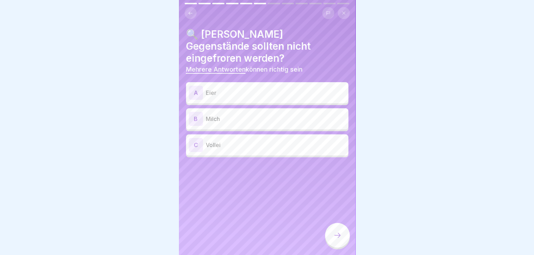
click at [194, 86] on div "A" at bounding box center [196, 93] width 14 height 14
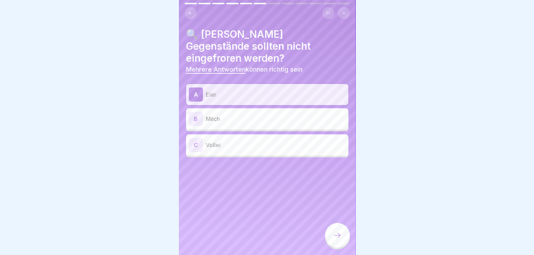
click at [197, 112] on div "B" at bounding box center [196, 119] width 14 height 14
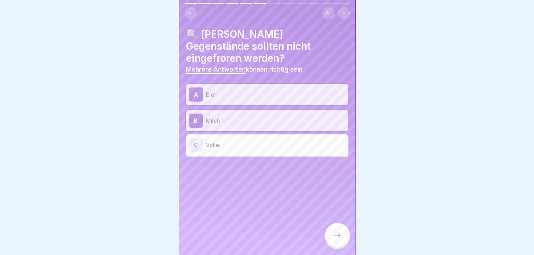
click at [197, 138] on div "C" at bounding box center [196, 145] width 14 height 14
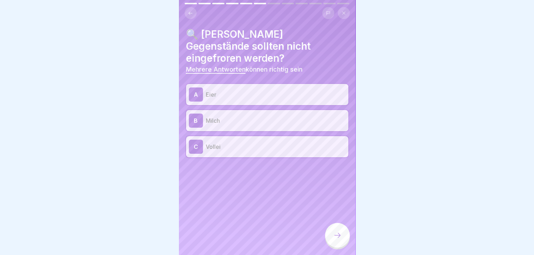
click at [336, 240] on icon at bounding box center [337, 235] width 8 height 8
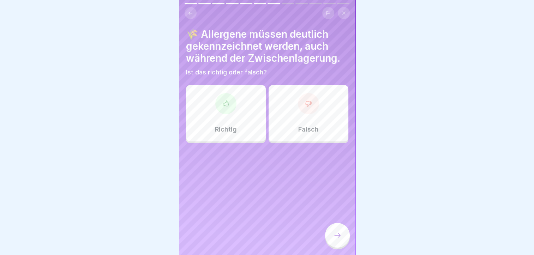
click at [236, 118] on div "Richtig" at bounding box center [226, 113] width 80 height 57
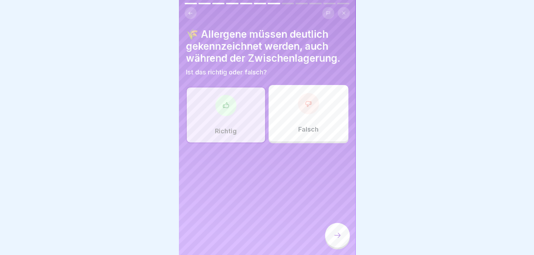
click at [334, 240] on icon at bounding box center [337, 235] width 8 height 8
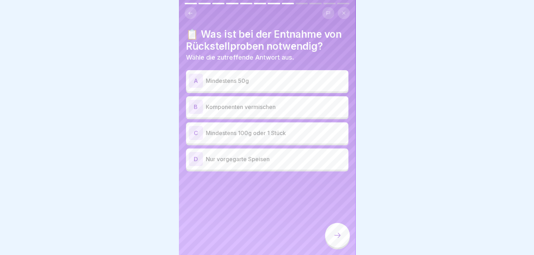
click at [195, 133] on div "C" at bounding box center [196, 133] width 14 height 14
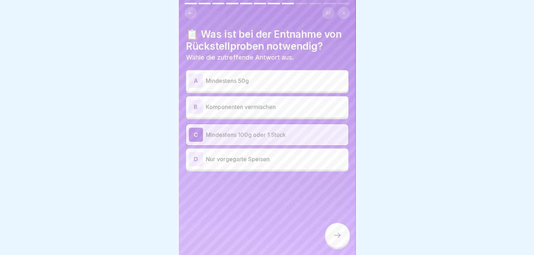
click at [338, 240] on icon at bounding box center [337, 235] width 8 height 8
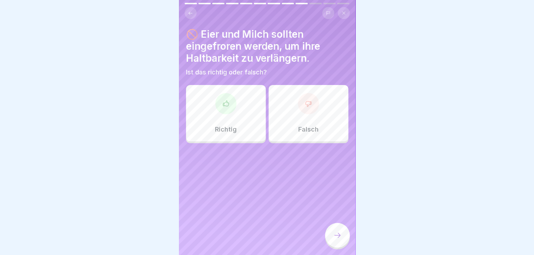
click at [298, 115] on div "Falsch" at bounding box center [309, 113] width 80 height 57
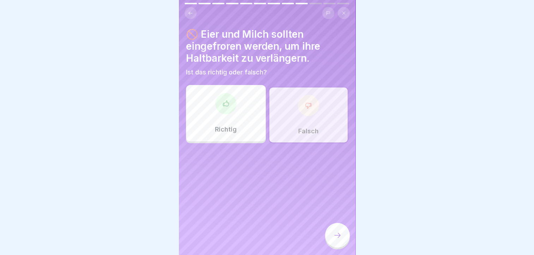
click at [334, 239] on icon at bounding box center [337, 235] width 8 height 8
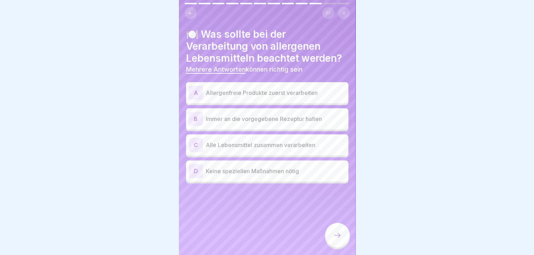
click at [194, 94] on div "A" at bounding box center [196, 93] width 14 height 14
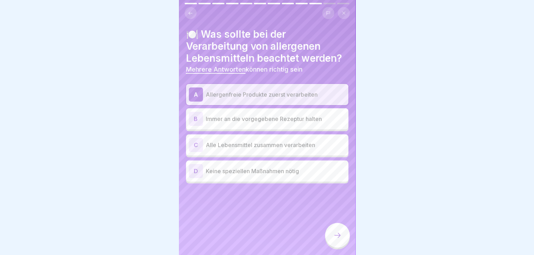
click at [198, 118] on div "B" at bounding box center [196, 119] width 14 height 14
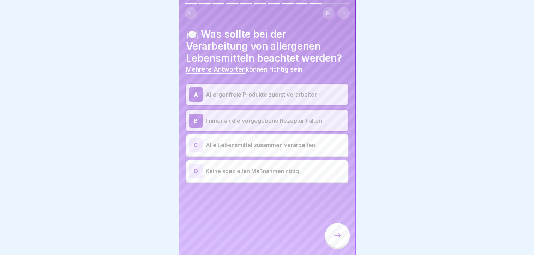
click at [334, 239] on icon at bounding box center [337, 235] width 8 height 8
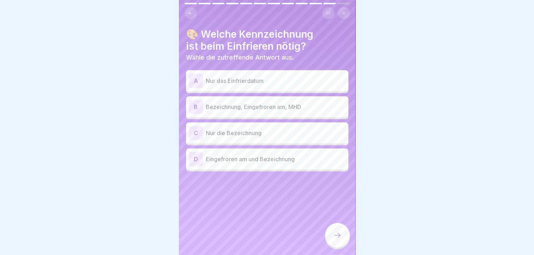
click at [196, 157] on div "D" at bounding box center [196, 159] width 14 height 14
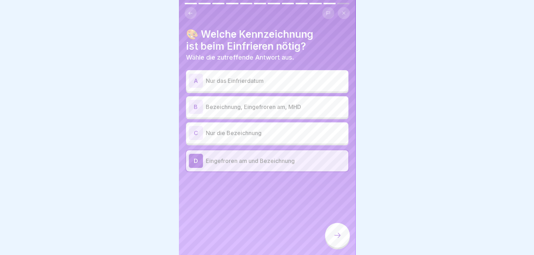
click at [197, 106] on div "B" at bounding box center [196, 107] width 14 height 14
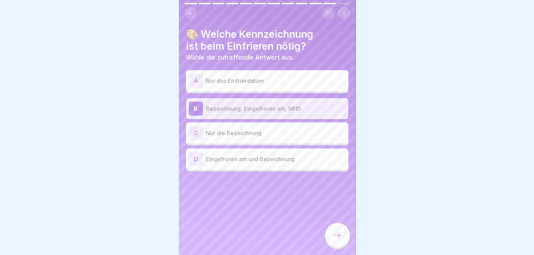
click at [334, 239] on icon at bounding box center [337, 235] width 8 height 8
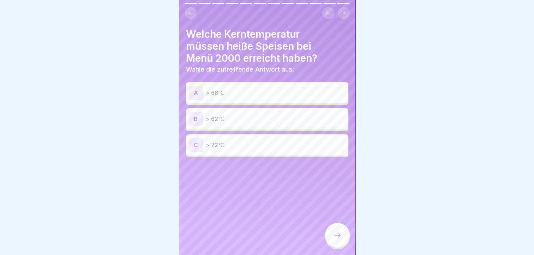
click at [196, 145] on div "C" at bounding box center [196, 145] width 14 height 14
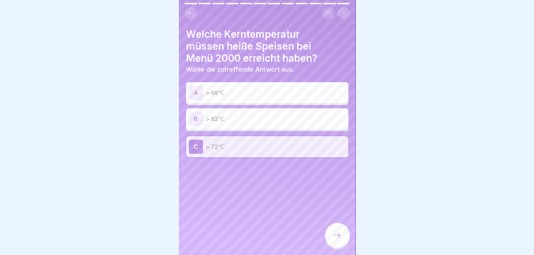
click at [336, 240] on icon at bounding box center [337, 235] width 8 height 8
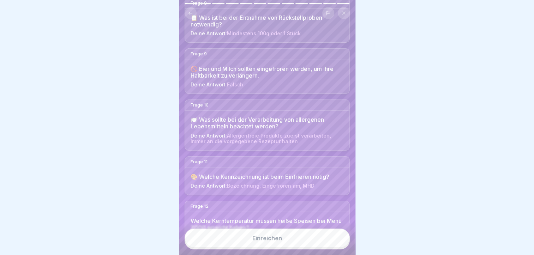
scroll to position [476, 0]
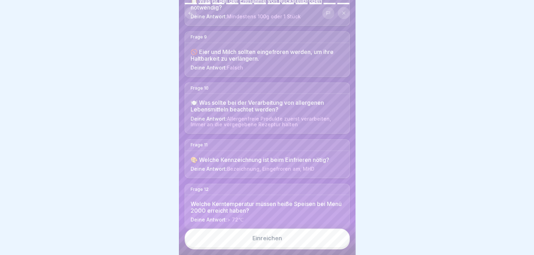
click at [266, 242] on div "Einreichen" at bounding box center [267, 238] width 30 height 6
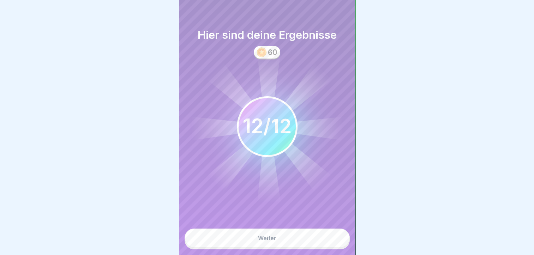
click at [275, 242] on div "Weiter" at bounding box center [267, 238] width 18 height 6
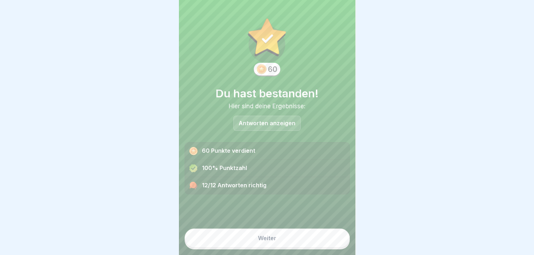
click at [262, 242] on div "Weiter" at bounding box center [267, 238] width 18 height 6
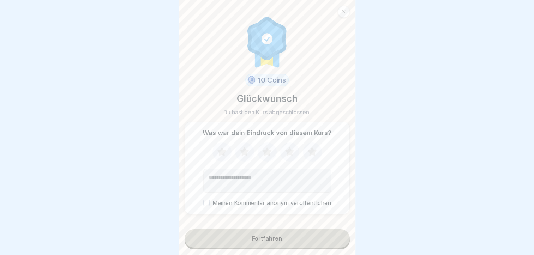
click at [265, 155] on icon at bounding box center [266, 151] width 9 height 9
click at [267, 242] on div "Fortfahren" at bounding box center [267, 239] width 30 height 6
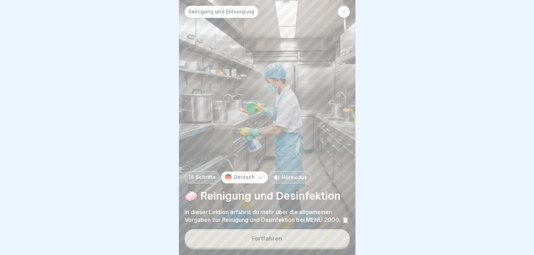
click at [281, 242] on div "Fortfahren" at bounding box center [267, 239] width 30 height 6
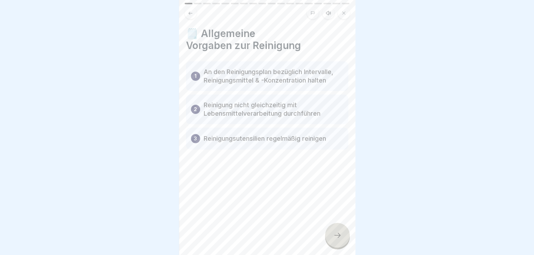
click at [190, 13] on icon at bounding box center [190, 13] width 5 height 5
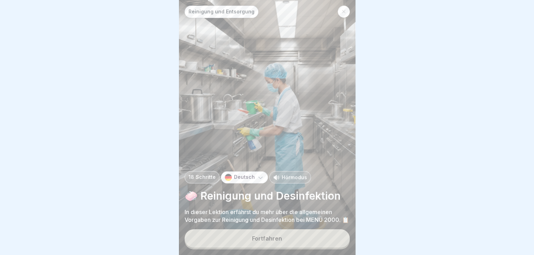
click at [283, 174] on p "Hörmodus" at bounding box center [294, 177] width 25 height 7
click at [294, 247] on button "Fortfahren" at bounding box center [267, 239] width 165 height 18
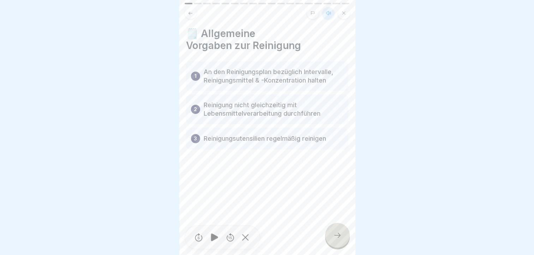
click at [334, 240] on icon at bounding box center [337, 235] width 8 height 8
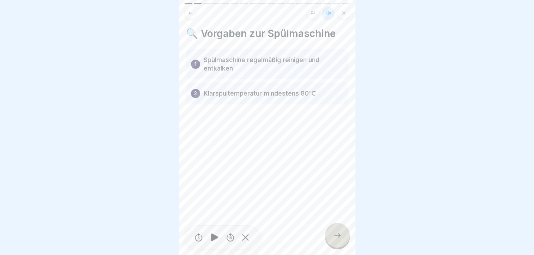
click at [334, 240] on icon at bounding box center [337, 235] width 8 height 8
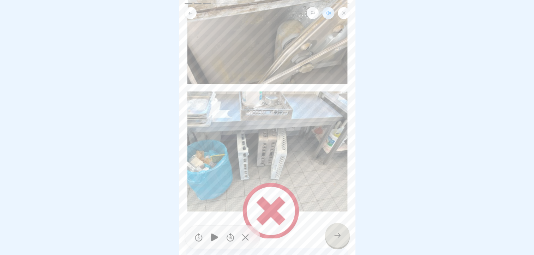
scroll to position [134, 0]
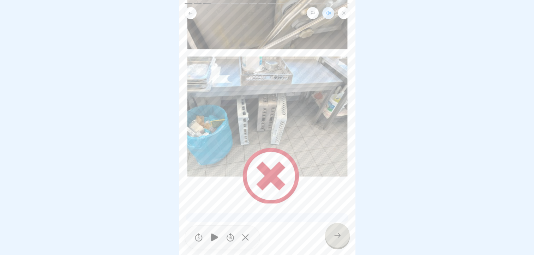
click at [334, 240] on icon at bounding box center [337, 235] width 8 height 8
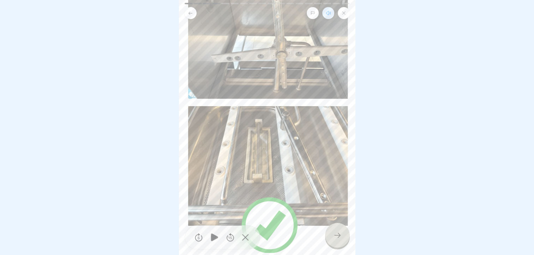
scroll to position [71, 0]
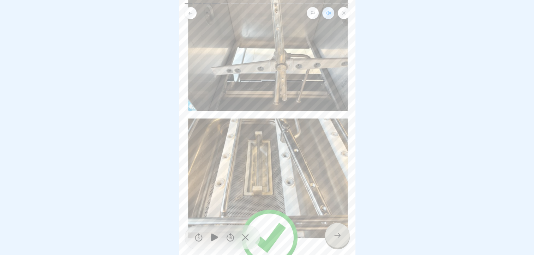
click at [334, 239] on icon at bounding box center [337, 235] width 8 height 8
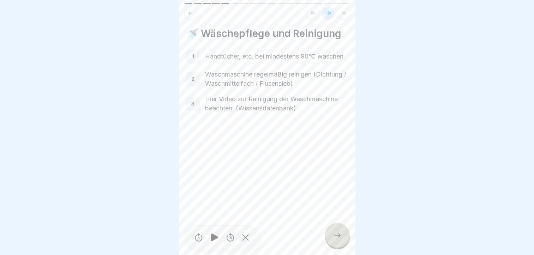
click at [334, 240] on icon at bounding box center [337, 235] width 8 height 8
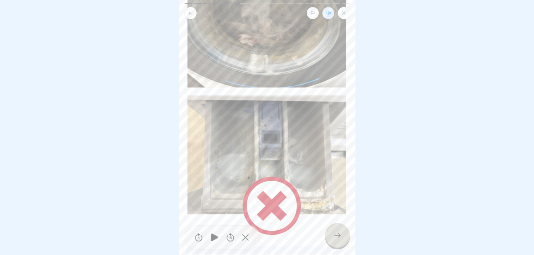
scroll to position [106, 0]
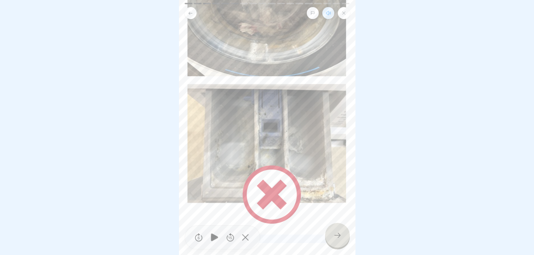
click at [335, 240] on icon at bounding box center [337, 235] width 8 height 8
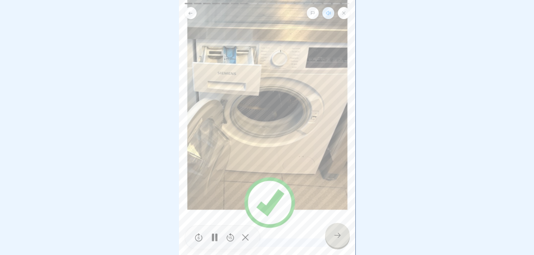
scroll to position [71, 0]
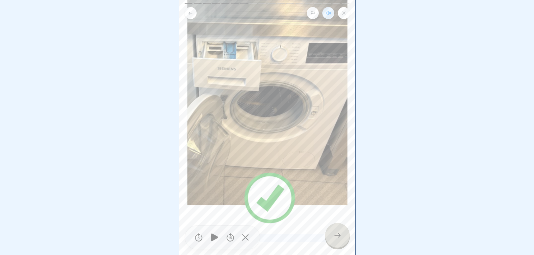
click at [335, 237] on div at bounding box center [337, 235] width 25 height 25
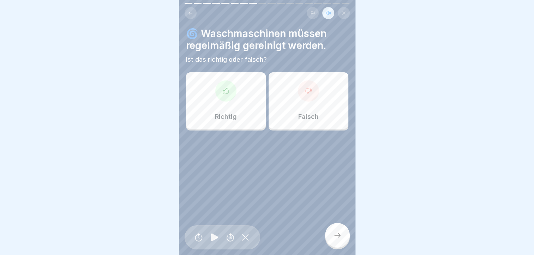
click at [227, 104] on div "Richtig" at bounding box center [226, 100] width 80 height 57
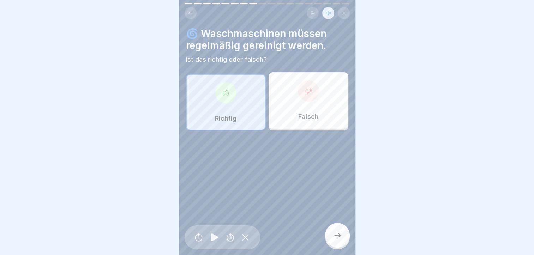
click at [335, 238] on icon at bounding box center [337, 235] width 8 height 8
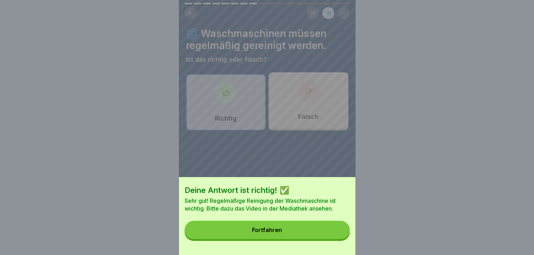
click at [316, 233] on button "Fortfahren" at bounding box center [267, 230] width 165 height 18
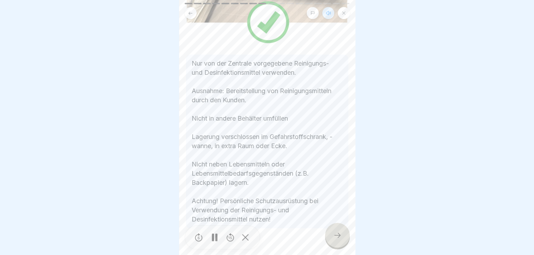
scroll to position [170, 0]
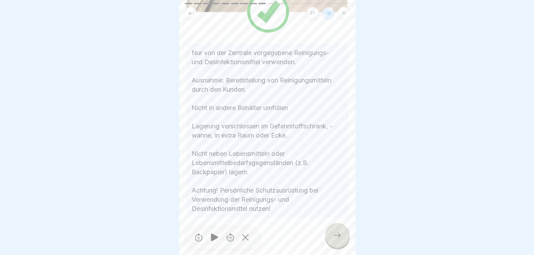
click at [334, 240] on icon at bounding box center [337, 235] width 8 height 8
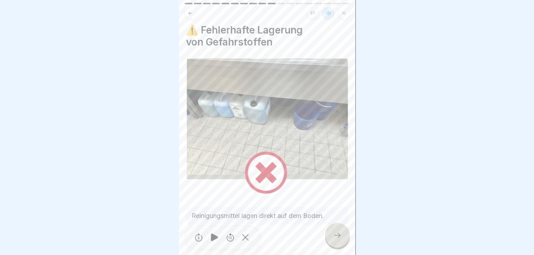
scroll to position [0, 0]
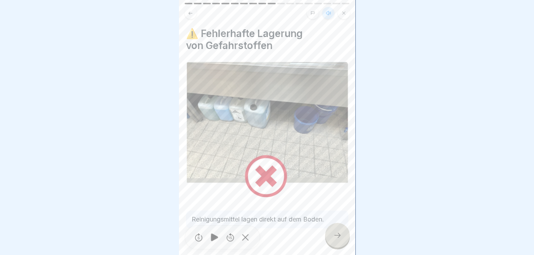
click at [334, 237] on icon at bounding box center [337, 235] width 8 height 8
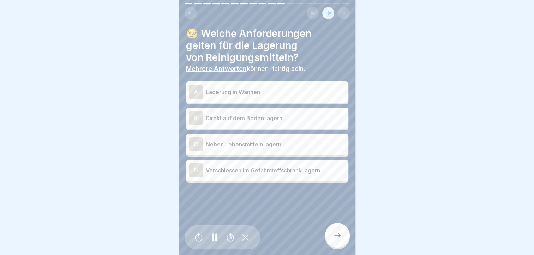
click at [197, 88] on div "A" at bounding box center [196, 92] width 14 height 14
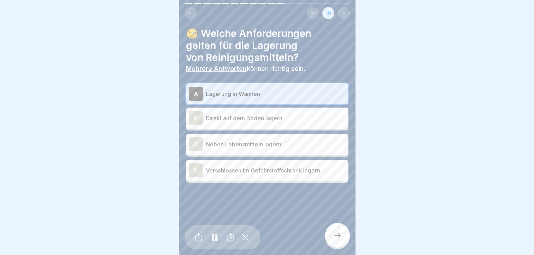
click at [196, 166] on div "D" at bounding box center [196, 171] width 14 height 14
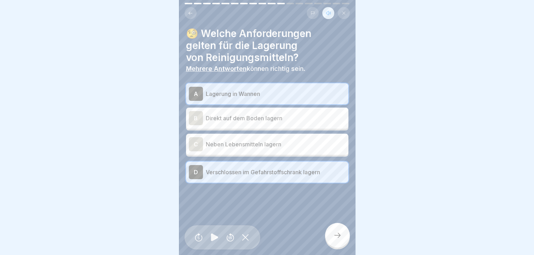
click at [191, 11] on icon at bounding box center [190, 13] width 5 height 5
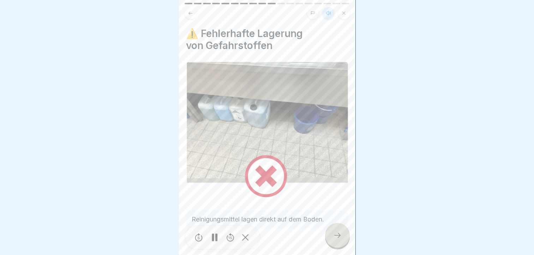
click at [192, 11] on icon at bounding box center [190, 13] width 5 height 5
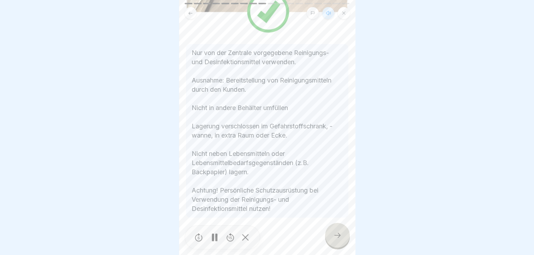
click at [192, 11] on icon at bounding box center [190, 13] width 5 height 5
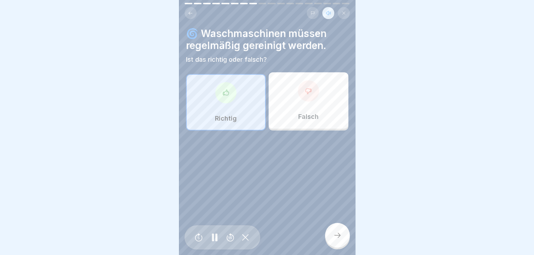
click at [194, 8] on button at bounding box center [191, 13] width 12 height 12
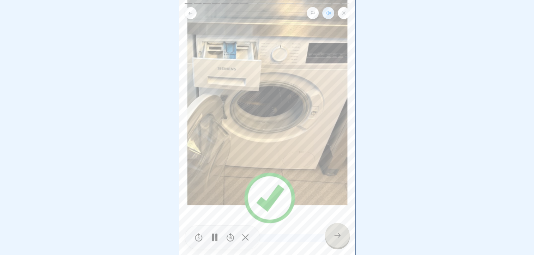
click at [194, 8] on button at bounding box center [191, 13] width 12 height 12
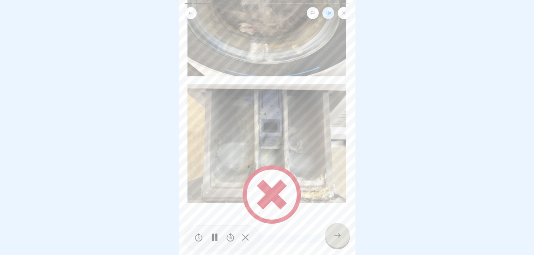
click at [194, 9] on button at bounding box center [191, 13] width 12 height 12
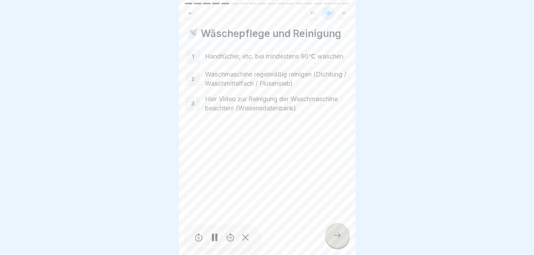
click at [194, 9] on button at bounding box center [191, 13] width 12 height 12
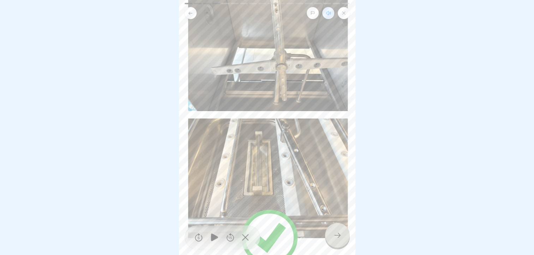
click at [336, 232] on div at bounding box center [337, 235] width 25 height 25
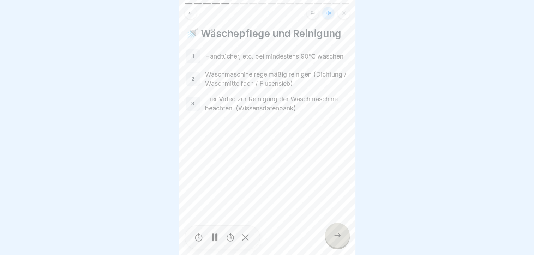
click at [337, 231] on div at bounding box center [337, 235] width 25 height 25
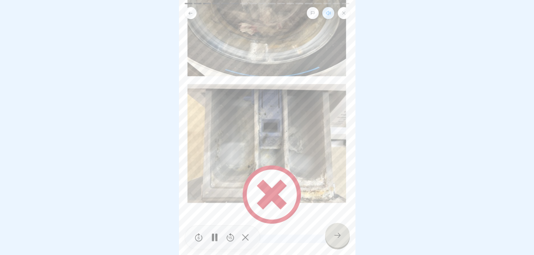
click at [337, 231] on div at bounding box center [337, 235] width 25 height 25
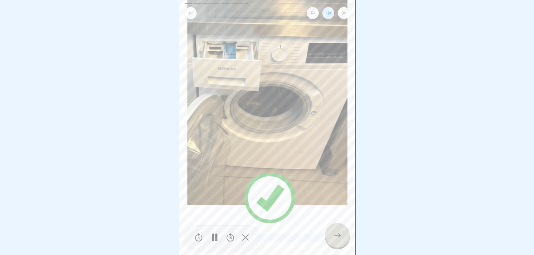
click at [337, 231] on div at bounding box center [337, 235] width 25 height 25
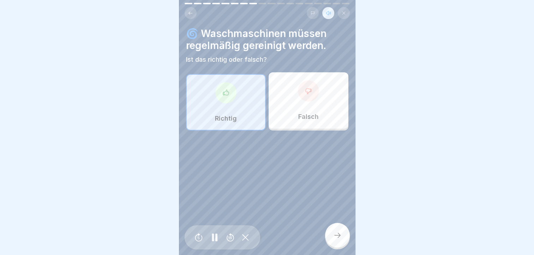
click at [338, 231] on div at bounding box center [337, 235] width 25 height 25
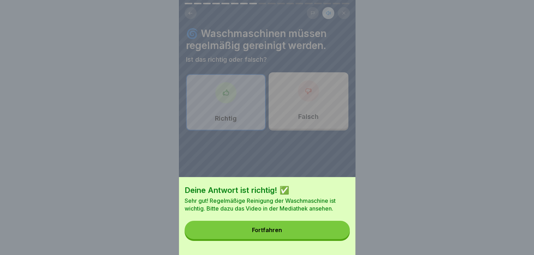
click at [323, 235] on button "Fortfahren" at bounding box center [267, 230] width 165 height 18
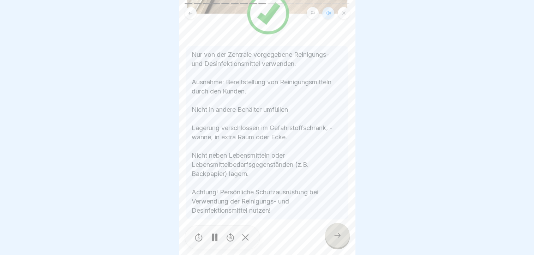
scroll to position [170, 0]
click at [336, 234] on icon at bounding box center [337, 235] width 8 height 8
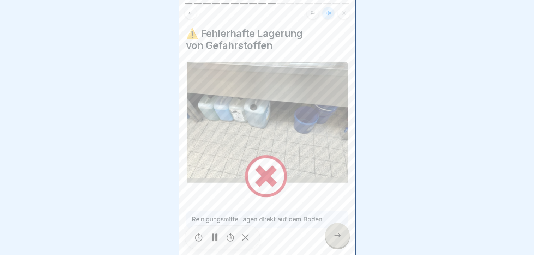
click at [337, 231] on div at bounding box center [337, 235] width 25 height 25
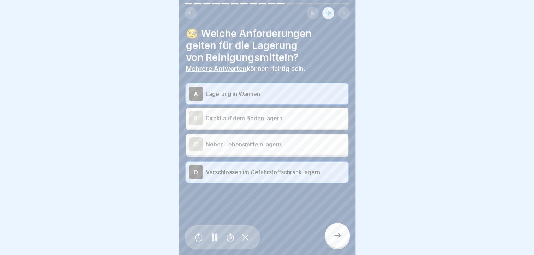
click at [338, 234] on icon at bounding box center [337, 235] width 8 height 8
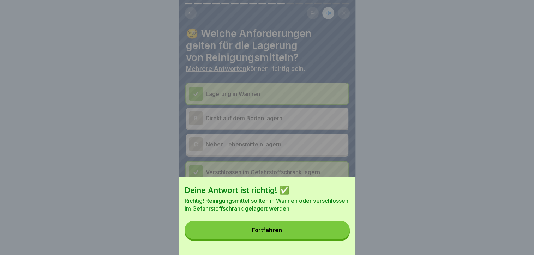
click at [334, 233] on button "Fortfahren" at bounding box center [267, 230] width 165 height 18
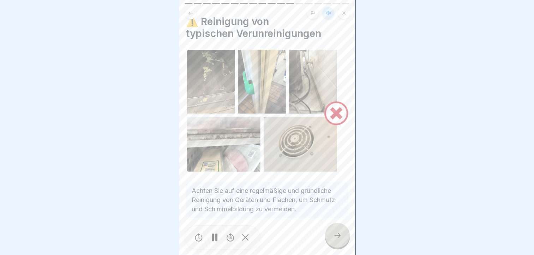
scroll to position [22, 0]
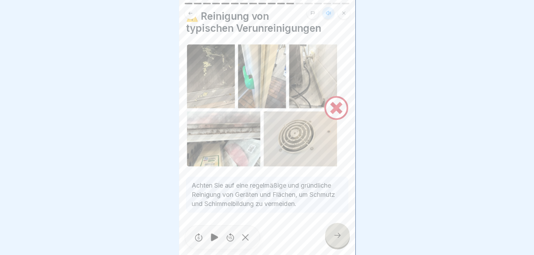
click at [337, 231] on div at bounding box center [337, 235] width 25 height 25
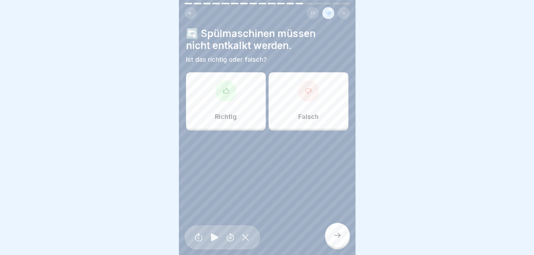
click at [311, 96] on div "Falsch" at bounding box center [309, 100] width 80 height 57
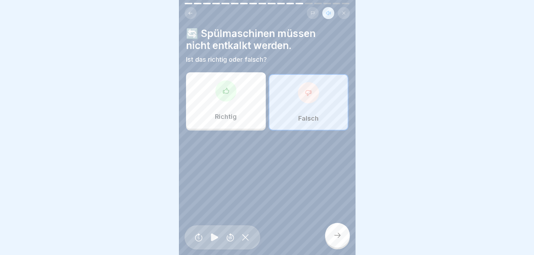
click at [334, 239] on icon at bounding box center [337, 235] width 8 height 8
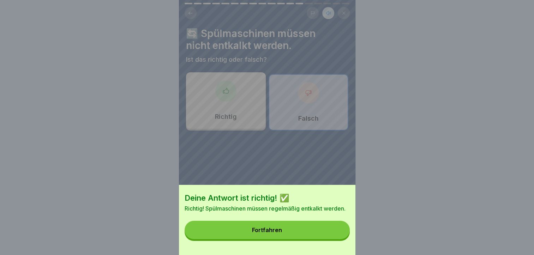
click at [328, 235] on button "Fortfahren" at bounding box center [267, 230] width 165 height 18
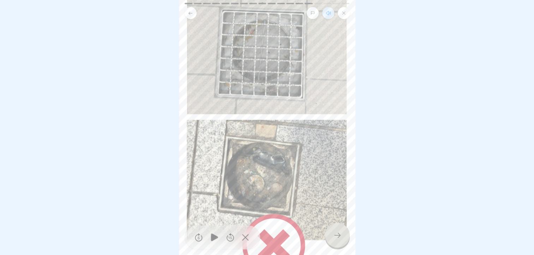
scroll to position [106, 0]
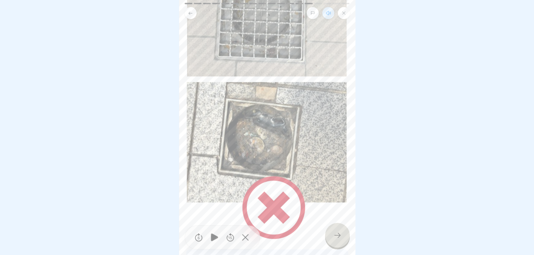
click at [335, 234] on icon at bounding box center [337, 235] width 8 height 8
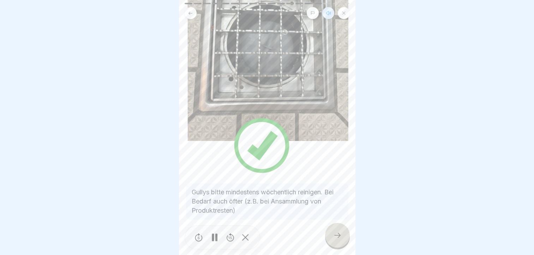
scroll to position [135, 0]
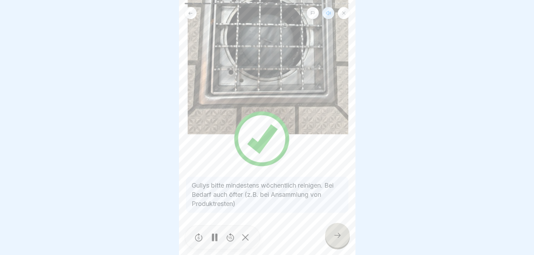
click at [337, 233] on icon at bounding box center [337, 235] width 8 height 8
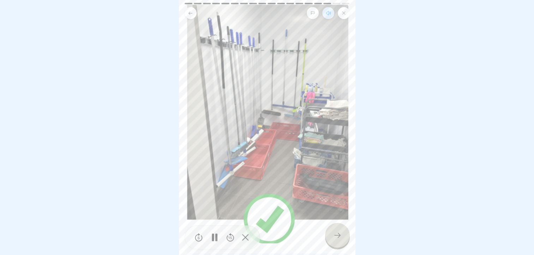
scroll to position [106, 0]
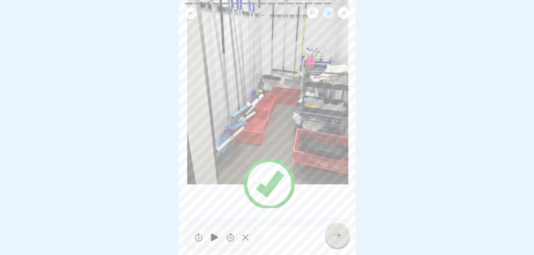
click at [338, 235] on icon at bounding box center [337, 235] width 8 height 8
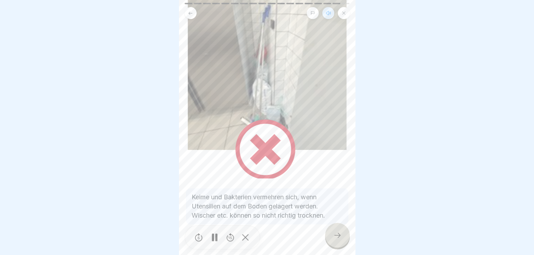
scroll to position [155, 0]
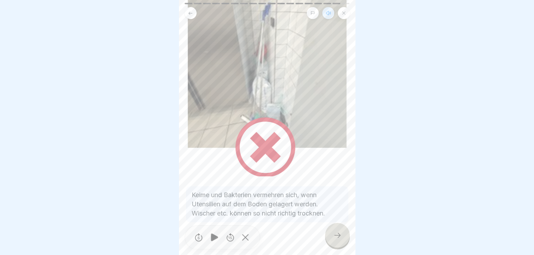
click at [334, 231] on div at bounding box center [337, 235] width 25 height 25
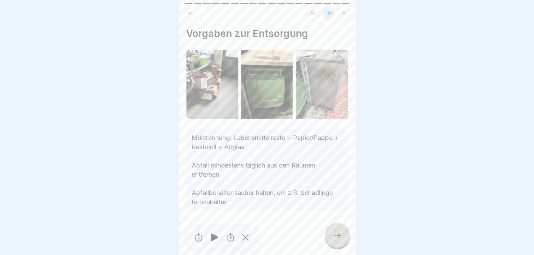
click at [337, 234] on icon at bounding box center [337, 235] width 8 height 8
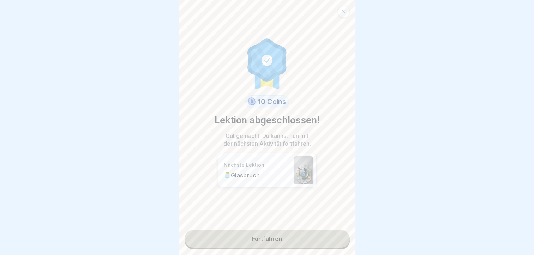
click at [264, 231] on link "Fortfahren" at bounding box center [267, 239] width 165 height 18
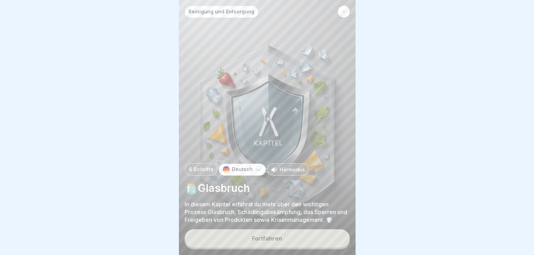
click at [290, 170] on p "Hörmodus" at bounding box center [292, 169] width 25 height 7
click at [275, 238] on div "Fortfahren" at bounding box center [267, 239] width 30 height 6
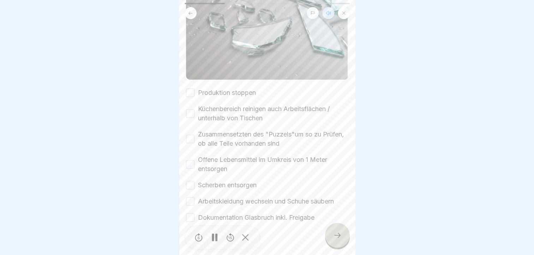
scroll to position [221, 0]
click at [191, 87] on button "Produktion stoppen" at bounding box center [190, 91] width 8 height 8
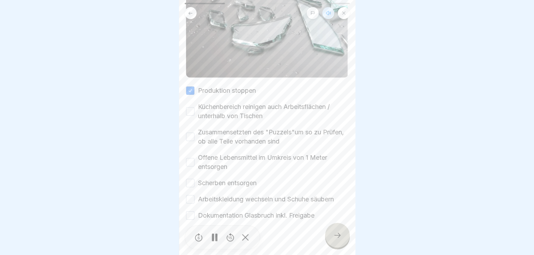
click at [189, 107] on button "Küchenbereich reinigen auch Arbeitsflächen / unterhalb von Tischen" at bounding box center [190, 111] width 8 height 8
click at [192, 133] on button "Zusammensetzten des "Puzzels"um so zu Prüfen, ob alle Teile vorhanden sind" at bounding box center [190, 137] width 8 height 8
drag, startPoint x: 192, startPoint y: 150, endPoint x: 192, endPoint y: 155, distance: 4.6
click at [192, 158] on button "Offene Lebensmittel im Umkreis von 1 Meter entsorgen" at bounding box center [190, 162] width 8 height 8
drag, startPoint x: 192, startPoint y: 167, endPoint x: 192, endPoint y: 179, distance: 11.7
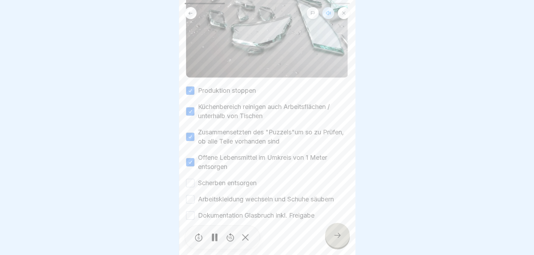
click at [192, 179] on button "Scherben entsorgen" at bounding box center [190, 183] width 8 height 8
click at [189, 195] on button "Arbeitskleidung wechseln und Schuhe säubern" at bounding box center [190, 199] width 8 height 8
click at [191, 212] on button "Dokumentation Glasbruch inkl. Freigabe" at bounding box center [190, 216] width 8 height 8
click at [191, 11] on icon at bounding box center [190, 13] width 5 height 5
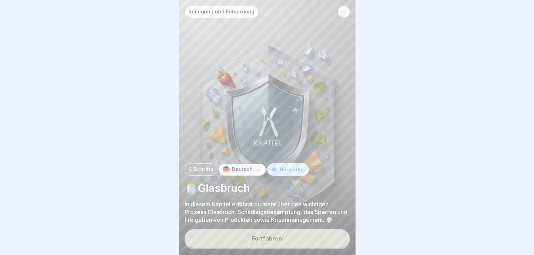
click at [267, 239] on div "Fortfahren" at bounding box center [267, 239] width 30 height 6
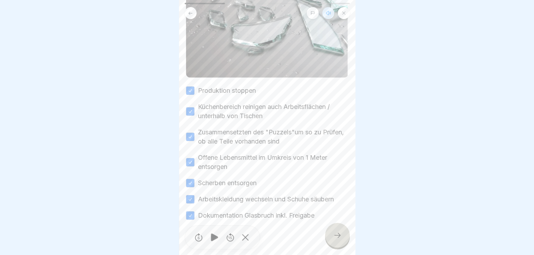
click at [333, 233] on icon at bounding box center [337, 235] width 8 height 8
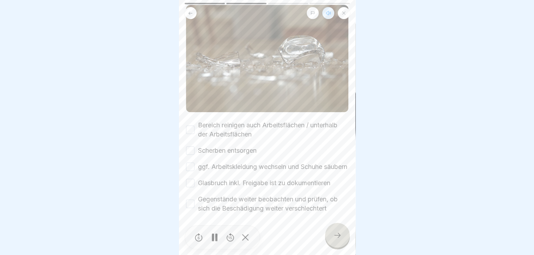
scroll to position [75, 0]
click at [188, 125] on button "Bereich reinigen auch Arbeitsflächen / unterhalb der Arbeitsflächen" at bounding box center [190, 129] width 8 height 8
click at [188, 146] on button "Scherben entsorgen" at bounding box center [190, 150] width 8 height 8
click at [187, 162] on button "ggf. Arbeitskleidung wechseln und Schuhe säubern" at bounding box center [190, 166] width 8 height 8
click at [189, 179] on button "Glasbruch inkl. Freigabe ist zu dokumentieren" at bounding box center [190, 183] width 8 height 8
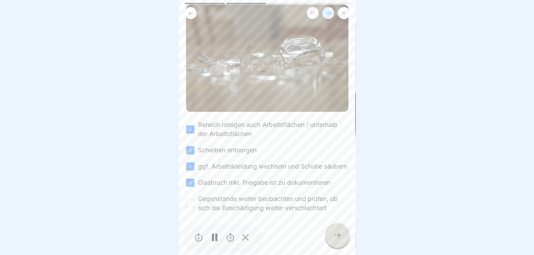
click at [189, 200] on button "Gegenstände weiter beobachten und prüfen, ob sich die Beschädigung weiter versc…" at bounding box center [190, 204] width 8 height 8
click at [338, 232] on icon at bounding box center [337, 235] width 8 height 8
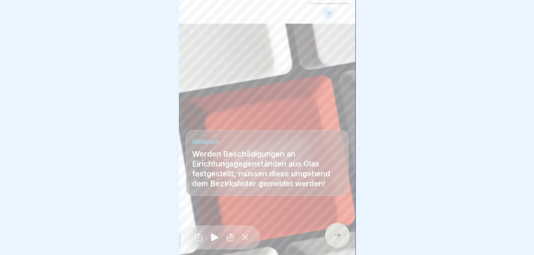
click at [339, 231] on div at bounding box center [337, 235] width 25 height 25
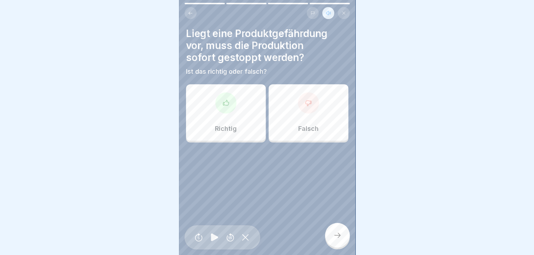
click at [235, 101] on div "Richtig" at bounding box center [226, 112] width 80 height 57
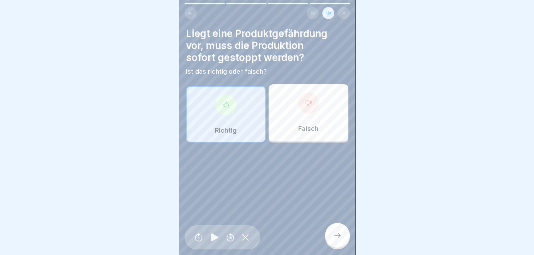
click at [333, 234] on div at bounding box center [337, 235] width 25 height 25
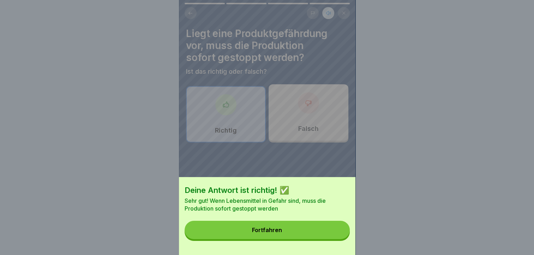
click at [312, 234] on button "Fortfahren" at bounding box center [267, 230] width 165 height 18
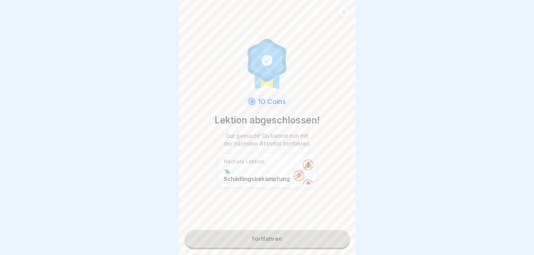
click at [343, 10] on icon at bounding box center [344, 12] width 4 height 4
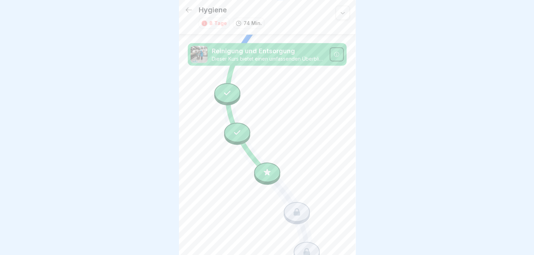
scroll to position [548, 0]
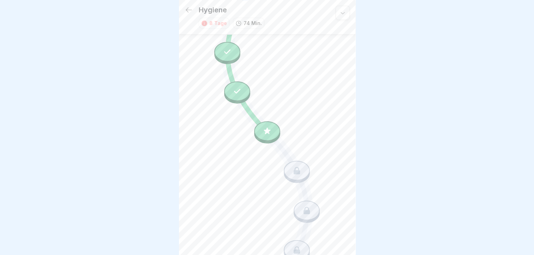
click at [266, 127] on icon at bounding box center [267, 131] width 9 height 9
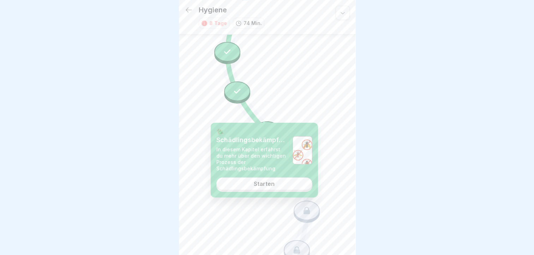
click at [266, 183] on div "Starten" at bounding box center [264, 184] width 21 height 6
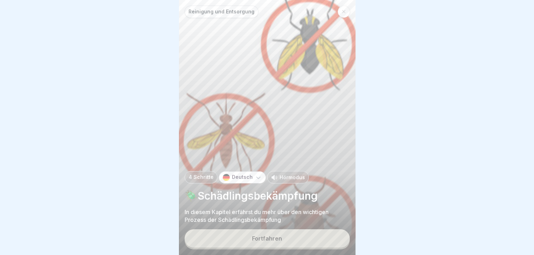
click at [280, 177] on p "Hörmodus" at bounding box center [292, 177] width 25 height 7
click at [278, 238] on button "Fortfahren" at bounding box center [267, 239] width 165 height 18
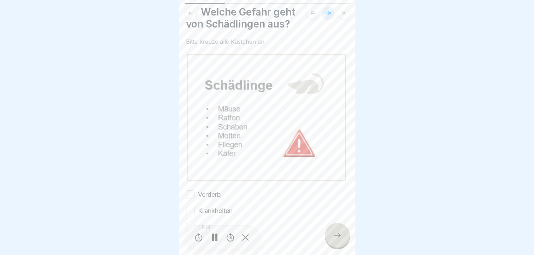
scroll to position [36, 0]
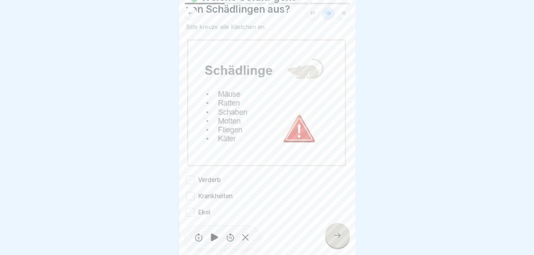
click at [191, 176] on button "Verderb" at bounding box center [190, 180] width 8 height 8
click at [189, 192] on button "Krankheiten" at bounding box center [190, 196] width 8 height 8
click at [192, 208] on button "Ekel" at bounding box center [190, 212] width 8 height 8
click at [339, 238] on icon at bounding box center [337, 235] width 6 height 5
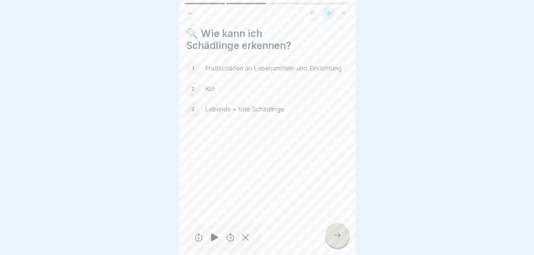
click at [337, 235] on icon at bounding box center [337, 235] width 8 height 8
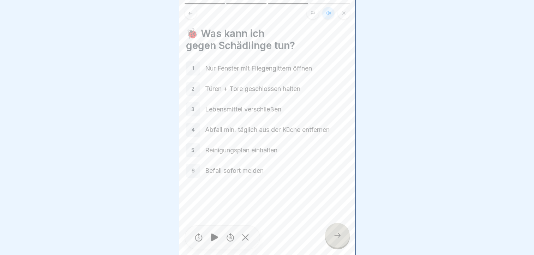
click at [333, 237] on icon at bounding box center [337, 235] width 8 height 8
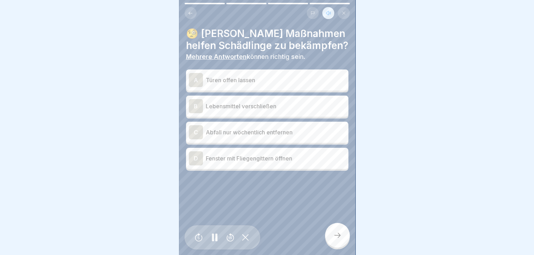
click at [194, 104] on div "B" at bounding box center [196, 106] width 14 height 14
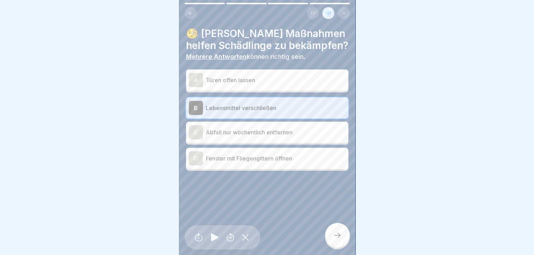
click at [195, 156] on div "D" at bounding box center [196, 158] width 14 height 14
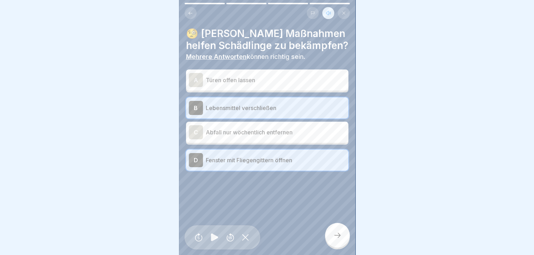
click at [334, 237] on icon at bounding box center [337, 235] width 8 height 8
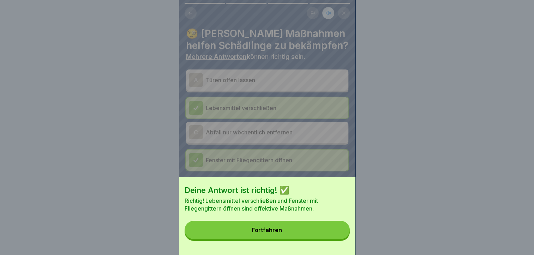
click at [333, 238] on button "Fortfahren" at bounding box center [267, 230] width 165 height 18
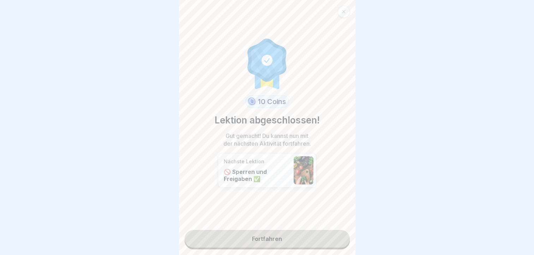
click at [286, 232] on link "Fortfahren" at bounding box center [267, 239] width 165 height 18
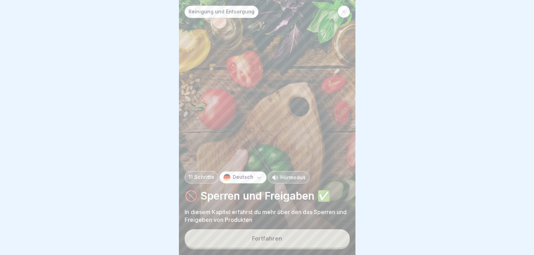
click at [288, 181] on p "Hörmodus" at bounding box center [292, 177] width 25 height 7
click at [277, 239] on div "Fortfahren" at bounding box center [267, 239] width 30 height 6
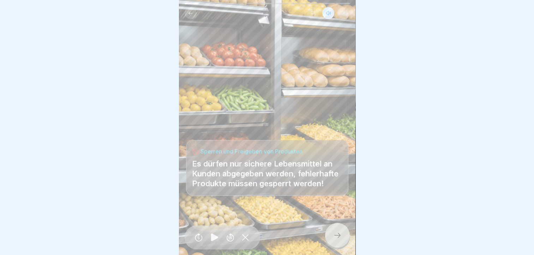
click at [334, 237] on icon at bounding box center [337, 235] width 8 height 8
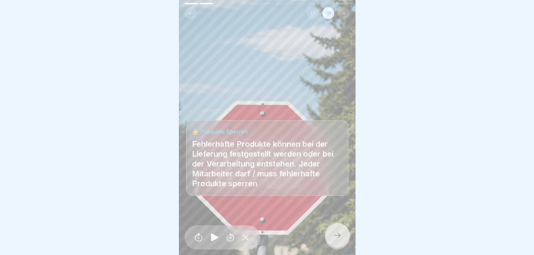
click at [334, 237] on icon at bounding box center [337, 235] width 8 height 8
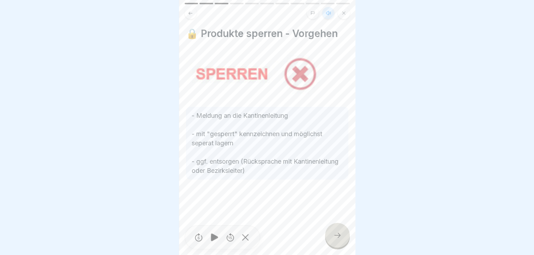
click at [336, 239] on icon at bounding box center [337, 235] width 8 height 8
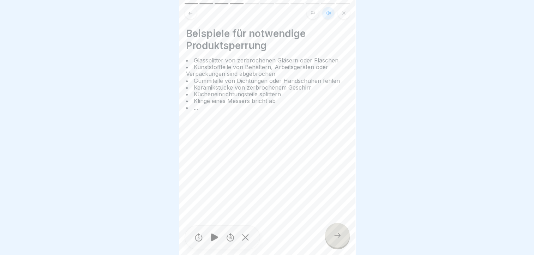
click at [336, 234] on div at bounding box center [337, 235] width 25 height 25
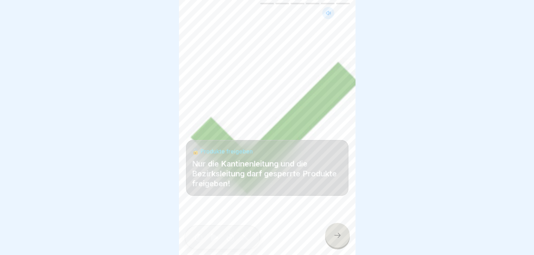
click at [343, 239] on div at bounding box center [337, 235] width 25 height 25
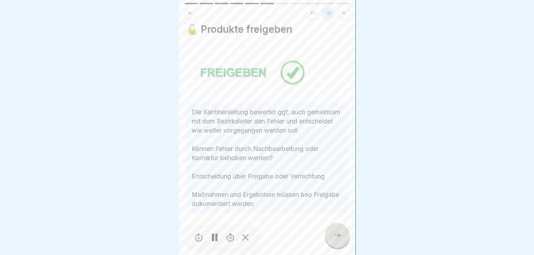
scroll to position [5, 0]
click at [335, 237] on icon at bounding box center [337, 235] width 8 height 8
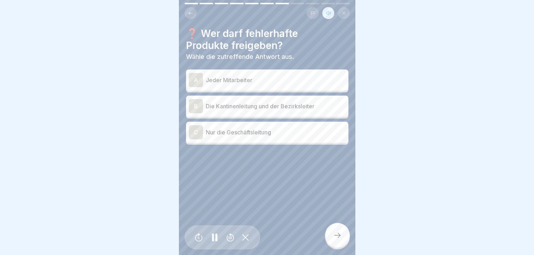
click at [191, 99] on div "B" at bounding box center [196, 106] width 14 height 14
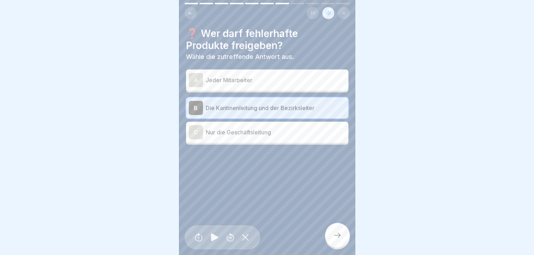
click at [340, 235] on icon at bounding box center [337, 235] width 8 height 8
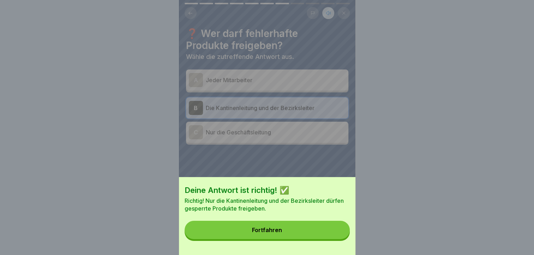
click at [341, 236] on button "Fortfahren" at bounding box center [267, 230] width 165 height 18
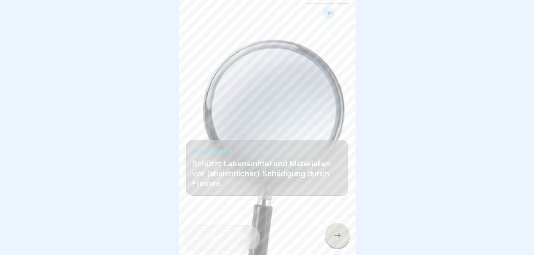
click at [333, 232] on div at bounding box center [337, 235] width 25 height 25
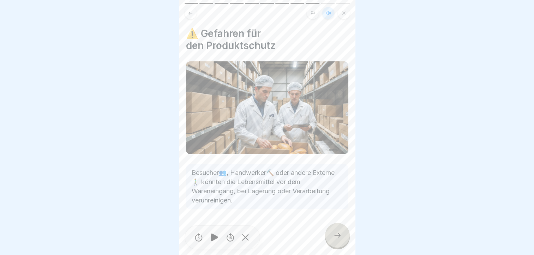
click at [333, 232] on div at bounding box center [337, 235] width 25 height 25
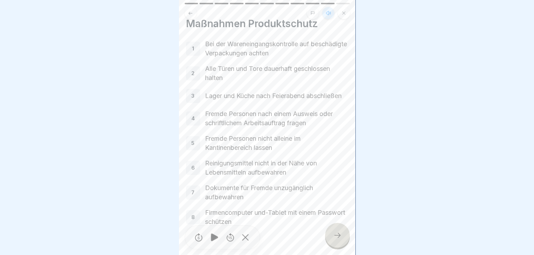
scroll to position [0, 0]
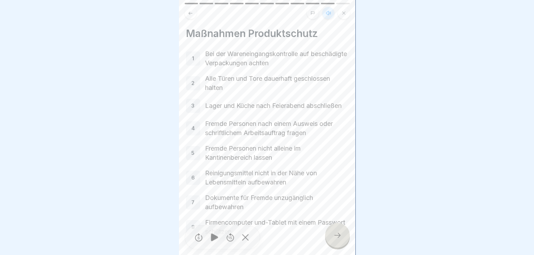
click at [333, 233] on icon at bounding box center [337, 235] width 8 height 8
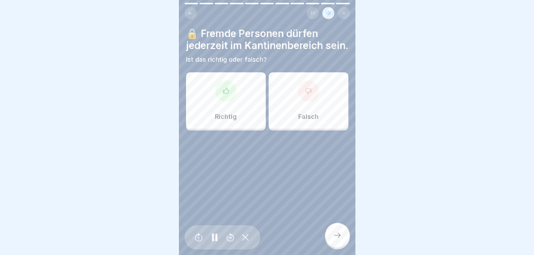
click at [302, 108] on div "Falsch" at bounding box center [309, 100] width 80 height 57
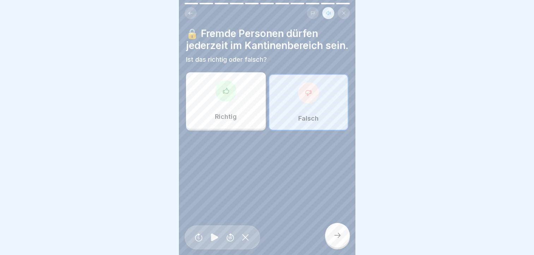
click at [332, 235] on div at bounding box center [337, 235] width 25 height 25
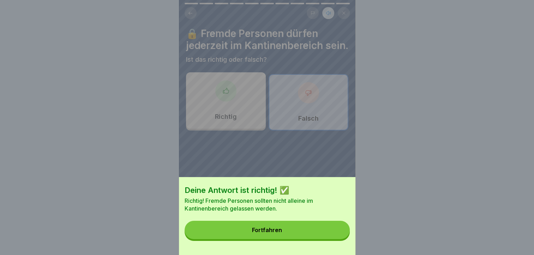
click at [332, 234] on button "Fortfahren" at bounding box center [267, 230] width 165 height 18
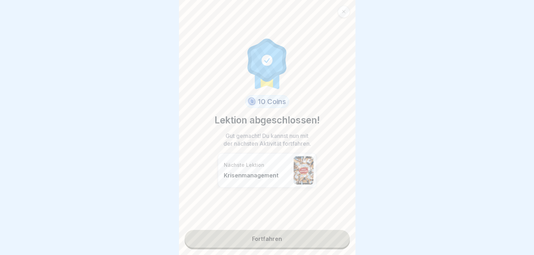
click at [283, 231] on link "Fortfahren" at bounding box center [267, 239] width 165 height 18
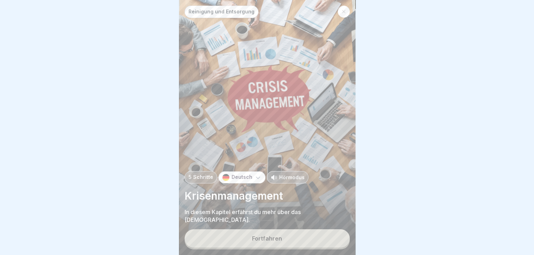
click at [295, 177] on p "Hörmodus" at bounding box center [291, 177] width 25 height 7
click at [277, 239] on div "Fortfahren" at bounding box center [267, 239] width 30 height 6
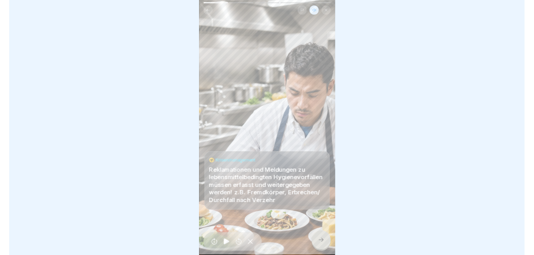
scroll to position [5, 0]
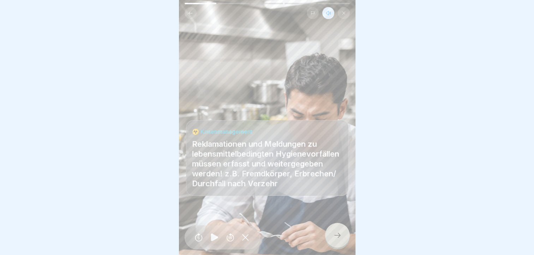
click at [340, 234] on icon at bounding box center [337, 235] width 8 height 8
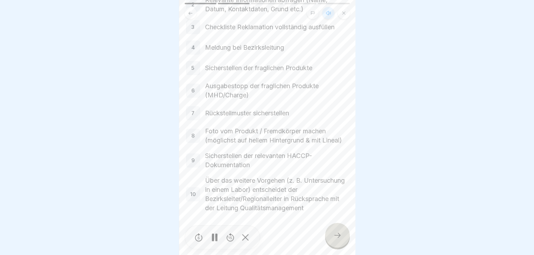
scroll to position [109, 0]
click at [337, 238] on icon at bounding box center [337, 235] width 8 height 8
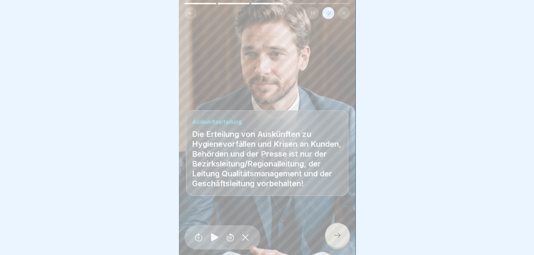
click at [343, 237] on div at bounding box center [337, 235] width 25 height 25
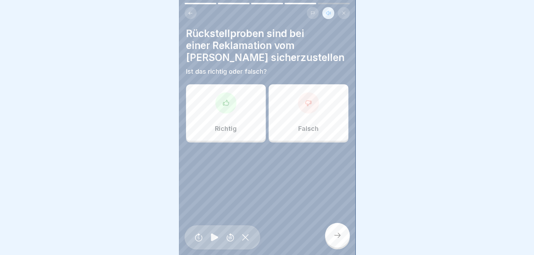
click at [294, 111] on div "Falsch" at bounding box center [309, 112] width 80 height 57
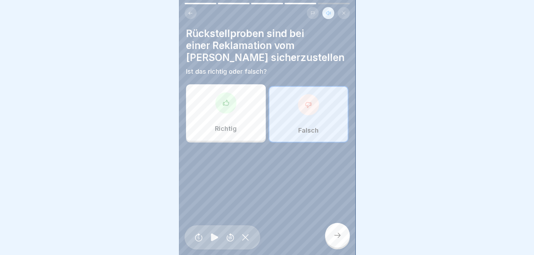
click at [335, 232] on div at bounding box center [337, 235] width 25 height 25
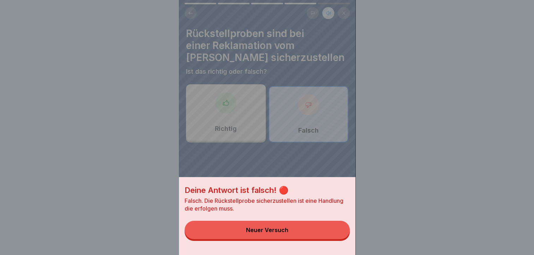
click at [301, 233] on button "Neuer Versuch" at bounding box center [267, 230] width 165 height 18
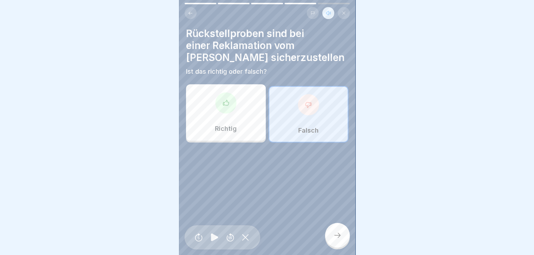
click at [230, 111] on div "Richtig" at bounding box center [226, 112] width 80 height 57
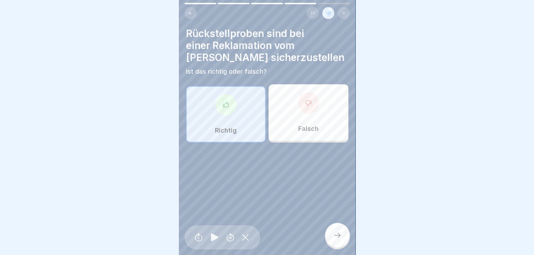
click at [336, 233] on icon at bounding box center [337, 235] width 8 height 8
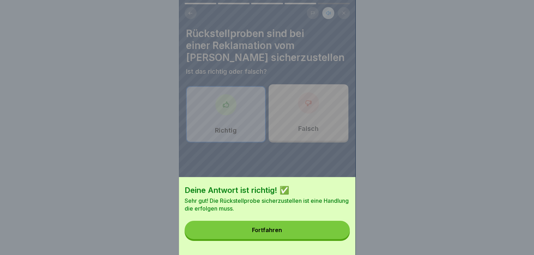
click at [337, 238] on button "Fortfahren" at bounding box center [267, 230] width 165 height 18
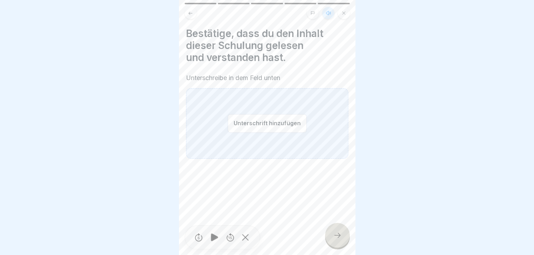
click at [243, 116] on button "Unterschrift hinzufügen" at bounding box center [267, 123] width 79 height 19
click at [268, 126] on button "Unterschrift hinzufügen" at bounding box center [267, 123] width 79 height 19
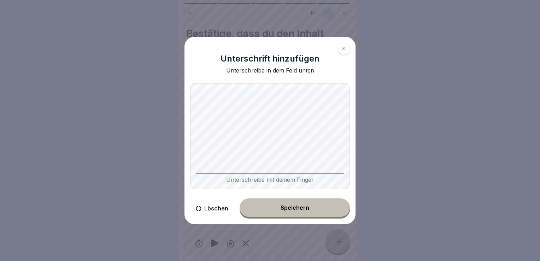
click at [200, 173] on div "Unterschreibe mit deinem Finger" at bounding box center [270, 178] width 148 height 10
click at [198, 170] on div "Unterschreibe mit deinem Finger" at bounding box center [270, 136] width 160 height 106
drag, startPoint x: 182, startPoint y: 169, endPoint x: 202, endPoint y: 200, distance: 36.8
click at [199, 179] on div "Unterschrift hinzufügen Unterschreibe in dem Feld unten Unterschreibe mit deine…" at bounding box center [269, 131] width 171 height 188
drag, startPoint x: 202, startPoint y: 200, endPoint x: 204, endPoint y: 204, distance: 4.4
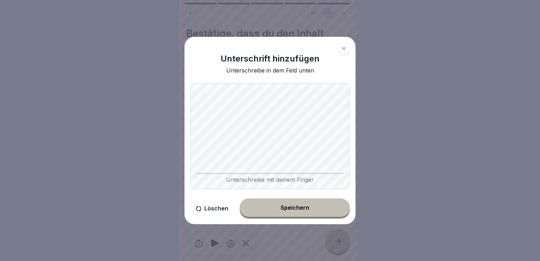
click at [203, 203] on div "Unterschrift hinzufügen Unterschreibe in dem Feld unten Unterschreibe mit deine…" at bounding box center [269, 131] width 171 height 188
click at [217, 208] on button "Löschen" at bounding box center [212, 208] width 44 height 20
click at [199, 173] on div "Unterschreibe mit deinem Finger" at bounding box center [270, 136] width 160 height 106
click at [294, 207] on div "Speichern" at bounding box center [294, 207] width 29 height 6
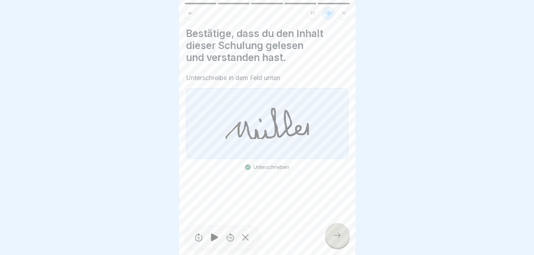
click at [335, 239] on icon at bounding box center [337, 235] width 8 height 8
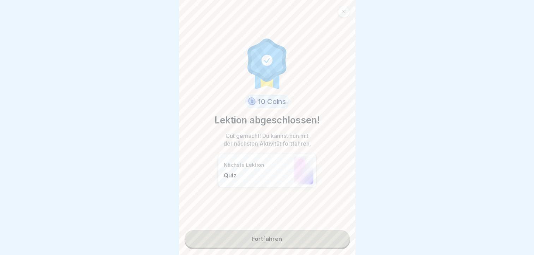
click at [265, 238] on link "Fortfahren" at bounding box center [267, 239] width 165 height 18
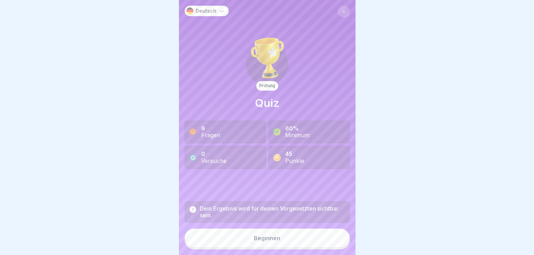
click at [264, 242] on div "Beginnen" at bounding box center [267, 238] width 26 height 6
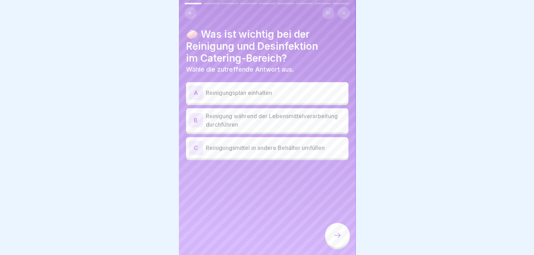
click at [195, 93] on div "A" at bounding box center [196, 93] width 14 height 14
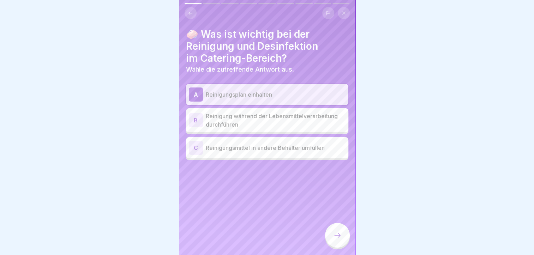
click at [340, 238] on icon at bounding box center [337, 235] width 8 height 8
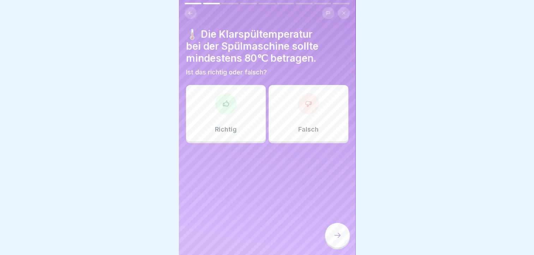
click at [240, 116] on div "Richtig" at bounding box center [226, 113] width 80 height 57
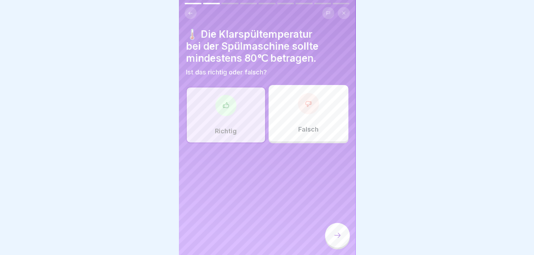
click at [335, 239] on icon at bounding box center [337, 235] width 8 height 8
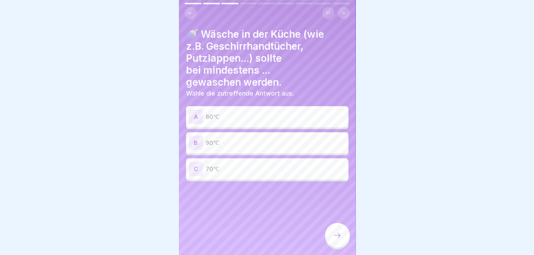
click at [201, 143] on div "B" at bounding box center [196, 143] width 14 height 14
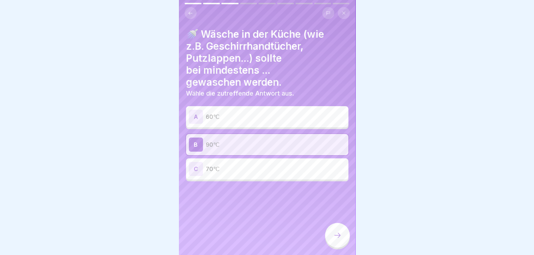
click at [341, 240] on icon at bounding box center [337, 235] width 8 height 8
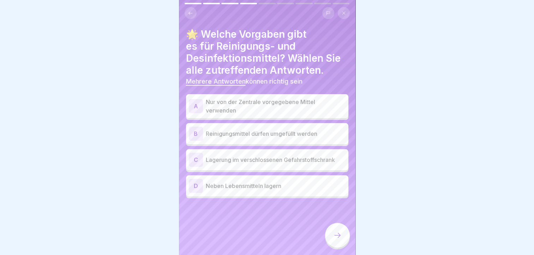
click at [194, 105] on div "A" at bounding box center [196, 106] width 14 height 14
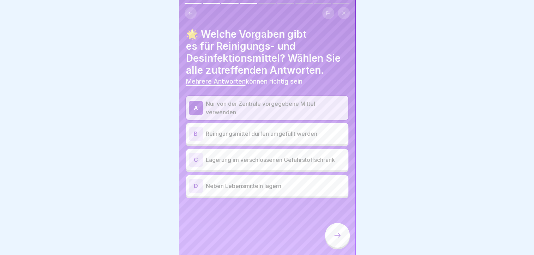
click at [194, 159] on div "C" at bounding box center [196, 160] width 14 height 14
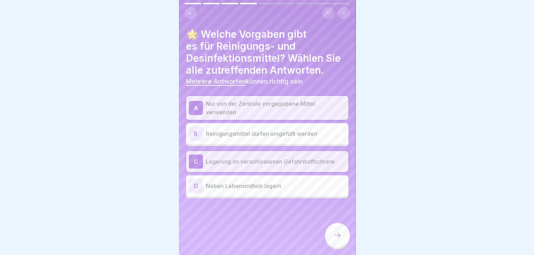
click at [335, 240] on icon at bounding box center [337, 235] width 8 height 8
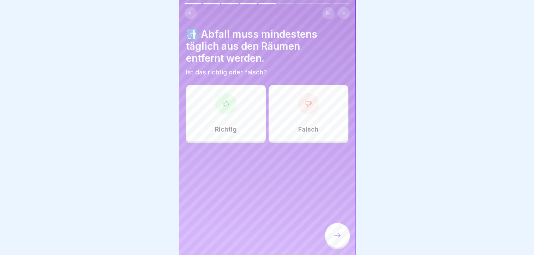
click at [240, 119] on div "Richtig" at bounding box center [226, 113] width 80 height 57
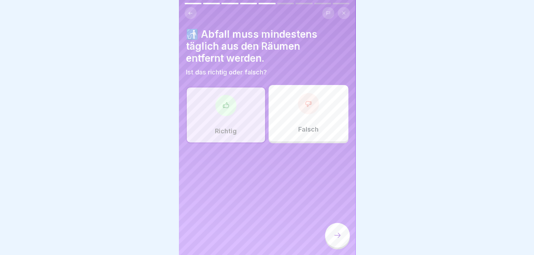
click at [336, 240] on icon at bounding box center [337, 235] width 8 height 8
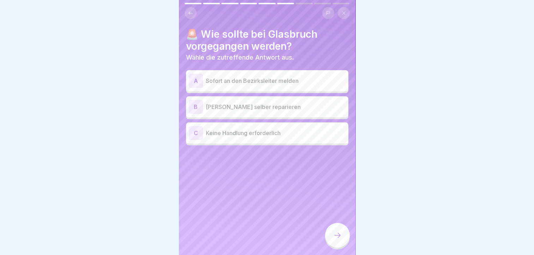
click at [192, 81] on div "A" at bounding box center [196, 81] width 14 height 14
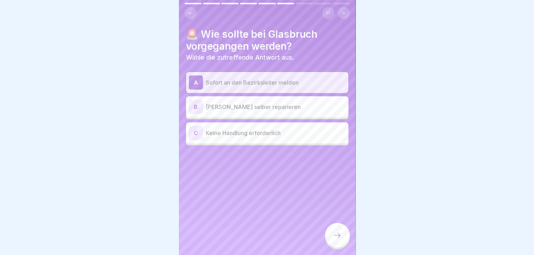
click at [335, 240] on icon at bounding box center [337, 235] width 8 height 8
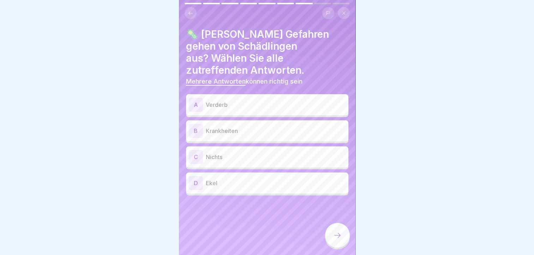
click at [196, 98] on div "A" at bounding box center [196, 105] width 14 height 14
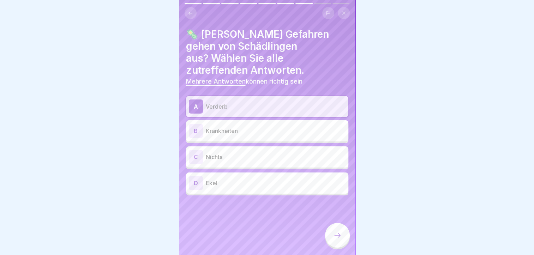
click at [198, 124] on div "B" at bounding box center [196, 131] width 14 height 14
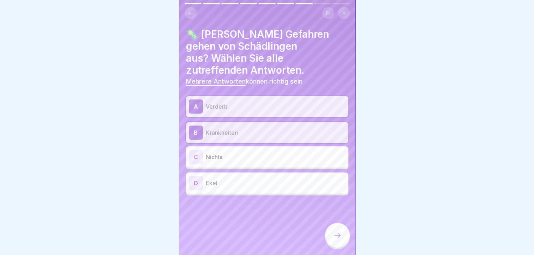
click at [192, 176] on div "D" at bounding box center [196, 183] width 14 height 14
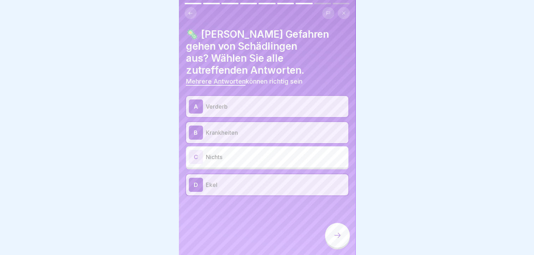
click at [338, 240] on icon at bounding box center [337, 235] width 8 height 8
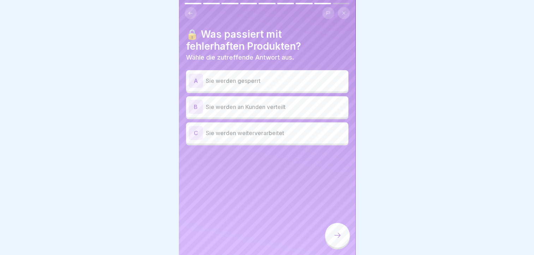
click at [194, 81] on div "A" at bounding box center [196, 81] width 14 height 14
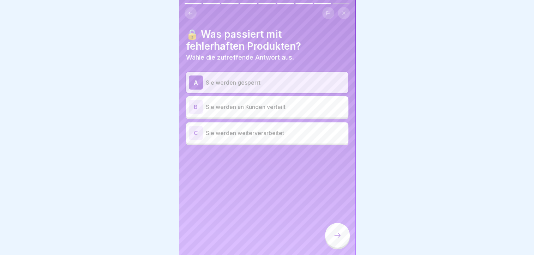
click at [339, 240] on icon at bounding box center [337, 235] width 8 height 8
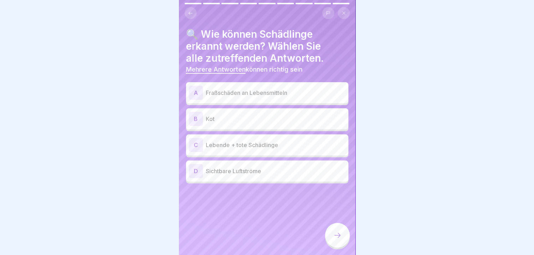
click at [195, 95] on div "A" at bounding box center [196, 93] width 14 height 14
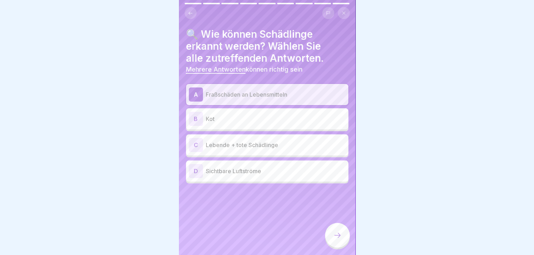
click at [195, 117] on div "B" at bounding box center [196, 119] width 14 height 14
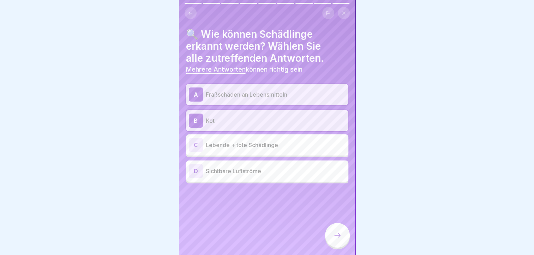
click at [196, 143] on div "C" at bounding box center [196, 145] width 14 height 14
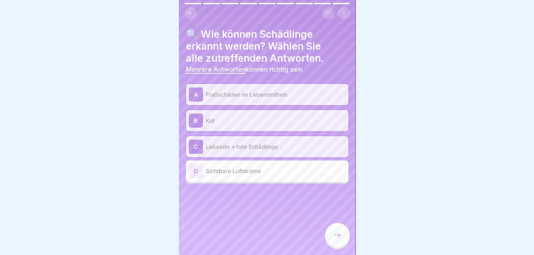
click at [335, 239] on icon at bounding box center [337, 235] width 8 height 8
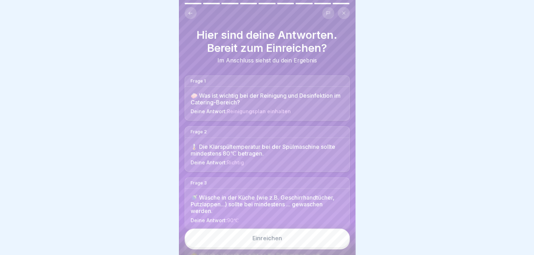
click at [275, 242] on div "Einreichen" at bounding box center [267, 238] width 30 height 6
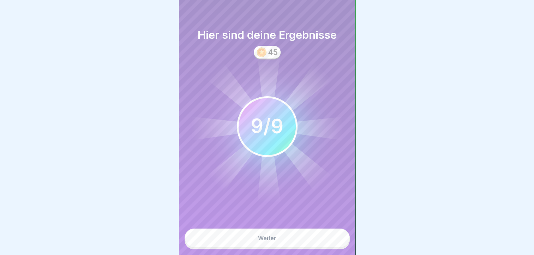
click at [278, 241] on button "Weiter" at bounding box center [267, 238] width 165 height 19
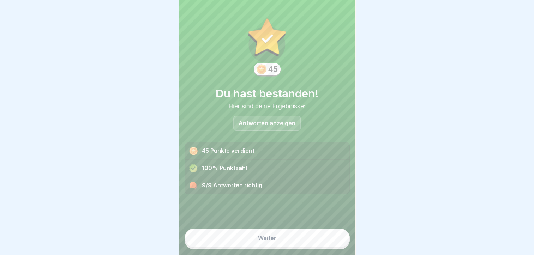
click at [281, 246] on button "Weiter" at bounding box center [267, 238] width 165 height 19
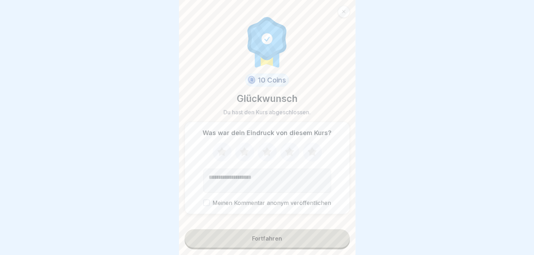
click at [343, 13] on icon at bounding box center [344, 12] width 4 height 4
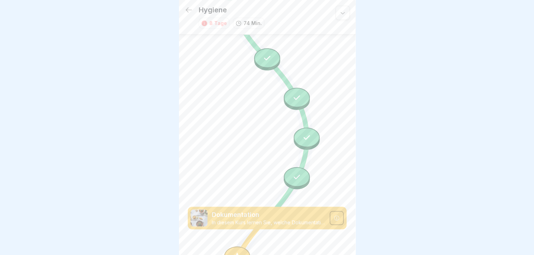
scroll to position [654, 0]
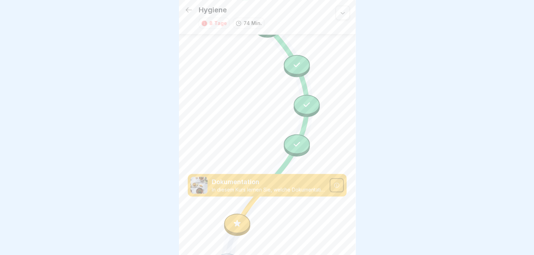
click at [236, 220] on icon at bounding box center [237, 223] width 7 height 7
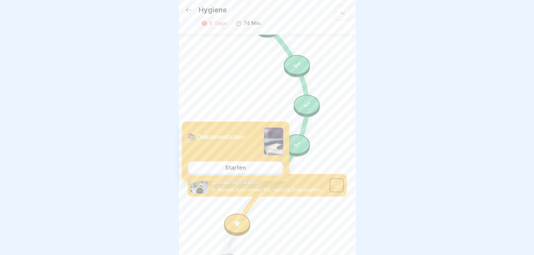
click at [239, 168] on div "Starten" at bounding box center [235, 168] width 21 height 6
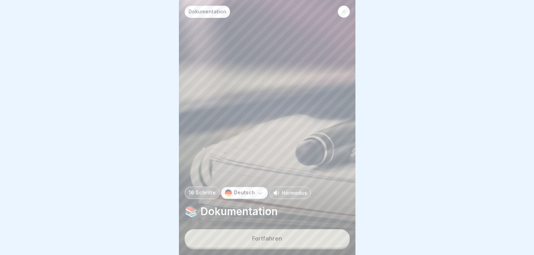
click at [282, 192] on p "Hörmodus" at bounding box center [294, 192] width 25 height 7
click at [281, 238] on button "Fortfahren" at bounding box center [267, 239] width 165 height 18
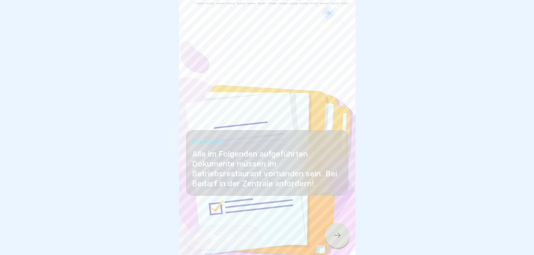
click at [336, 233] on icon at bounding box center [337, 235] width 8 height 8
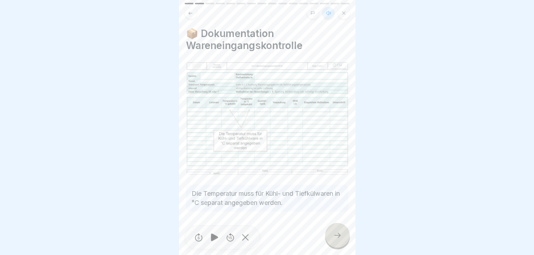
click at [214, 237] on icon at bounding box center [214, 238] width 7 height 8
click at [338, 233] on icon at bounding box center [337, 235] width 8 height 8
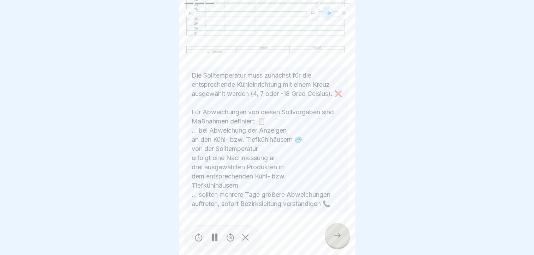
scroll to position [262, 0]
click at [339, 231] on div at bounding box center [337, 235] width 25 height 25
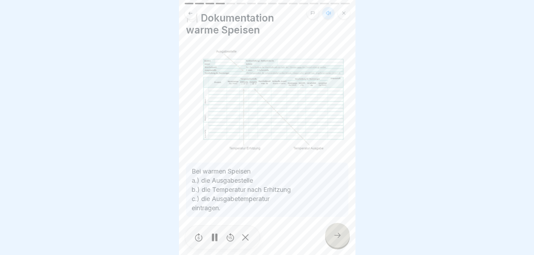
scroll to position [16, 0]
click at [335, 235] on icon at bounding box center [337, 235] width 8 height 8
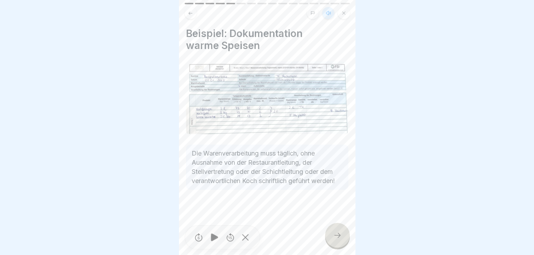
click at [339, 234] on icon at bounding box center [337, 235] width 8 height 8
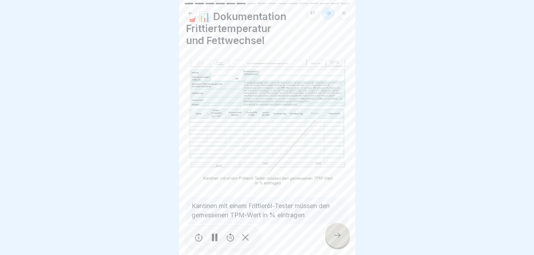
scroll to position [24, 0]
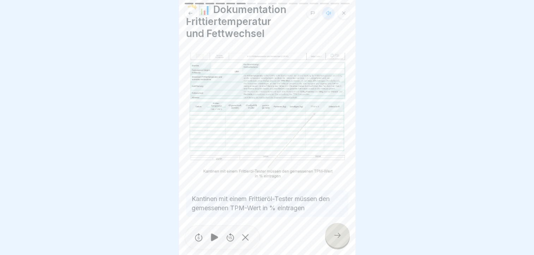
click at [339, 237] on icon at bounding box center [337, 235] width 8 height 8
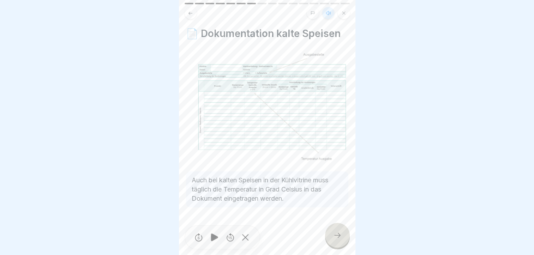
click at [339, 236] on icon at bounding box center [337, 235] width 6 height 5
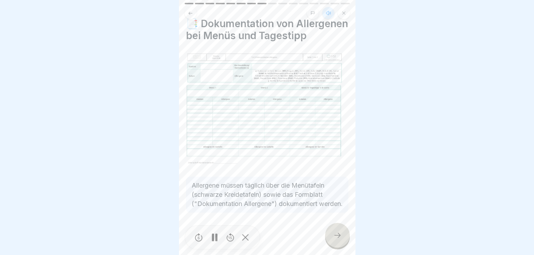
scroll to position [27, 0]
click at [338, 234] on icon at bounding box center [337, 235] width 8 height 8
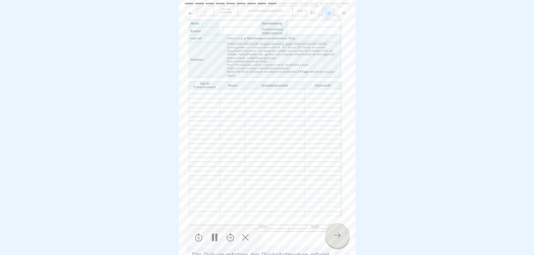
scroll to position [126, 0]
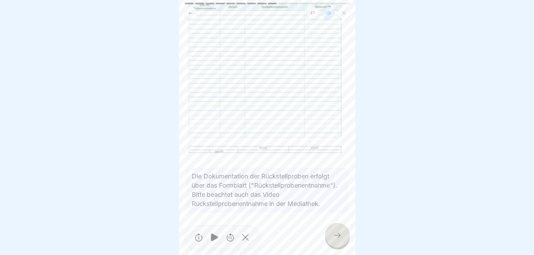
click at [336, 235] on icon at bounding box center [337, 235] width 8 height 8
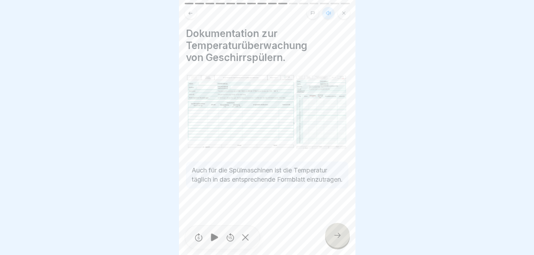
click at [338, 233] on icon at bounding box center [337, 235] width 8 height 8
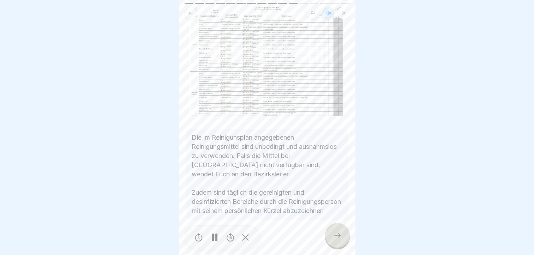
scroll to position [69, 0]
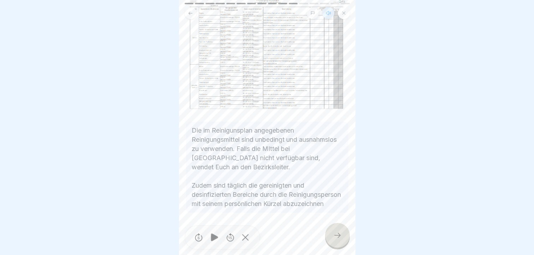
click at [337, 240] on icon at bounding box center [337, 235] width 8 height 8
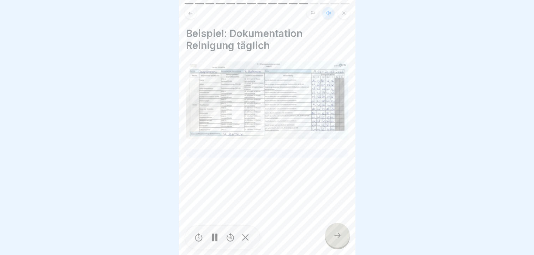
scroll to position [5, 0]
click at [333, 235] on icon at bounding box center [337, 235] width 8 height 8
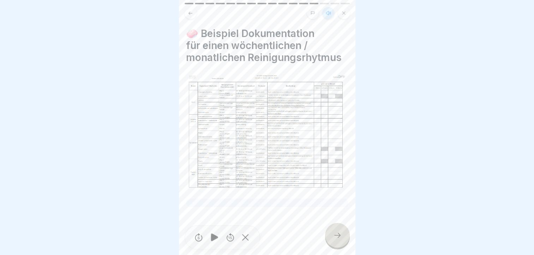
click at [335, 233] on icon at bounding box center [337, 235] width 8 height 8
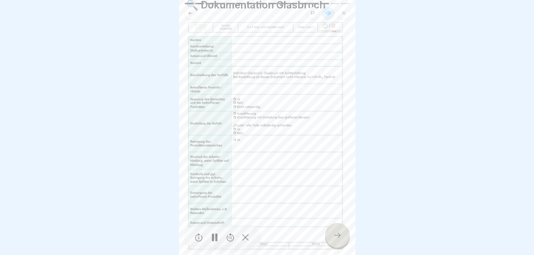
scroll to position [27, 0]
click at [335, 234] on icon at bounding box center [337, 235] width 8 height 8
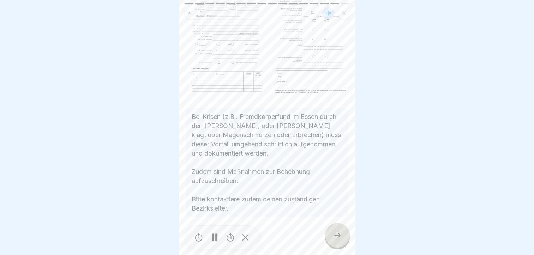
scroll to position [83, 0]
click at [336, 233] on icon at bounding box center [337, 235] width 8 height 8
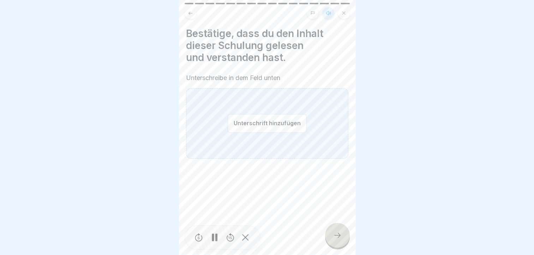
click at [223, 121] on div "Unterschrift hinzufügen" at bounding box center [267, 123] width 162 height 71
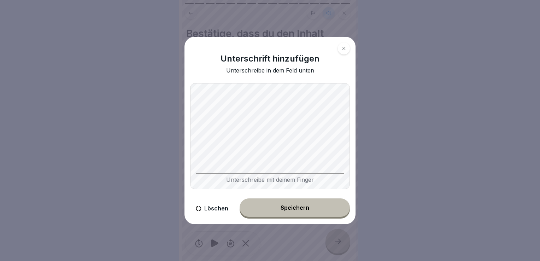
click at [294, 206] on div "Speichern" at bounding box center [294, 207] width 29 height 6
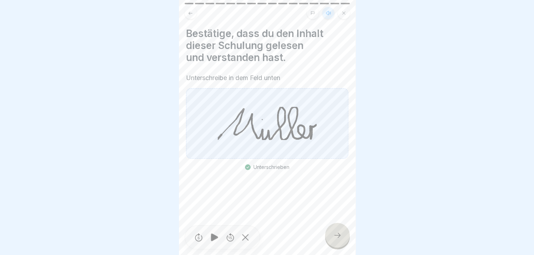
click at [339, 235] on div at bounding box center [337, 235] width 25 height 25
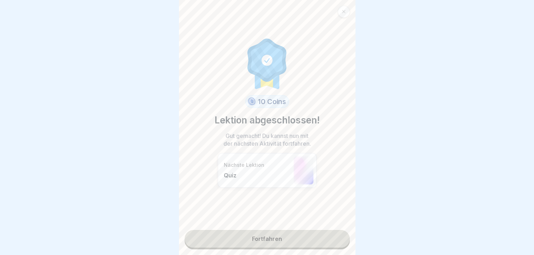
click at [268, 236] on link "Fortfahren" at bounding box center [267, 239] width 165 height 18
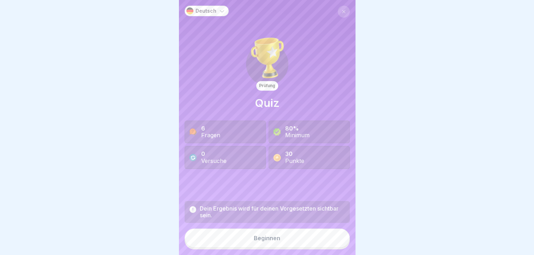
click at [270, 242] on div "Beginnen" at bounding box center [267, 238] width 26 height 6
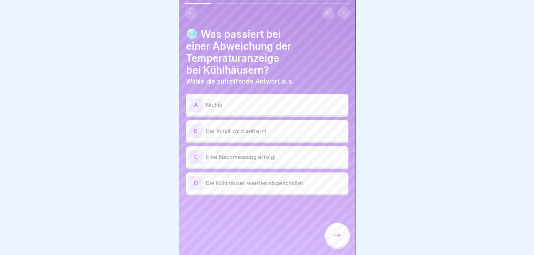
click at [198, 158] on div "C" at bounding box center [196, 157] width 14 height 14
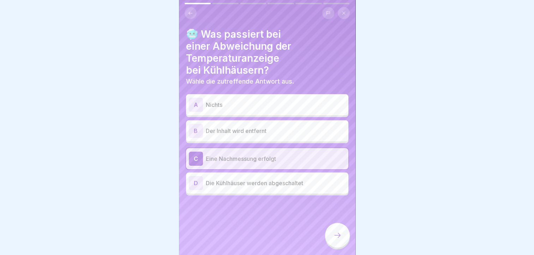
click at [335, 240] on icon at bounding box center [337, 235] width 8 height 8
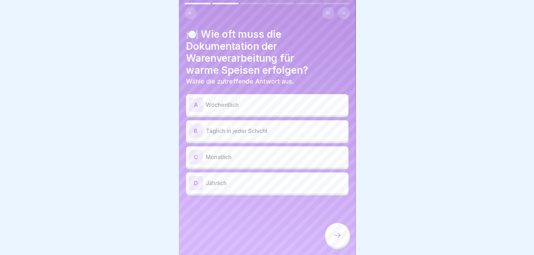
click at [195, 130] on div "B" at bounding box center [196, 131] width 14 height 14
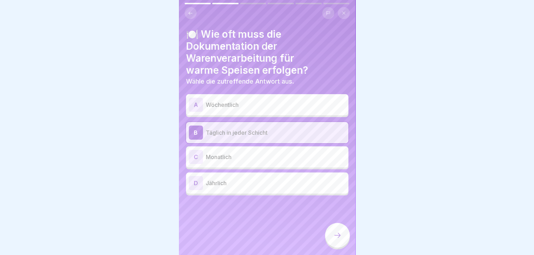
click at [334, 237] on div at bounding box center [337, 235] width 25 height 25
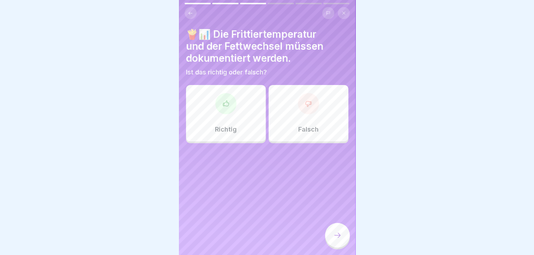
click at [215, 107] on div at bounding box center [225, 103] width 21 height 21
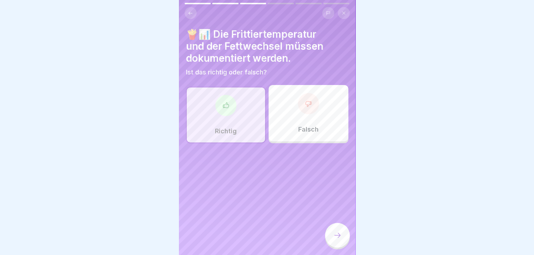
click at [343, 239] on div at bounding box center [337, 235] width 25 height 25
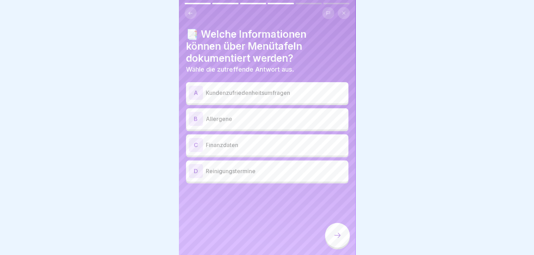
click at [195, 117] on div "B" at bounding box center [196, 119] width 14 height 14
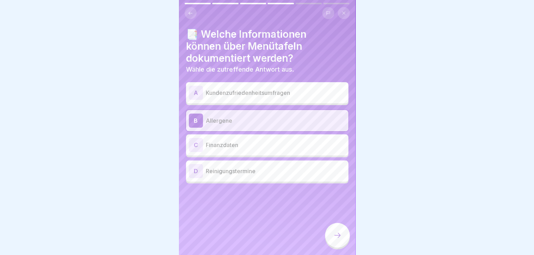
click at [333, 240] on icon at bounding box center [337, 235] width 8 height 8
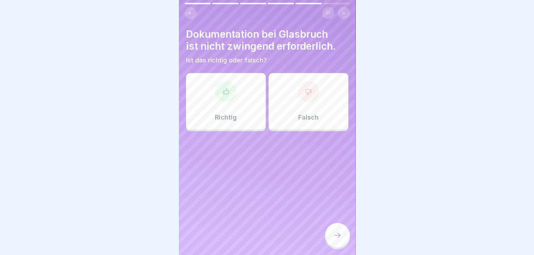
click at [308, 108] on div "Falsch" at bounding box center [309, 101] width 80 height 57
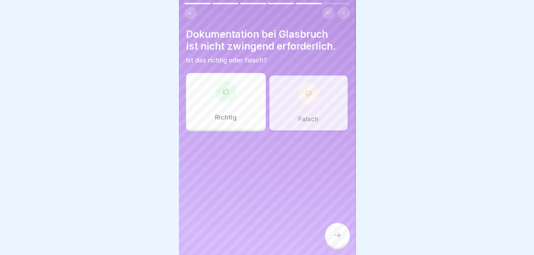
click at [336, 240] on icon at bounding box center [337, 235] width 8 height 8
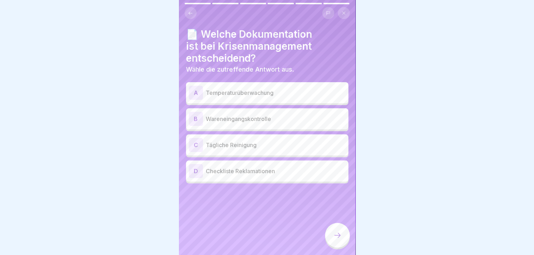
click at [198, 172] on div "D" at bounding box center [196, 171] width 14 height 14
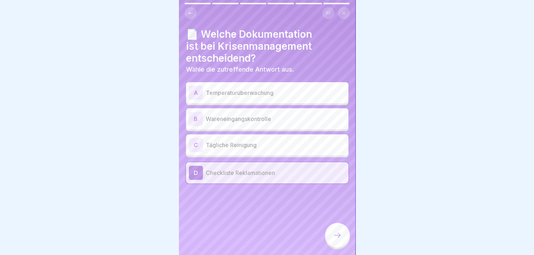
click at [341, 240] on icon at bounding box center [337, 235] width 8 height 8
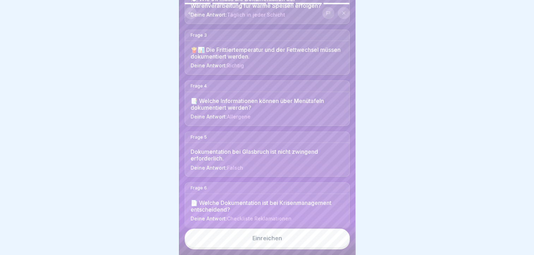
scroll to position [5, 0]
click at [274, 236] on button "Einreichen" at bounding box center [267, 238] width 165 height 19
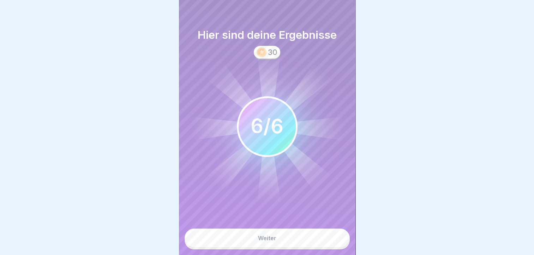
click at [273, 235] on button "Weiter" at bounding box center [267, 238] width 165 height 19
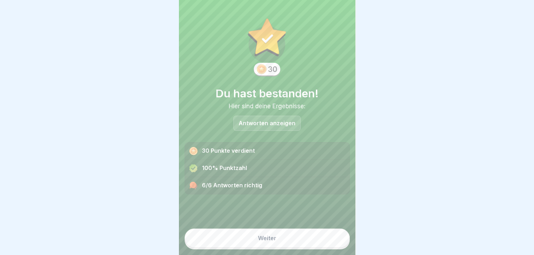
click at [273, 238] on button "Weiter" at bounding box center [267, 238] width 165 height 19
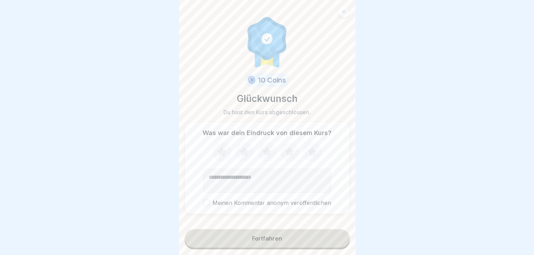
click at [263, 150] on icon at bounding box center [266, 151] width 9 height 9
click at [264, 243] on button "Fortfahren" at bounding box center [267, 239] width 165 height 18
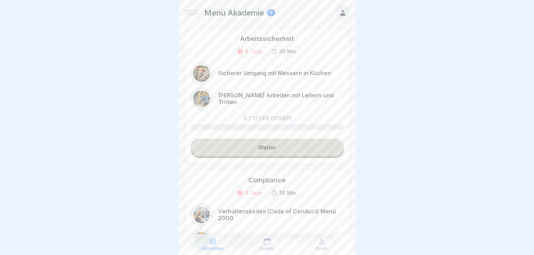
click at [339, 13] on icon at bounding box center [343, 13] width 8 height 8
